Goal: Task Accomplishment & Management: Manage account settings

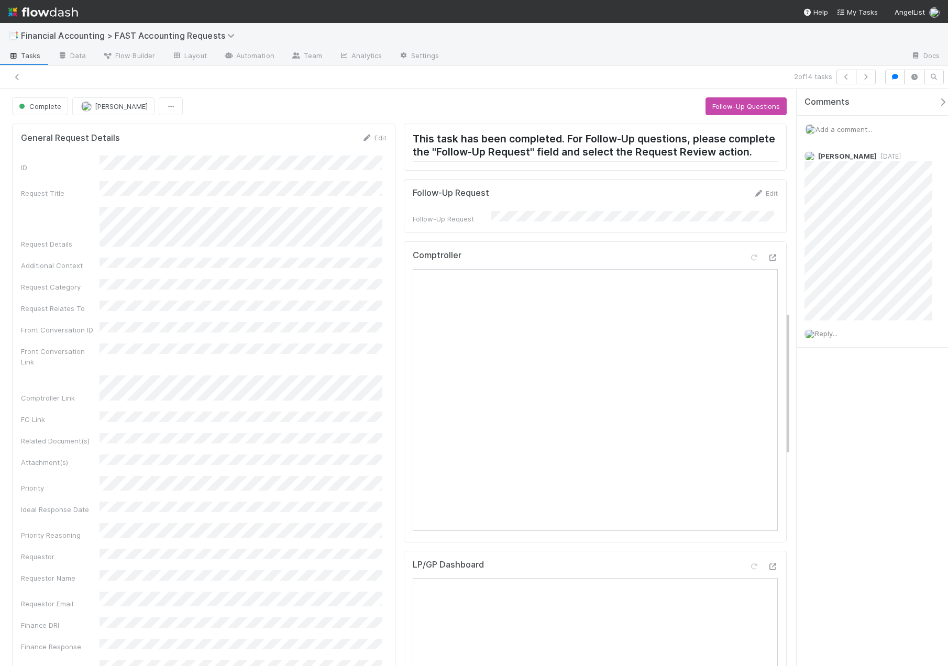
scroll to position [890, 0]
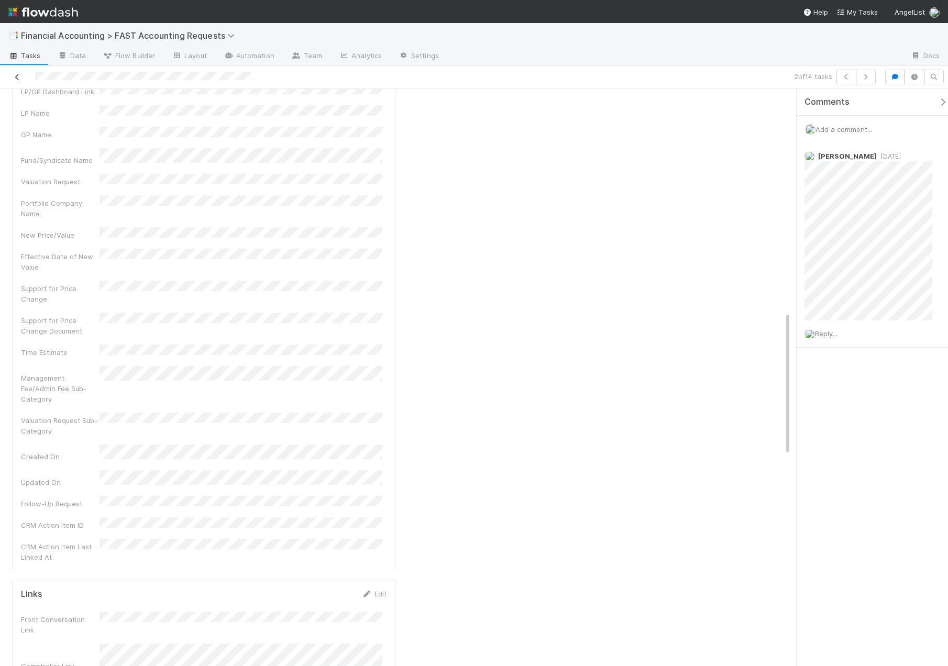
click at [22, 80] on icon at bounding box center [17, 77] width 10 height 7
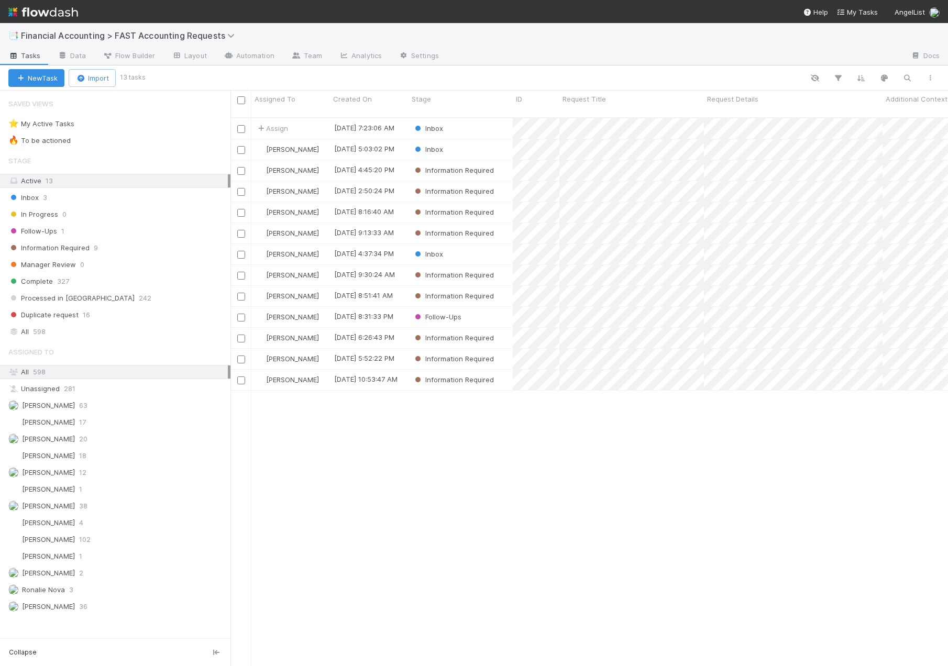
scroll to position [549, 709]
click at [480, 118] on div "Inbox" at bounding box center [460, 128] width 104 height 20
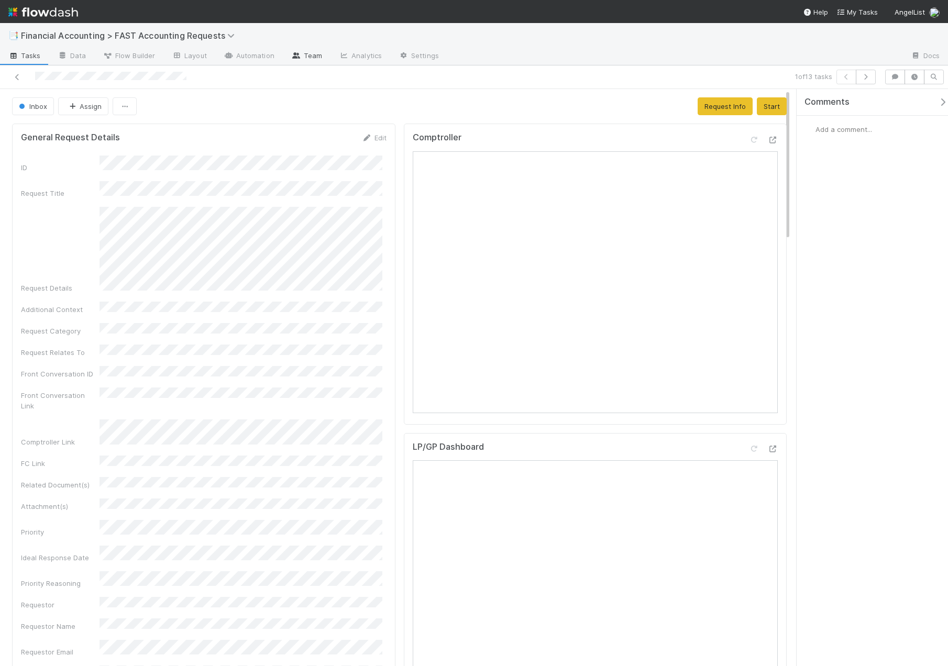
click at [307, 52] on link "Team" at bounding box center [307, 56] width 48 height 17
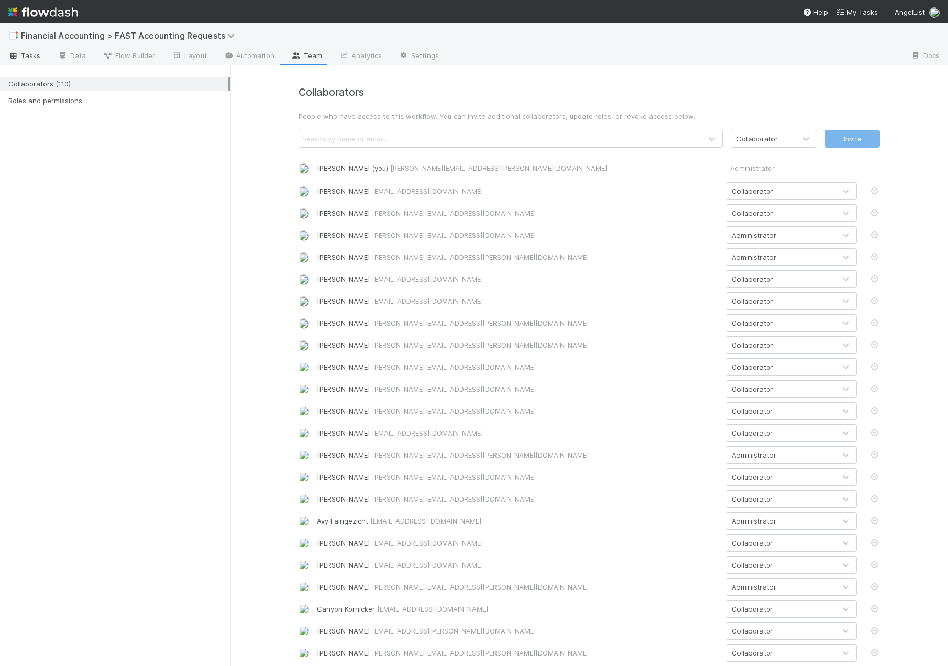
click at [36, 59] on span "Tasks" at bounding box center [24, 55] width 32 height 10
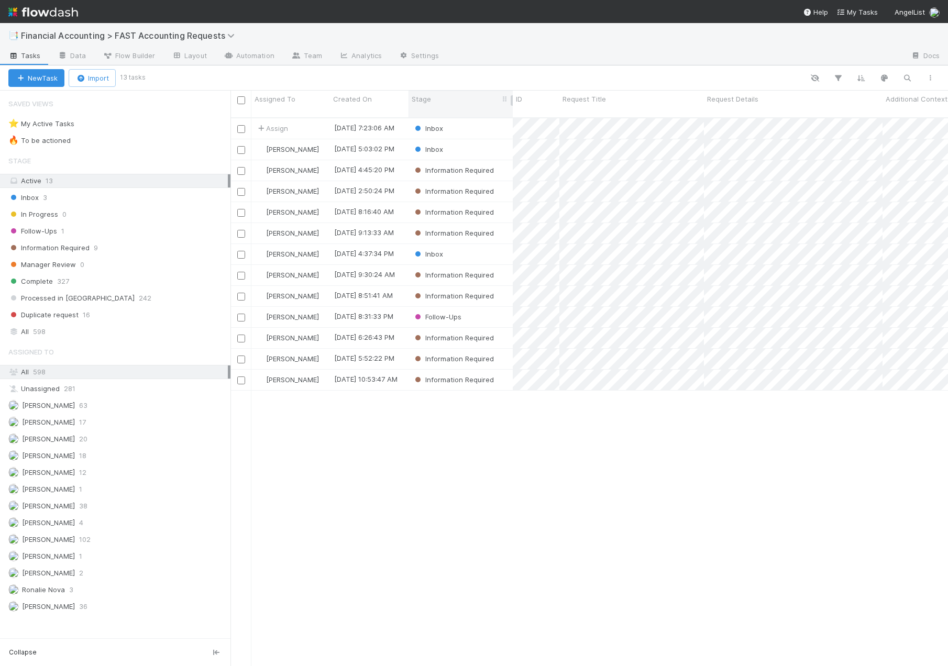
scroll to position [549, 709]
click at [313, 124] on div "Assign" at bounding box center [290, 128] width 79 height 20
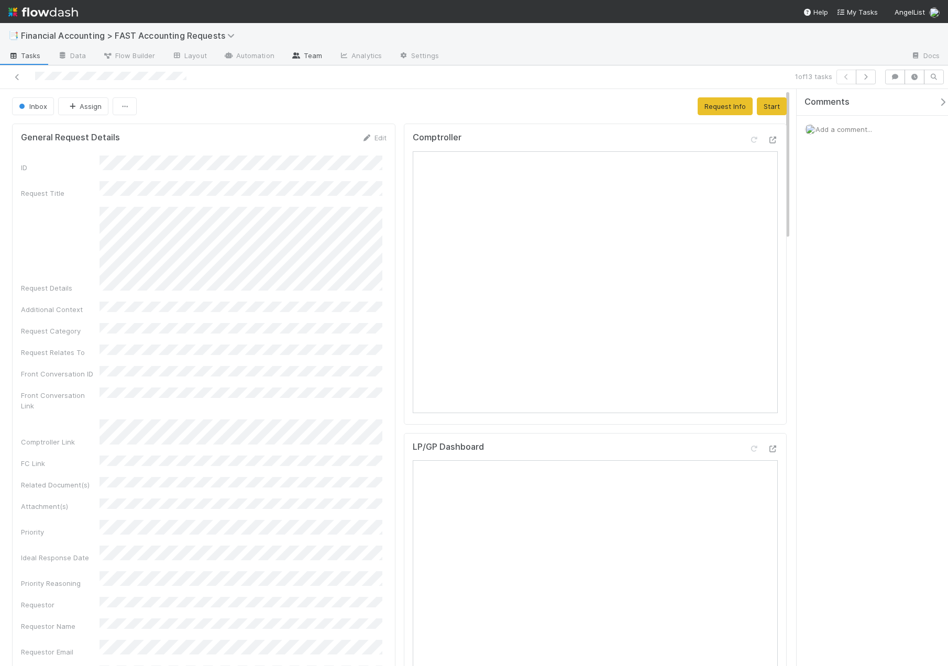
click at [294, 57] on icon at bounding box center [296, 55] width 10 height 6
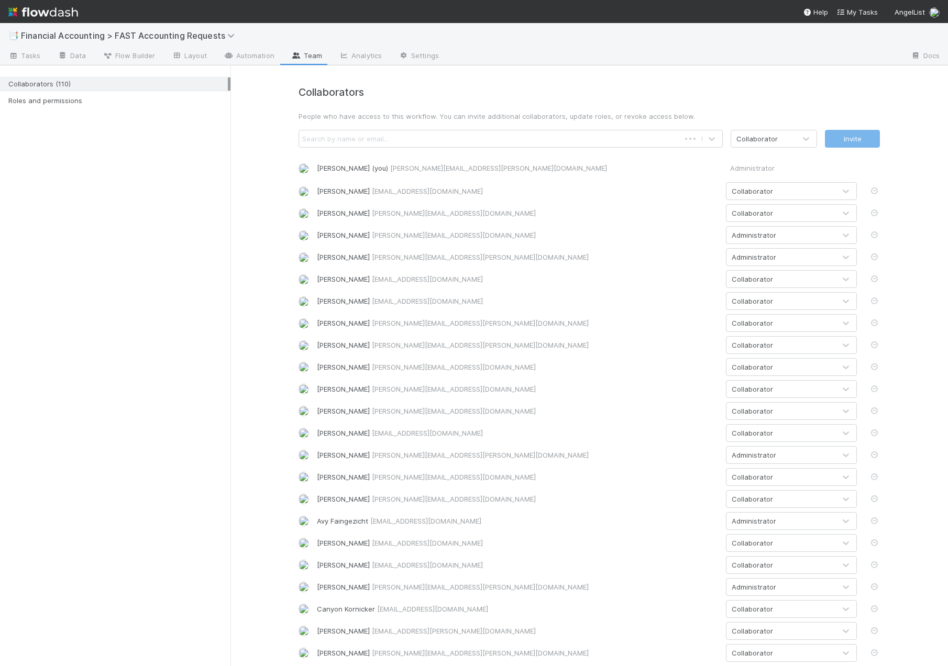
click at [318, 138] on div "Search by name or email..." at bounding box center [345, 139] width 86 height 10
type input "andre"
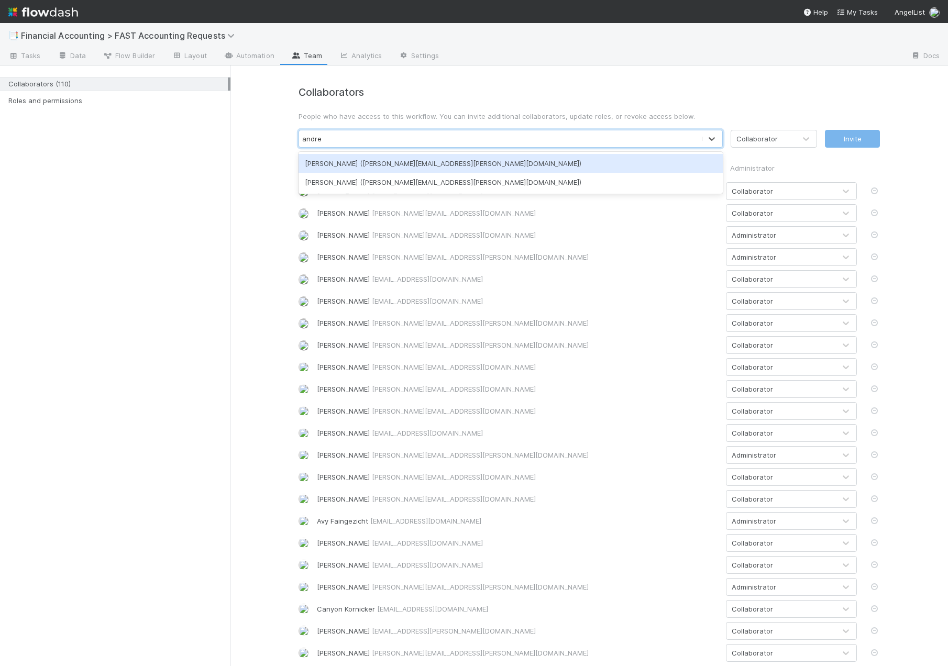
click at [361, 161] on div "Andre Fredrick (andre.fredrick@belltowerfunds.com)" at bounding box center [510, 163] width 424 height 19
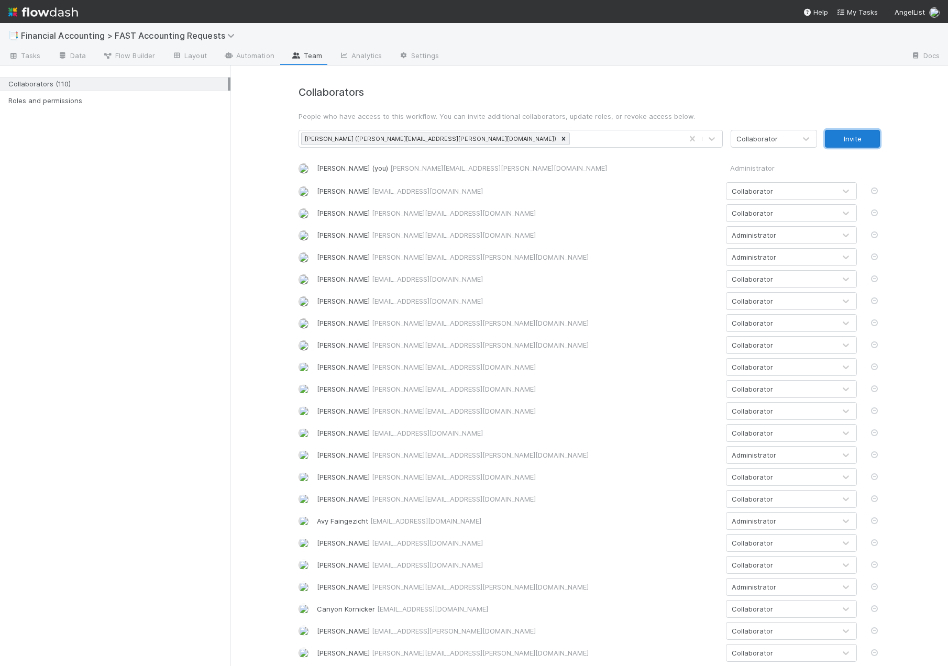
click at [859, 141] on button "Invite" at bounding box center [852, 139] width 55 height 18
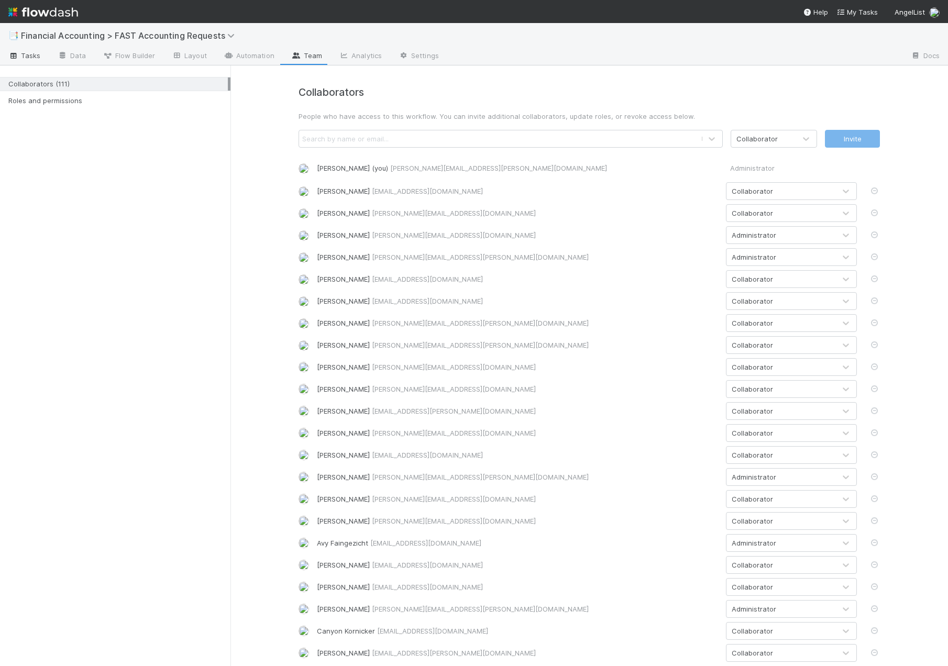
click at [30, 52] on span "Tasks" at bounding box center [24, 55] width 32 height 10
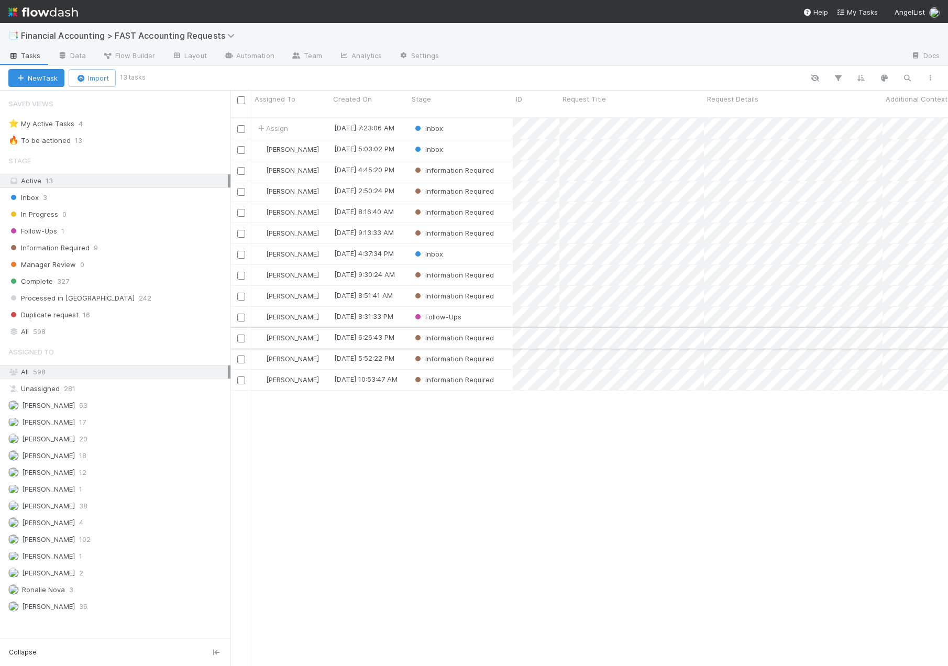
scroll to position [549, 709]
click at [459, 118] on div "Inbox" at bounding box center [460, 128] width 104 height 20
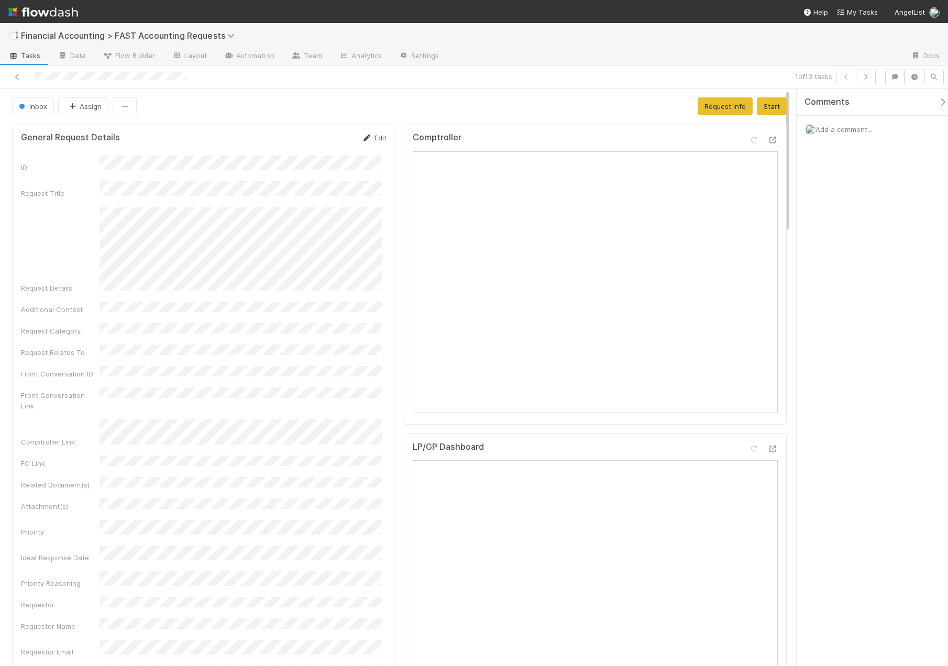
click at [373, 141] on link "Edit" at bounding box center [374, 138] width 25 height 8
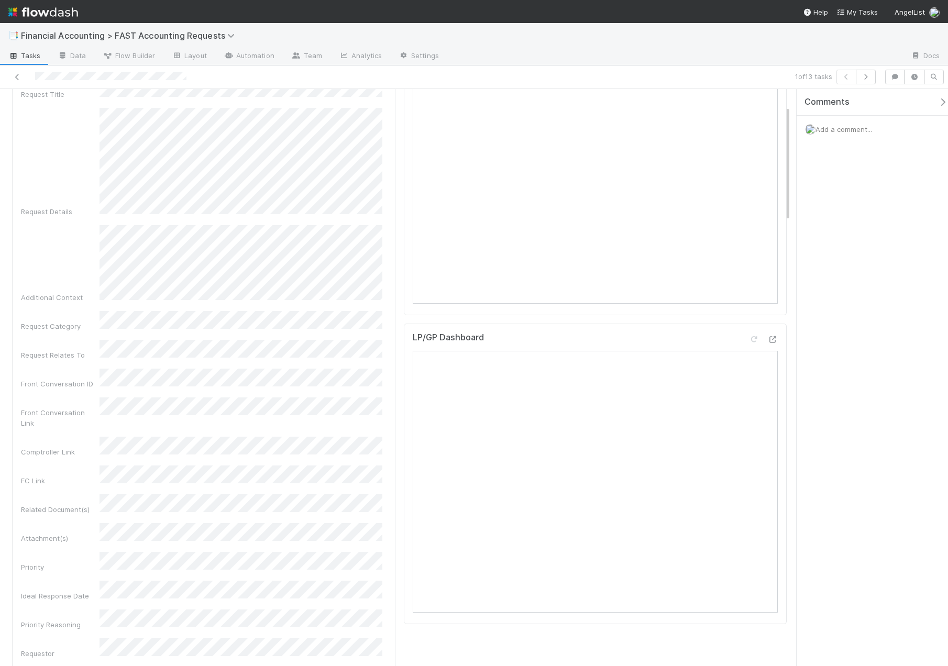
scroll to position [157, 0]
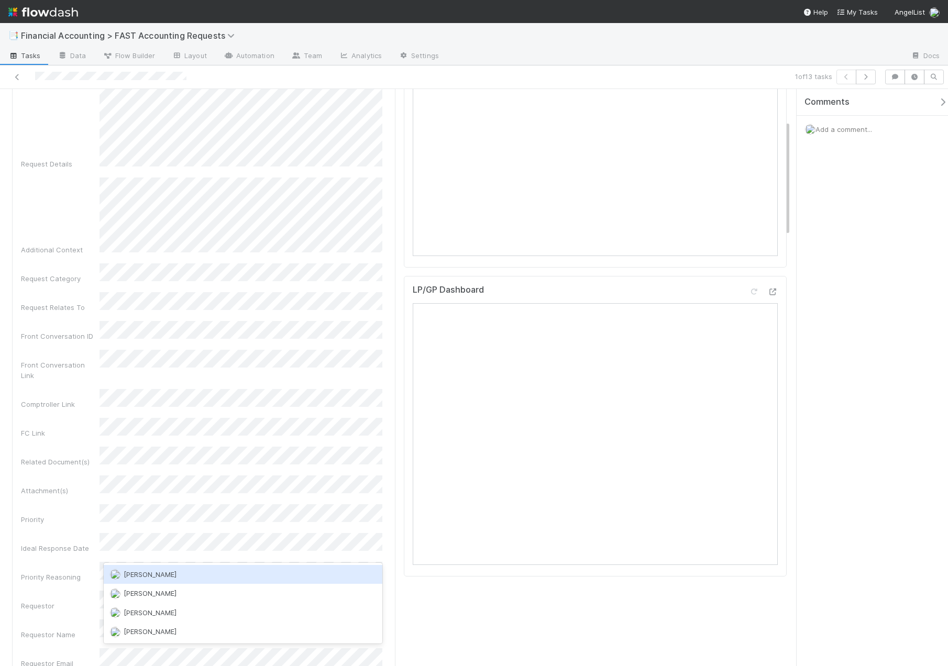
click at [139, 579] on div "[PERSON_NAME]" at bounding box center [243, 574] width 279 height 19
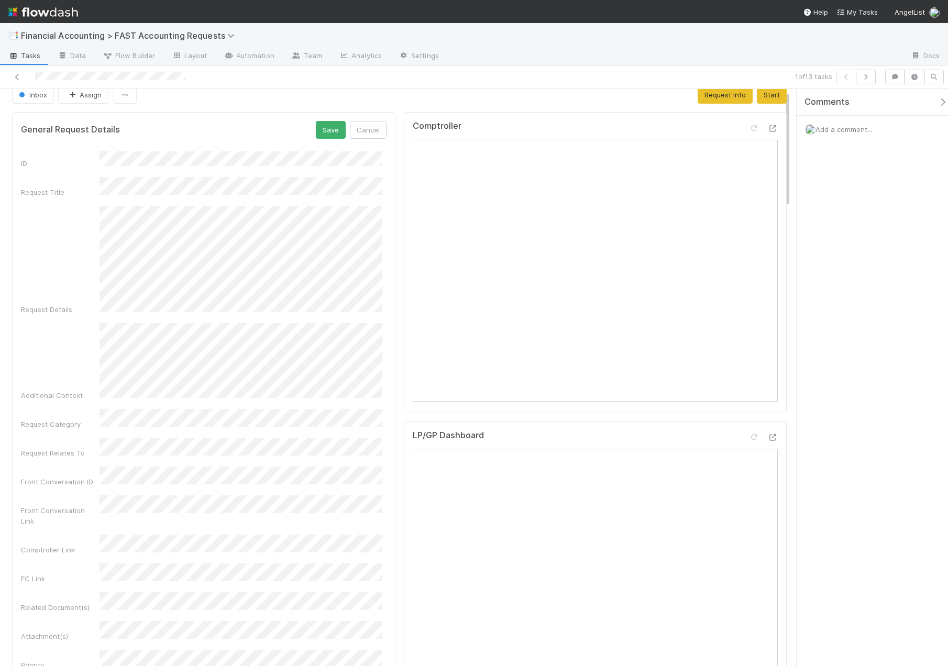
scroll to position [0, 0]
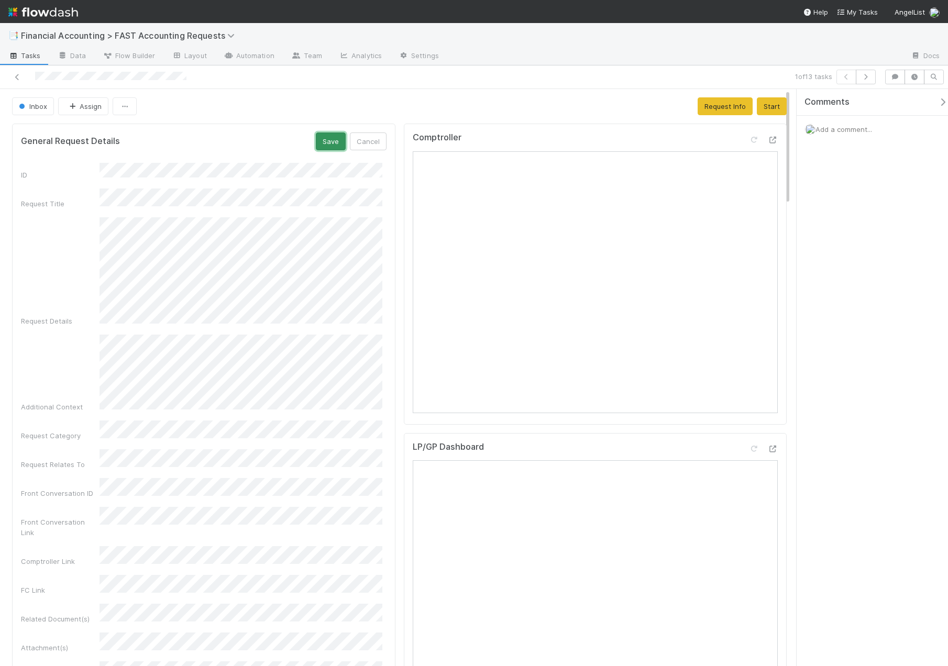
click at [332, 144] on button "Save" at bounding box center [331, 141] width 30 height 18
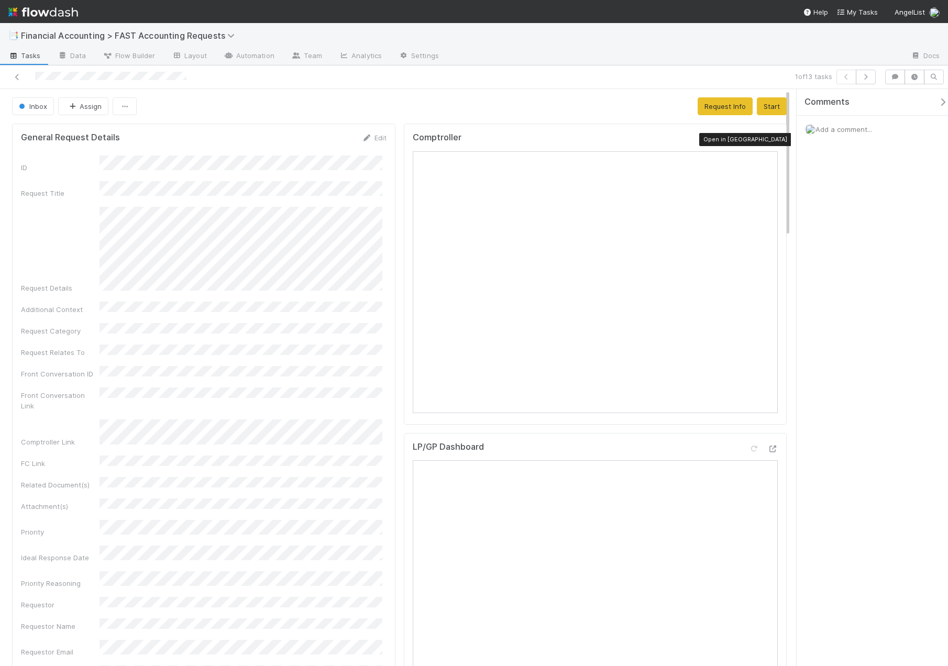
click at [767, 141] on icon at bounding box center [772, 140] width 10 height 7
click at [75, 106] on icon "button" at bounding box center [72, 106] width 10 height 7
click at [88, 136] on span "[PERSON_NAME]" at bounding box center [100, 132] width 53 height 8
click at [18, 82] on link at bounding box center [17, 77] width 10 height 10
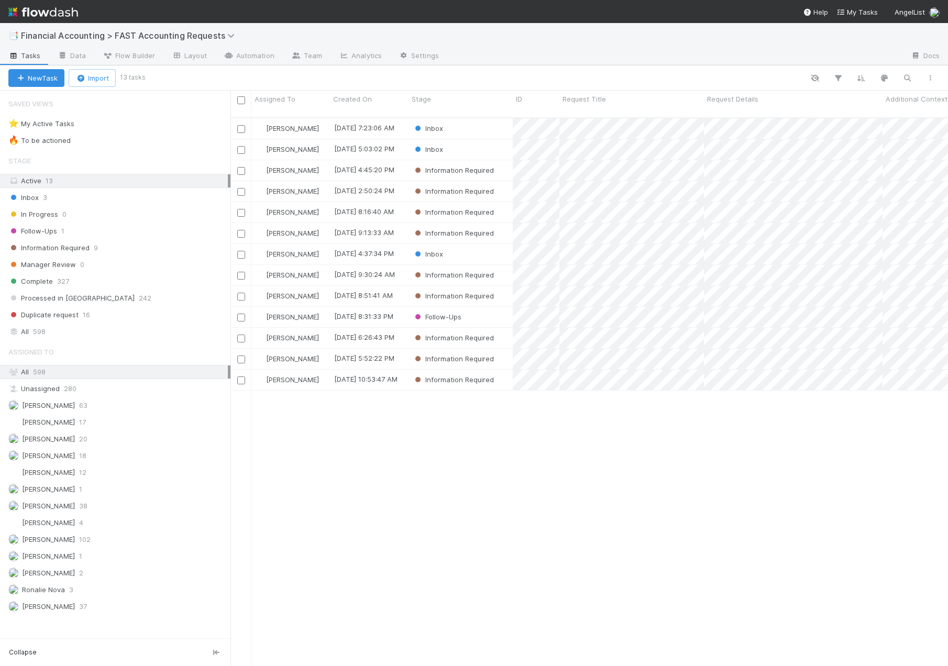
scroll to position [549, 709]
click at [464, 143] on div "Inbox" at bounding box center [460, 149] width 104 height 20
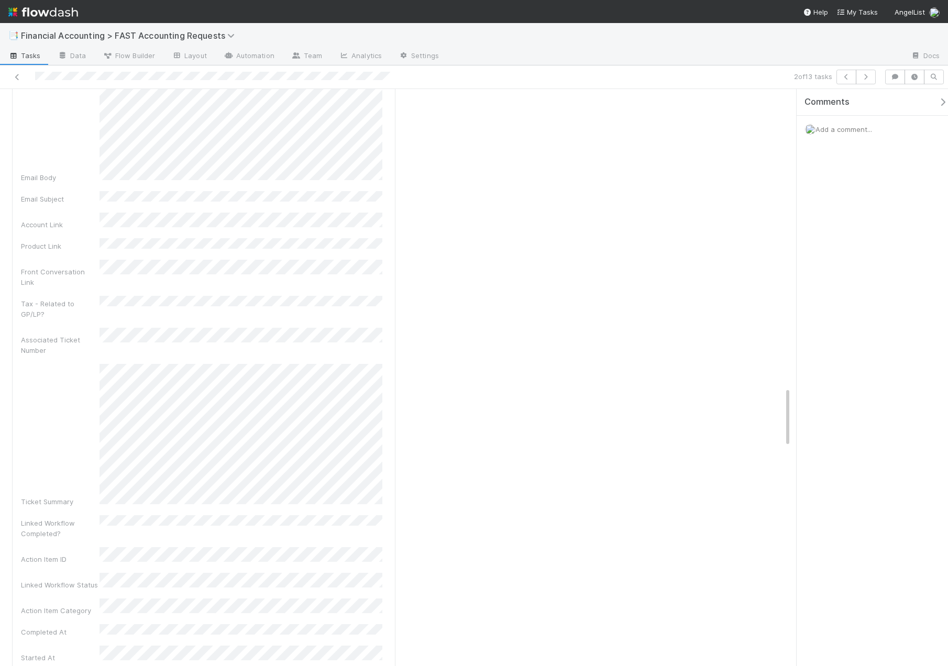
scroll to position [2775, 0]
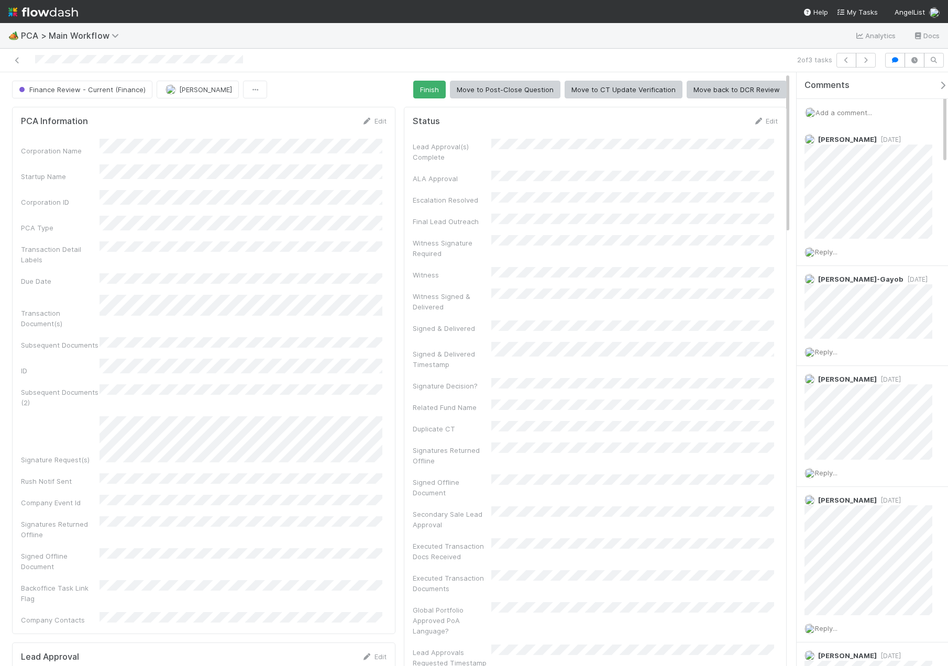
click at [410, 96] on div "Finance Review - Current (Finance) Kevin Fawcett Finish Move to Post-Close Ques…" at bounding box center [399, 90] width 774 height 18
click at [415, 94] on button "Finish" at bounding box center [429, 90] width 32 height 18
click at [19, 65] on link at bounding box center [17, 60] width 10 height 10
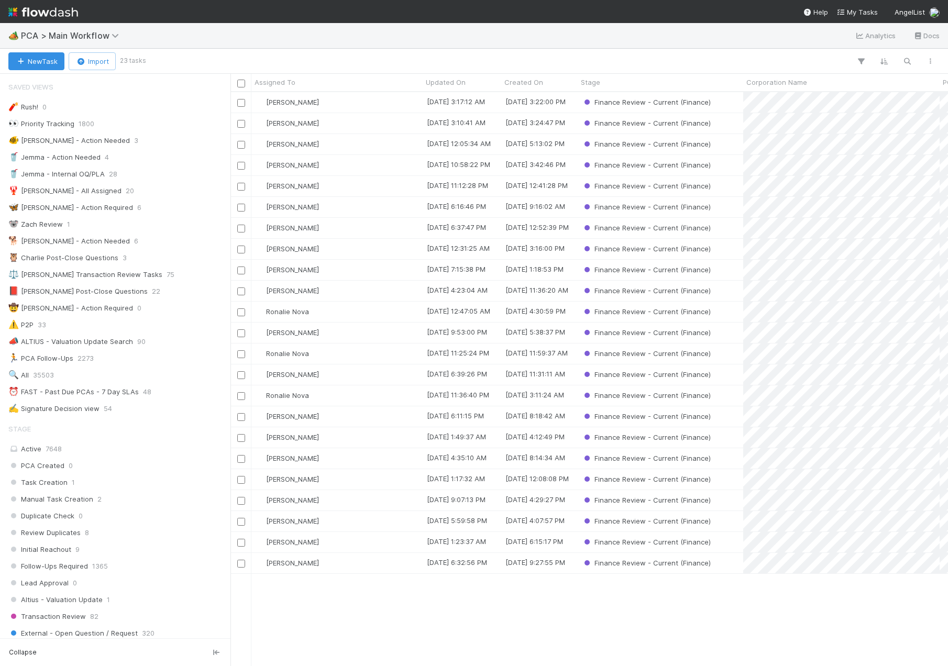
scroll to position [566, 709]
click at [76, 35] on span "PCA > Main Workflow" at bounding box center [72, 35] width 103 height 10
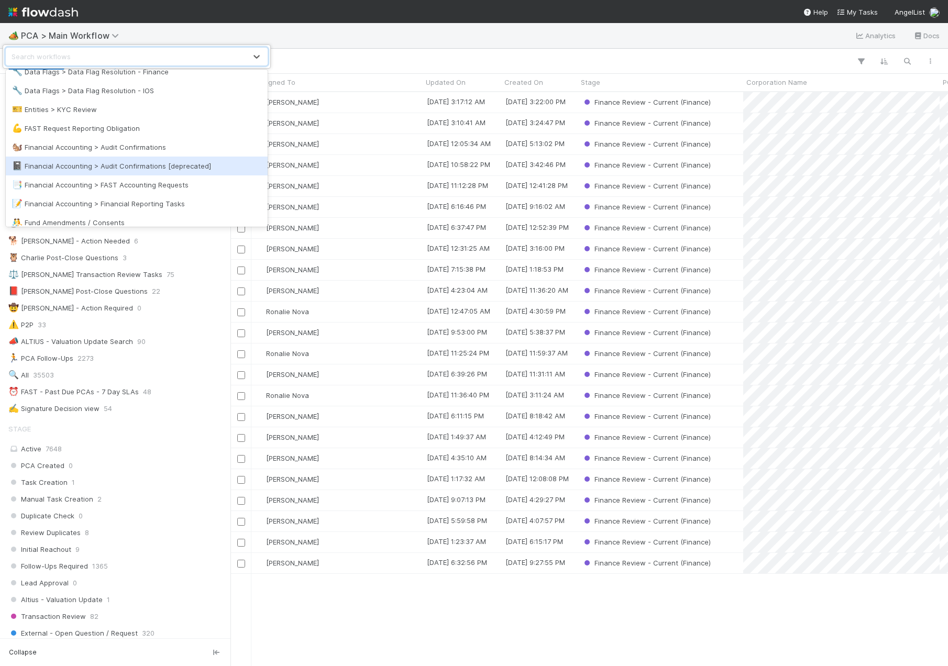
scroll to position [262, 0]
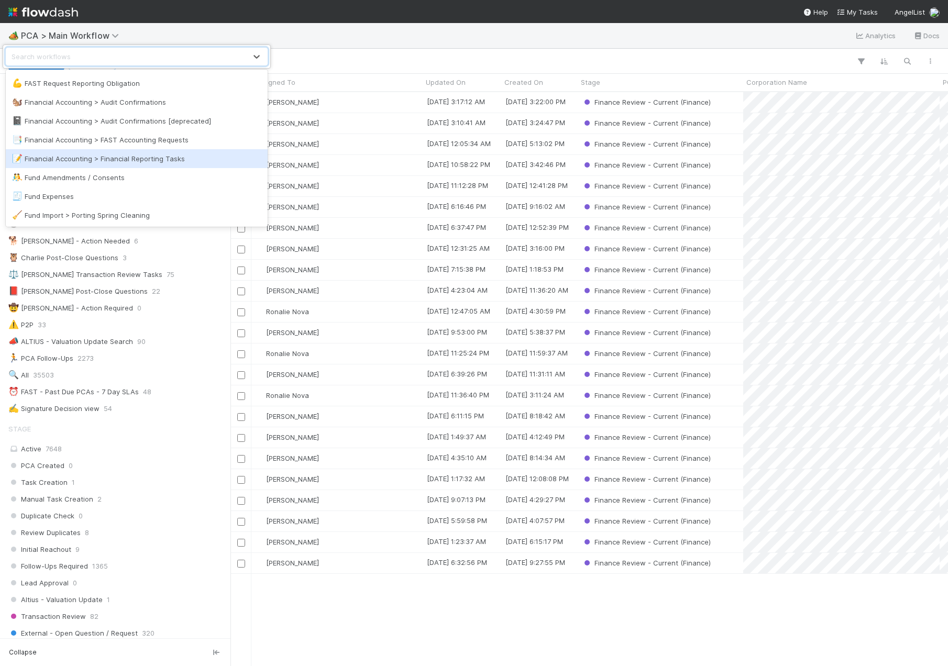
click at [153, 159] on div "📝 Financial Accounting > Financial Reporting Tasks" at bounding box center [136, 158] width 249 height 10
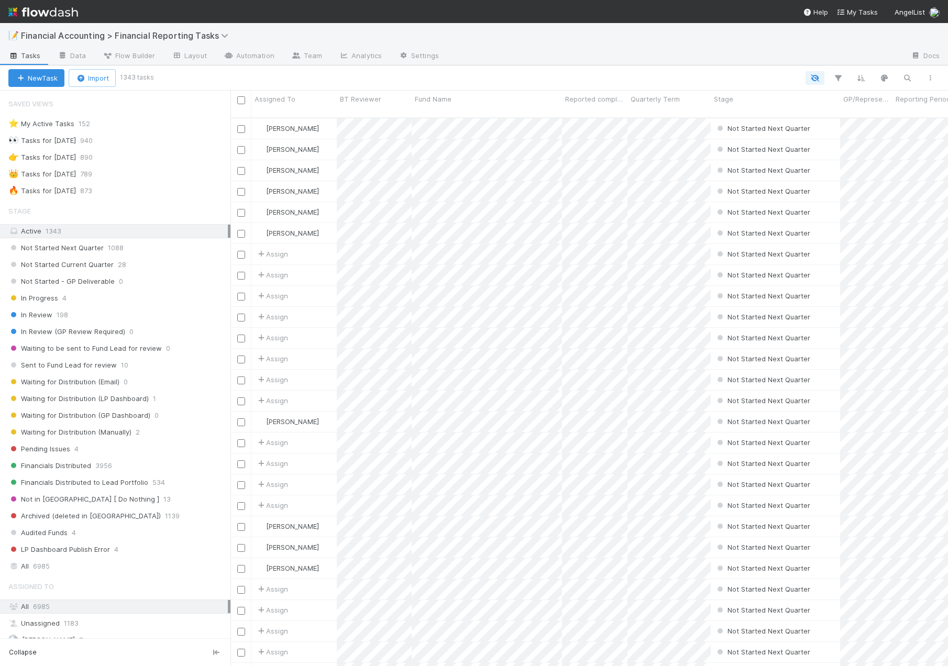
scroll to position [549, 709]
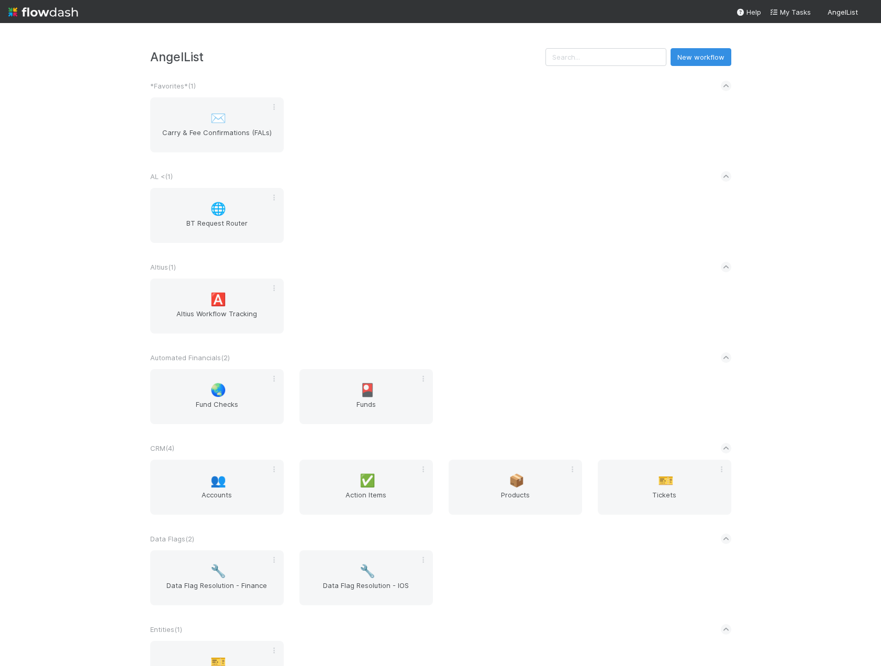
scroll to position [314, 0]
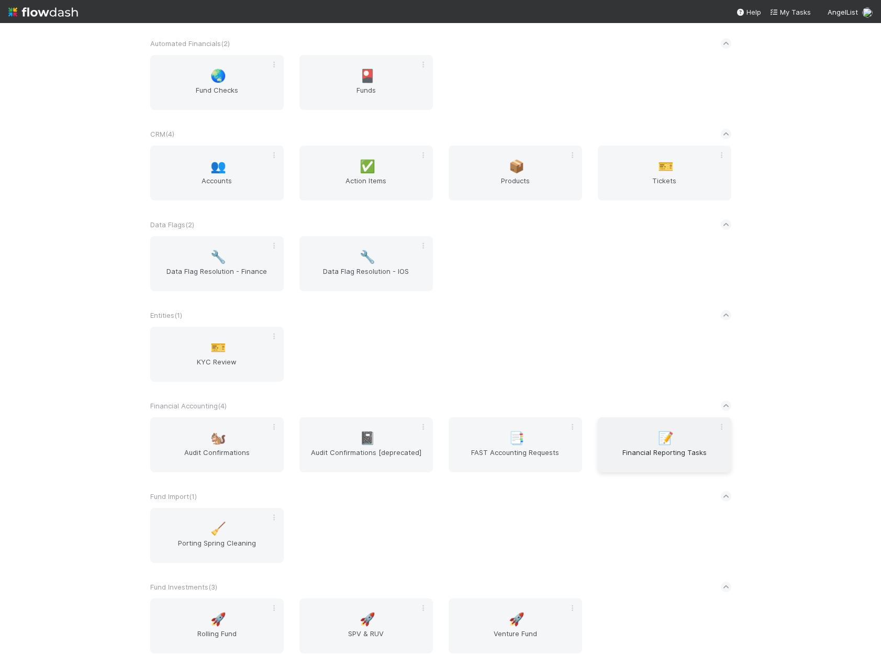
click at [670, 449] on span "Financial Reporting Tasks" at bounding box center [664, 457] width 125 height 21
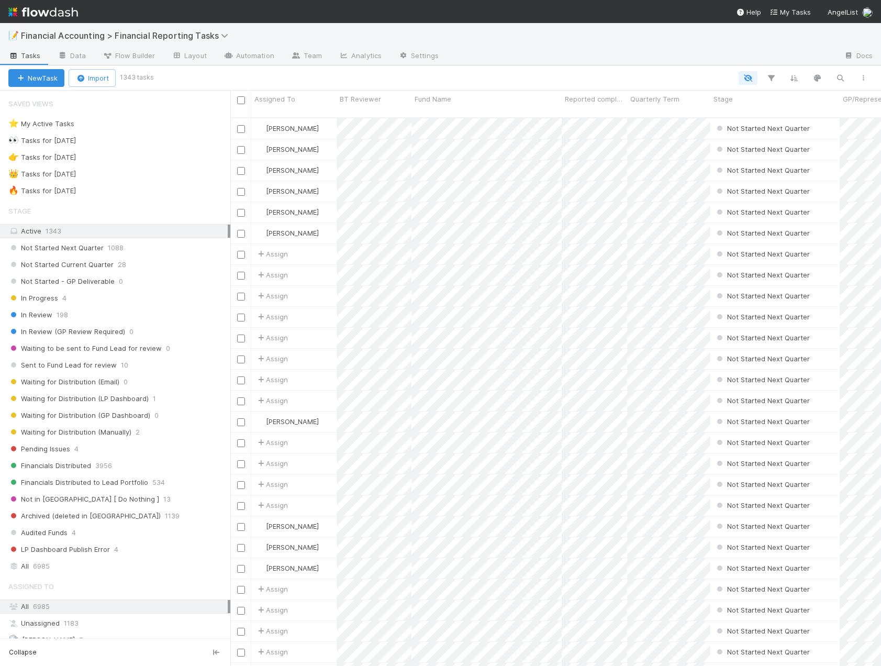
scroll to position [549, 643]
click at [54, 319] on div "In Review 198" at bounding box center [119, 314] width 222 height 13
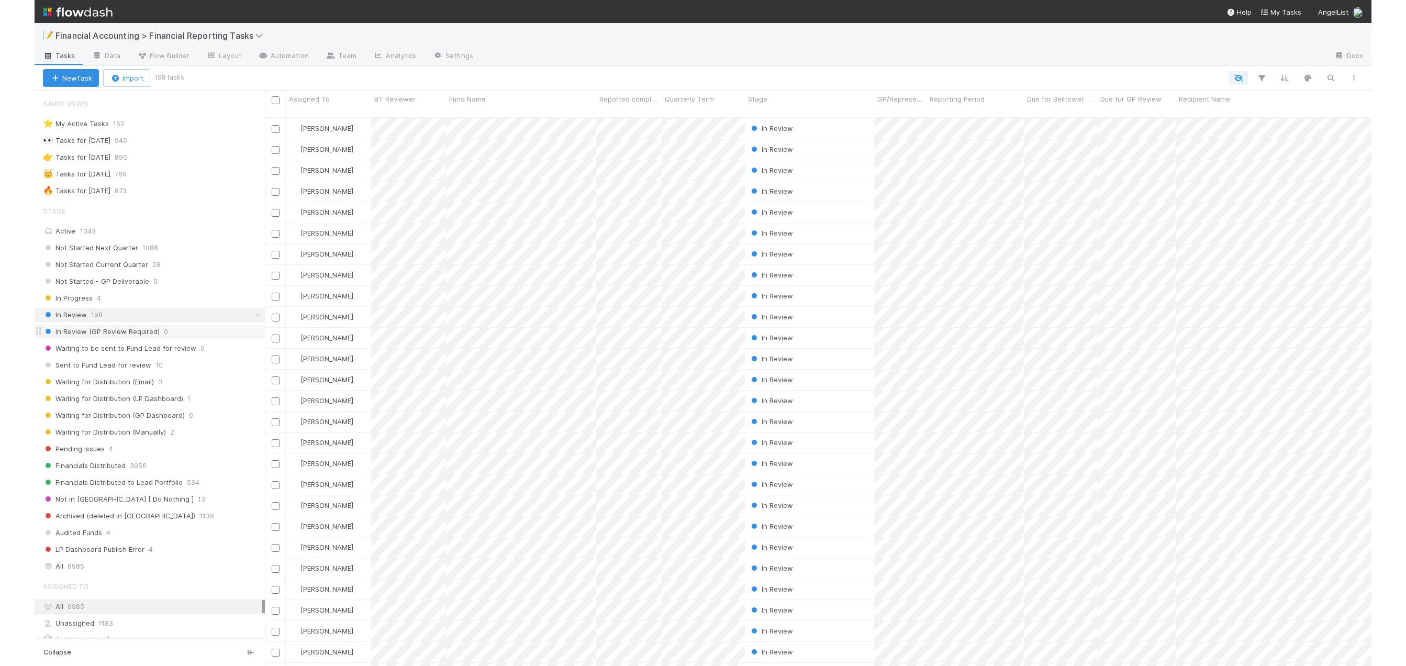
scroll to position [549, 1168]
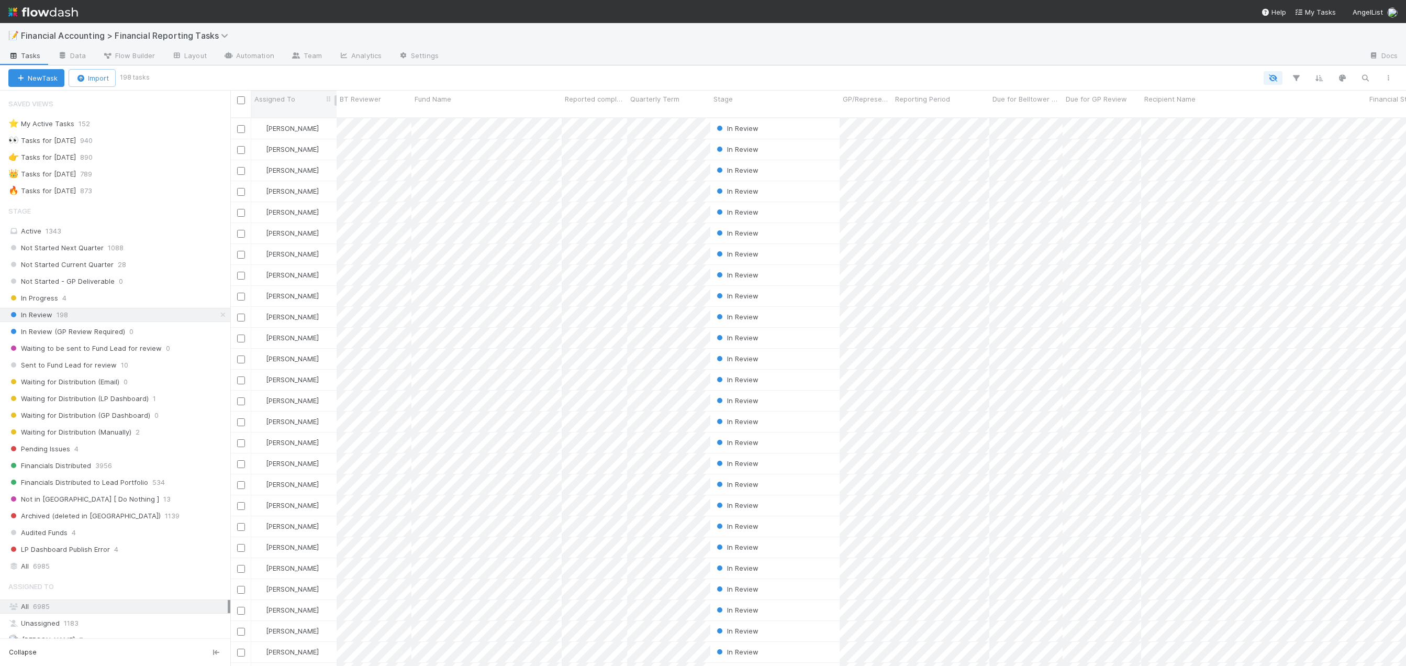
click at [307, 101] on div "Assigned To" at bounding box center [294, 99] width 80 height 10
click at [301, 132] on div "Sort Z → A" at bounding box center [314, 135] width 119 height 16
click at [481, 103] on div "Fund Name" at bounding box center [487, 99] width 145 height 10
click at [475, 121] on div "Sort A → Z" at bounding box center [474, 119] width 119 height 16
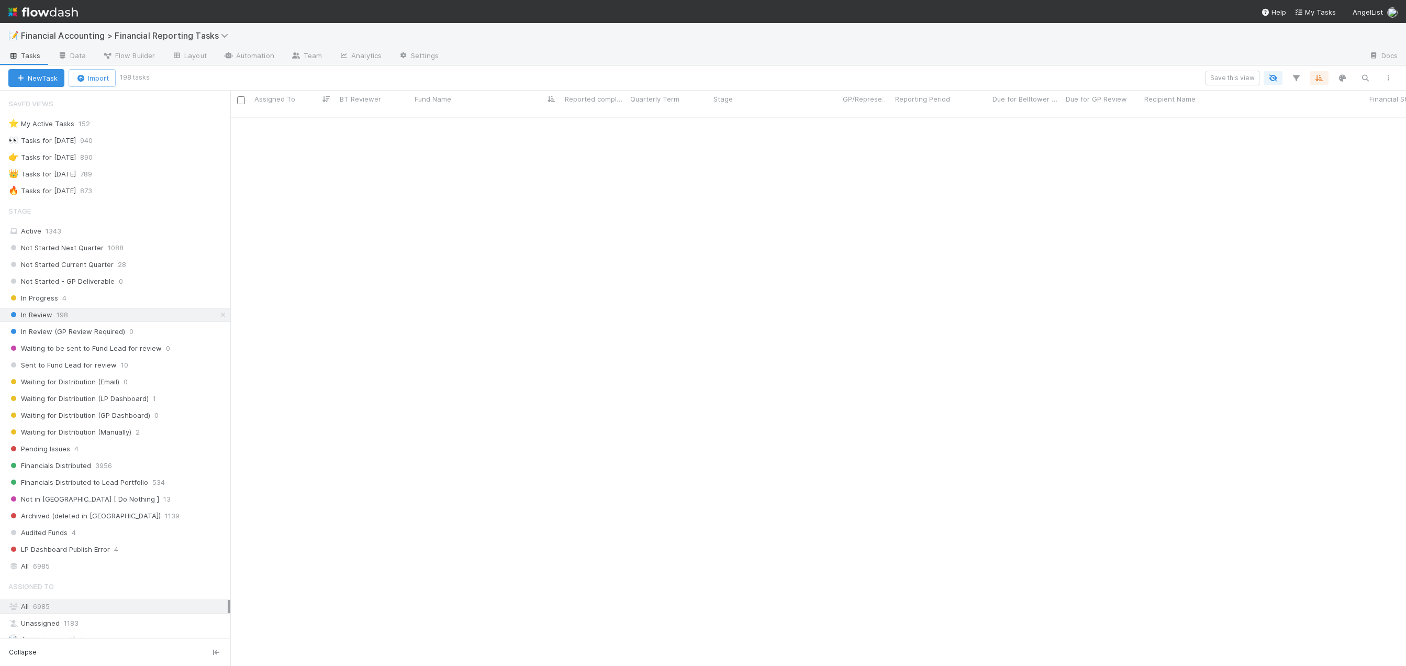
scroll to position [0, 0]
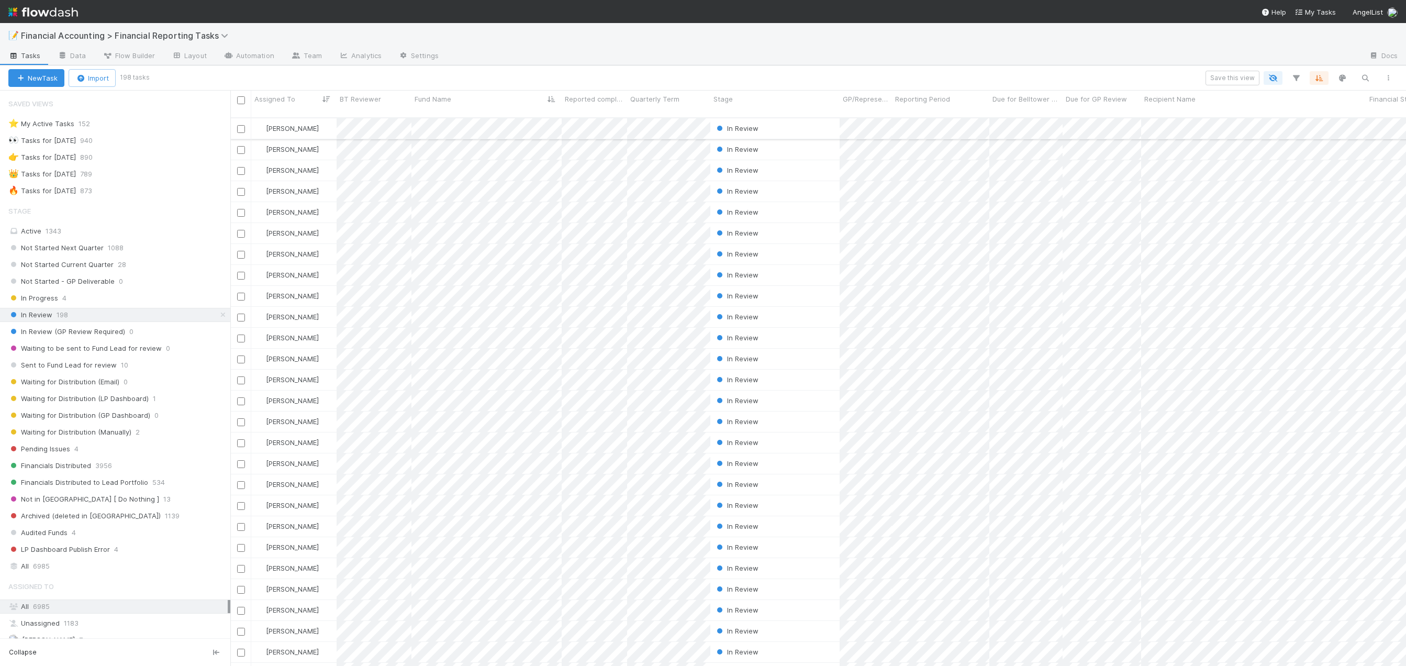
click at [319, 122] on div "[PERSON_NAME]" at bounding box center [293, 128] width 85 height 20
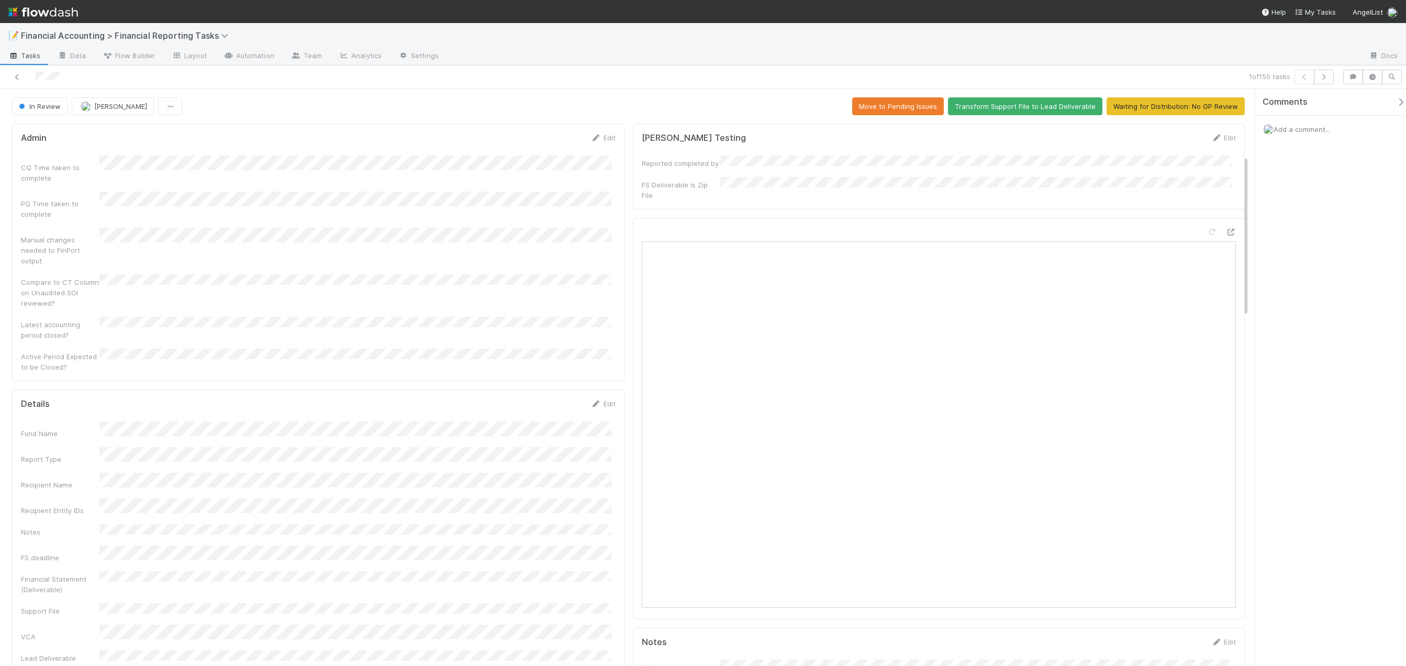
scroll to position [366, 0]
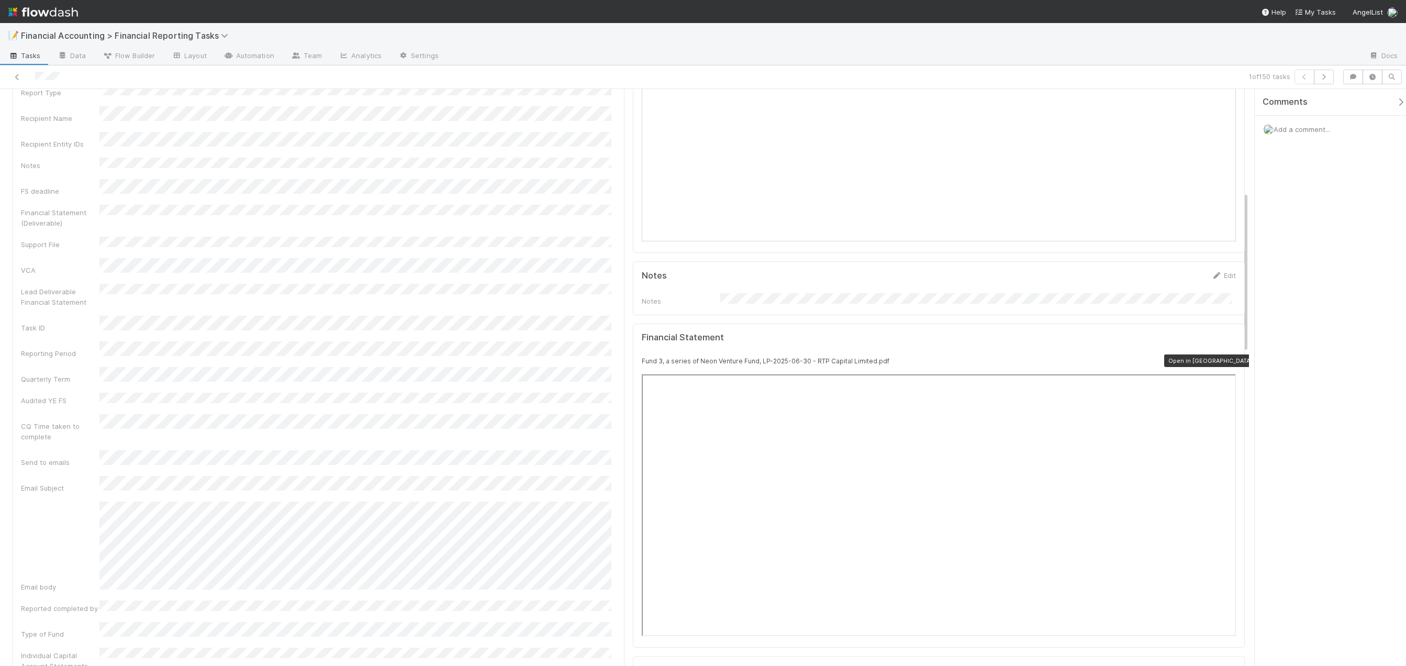
click at [881, 358] on icon at bounding box center [1231, 361] width 10 height 7
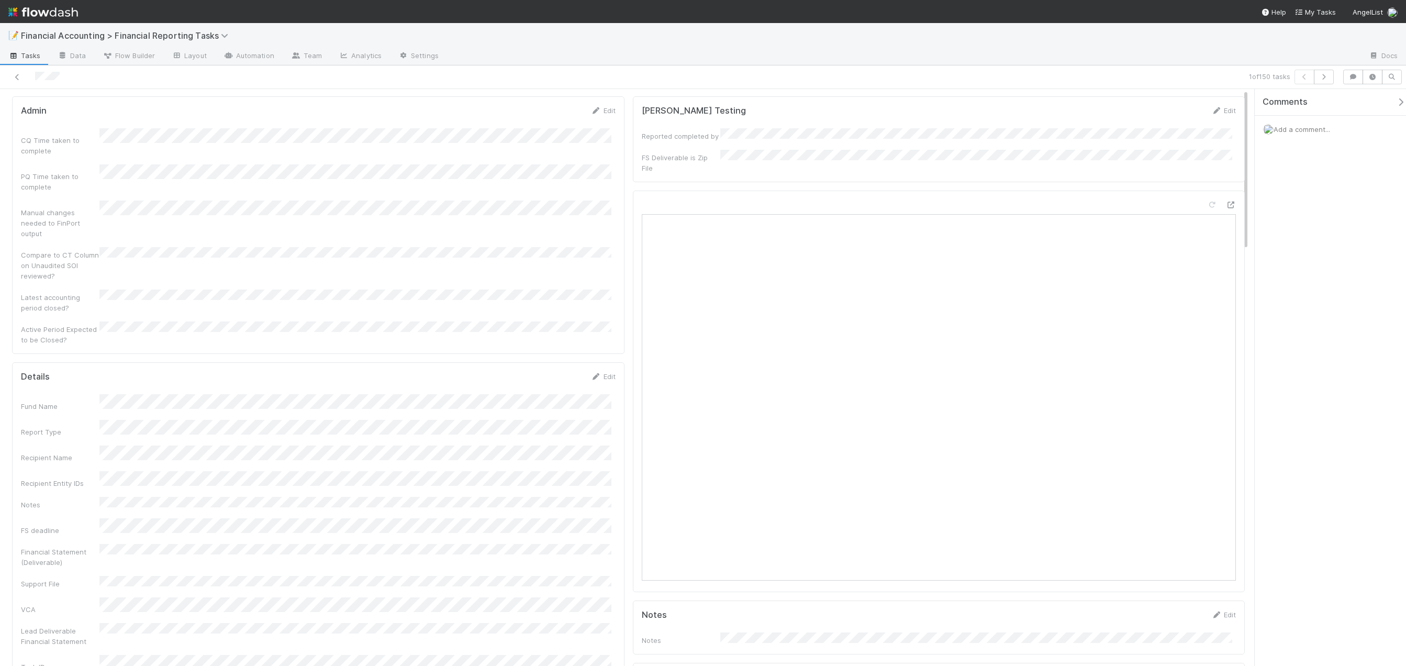
scroll to position [0, 0]
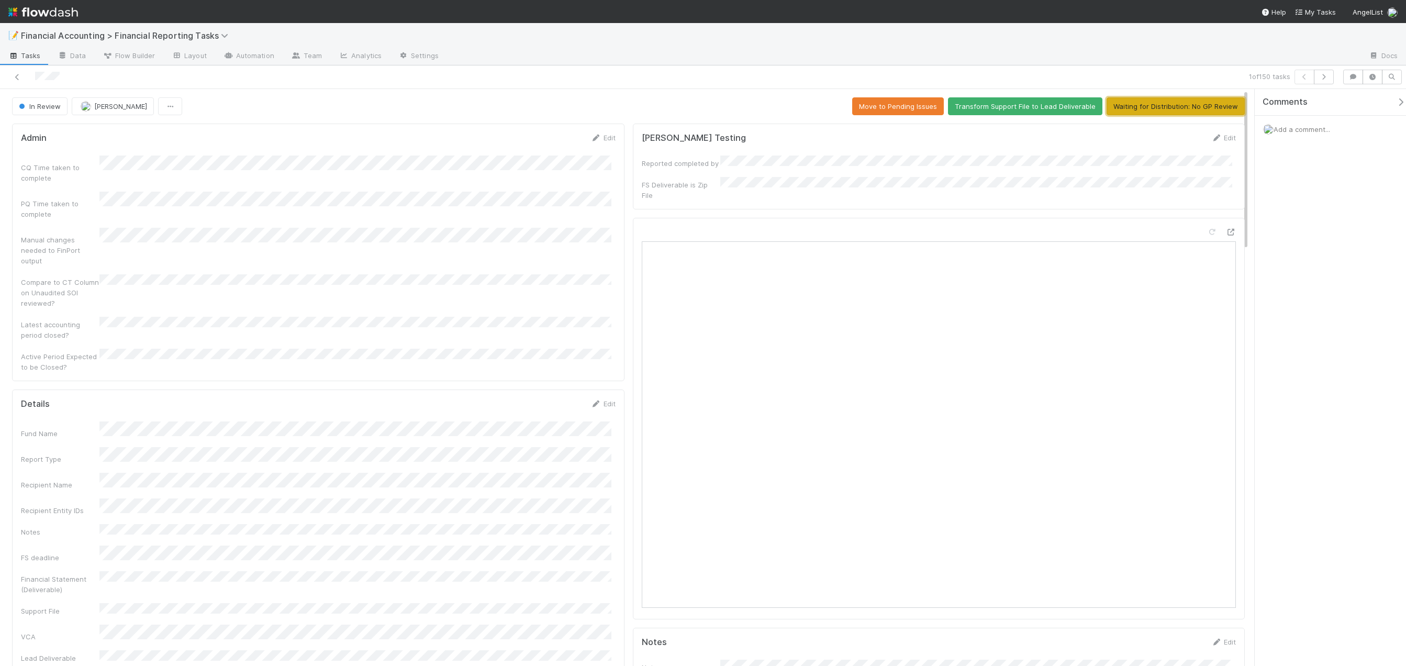
click at [881, 109] on button "Waiting for Distribution: No GP Review" at bounding box center [1176, 106] width 138 height 18
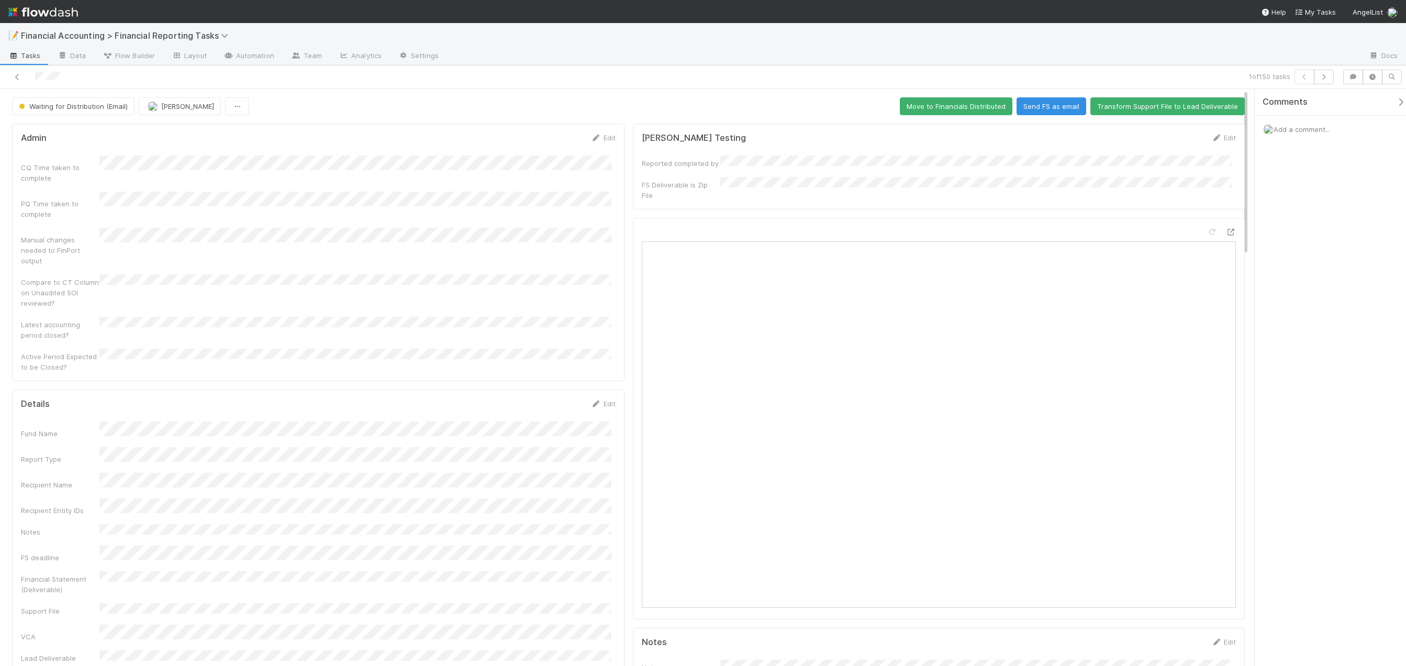
click at [881, 151] on form "Lou Testing Edit Reported completed by FS Deliverable is Zip File" at bounding box center [939, 166] width 595 height 68
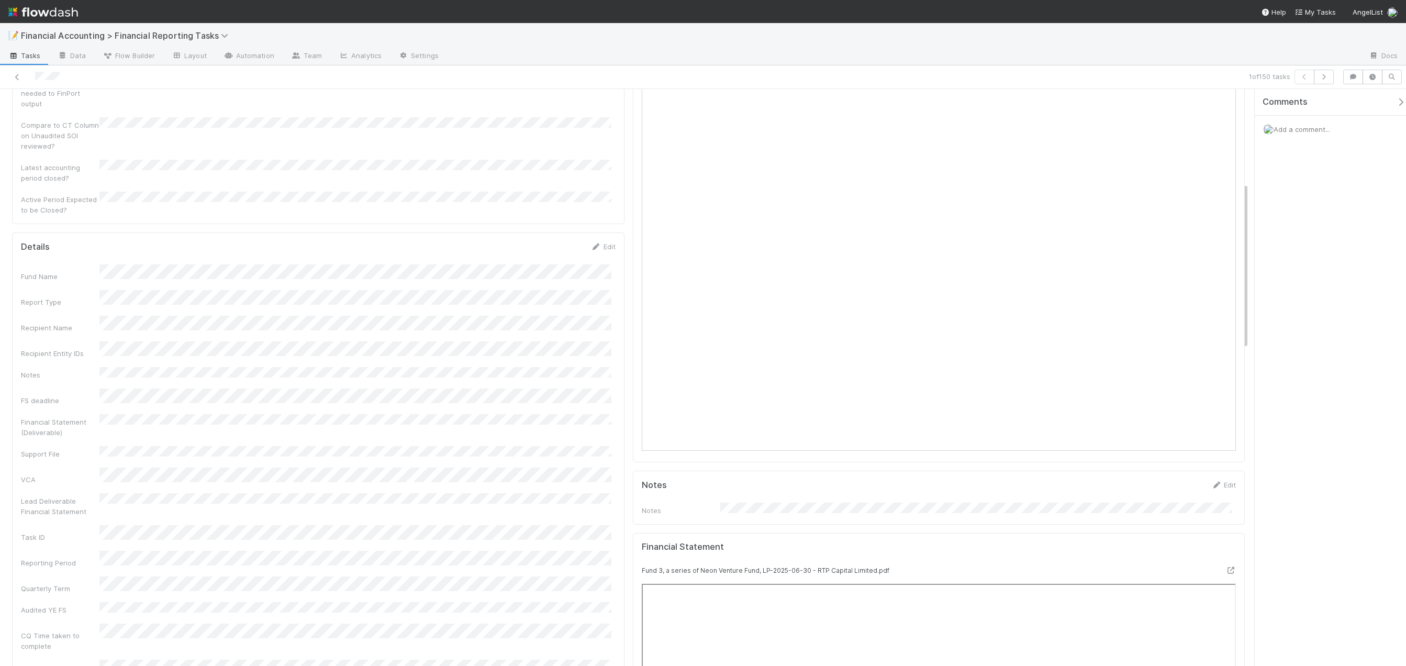
scroll to position [576, 0]
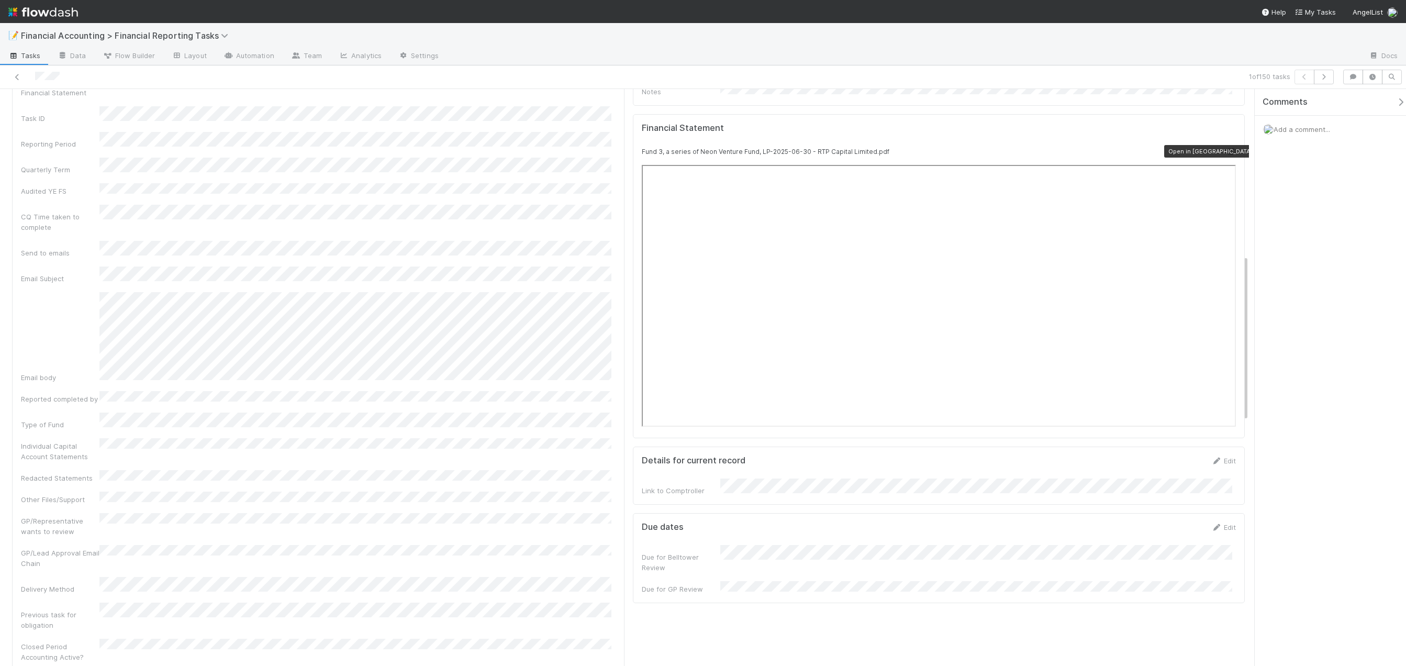
click at [881, 148] on icon at bounding box center [1231, 151] width 10 height 7
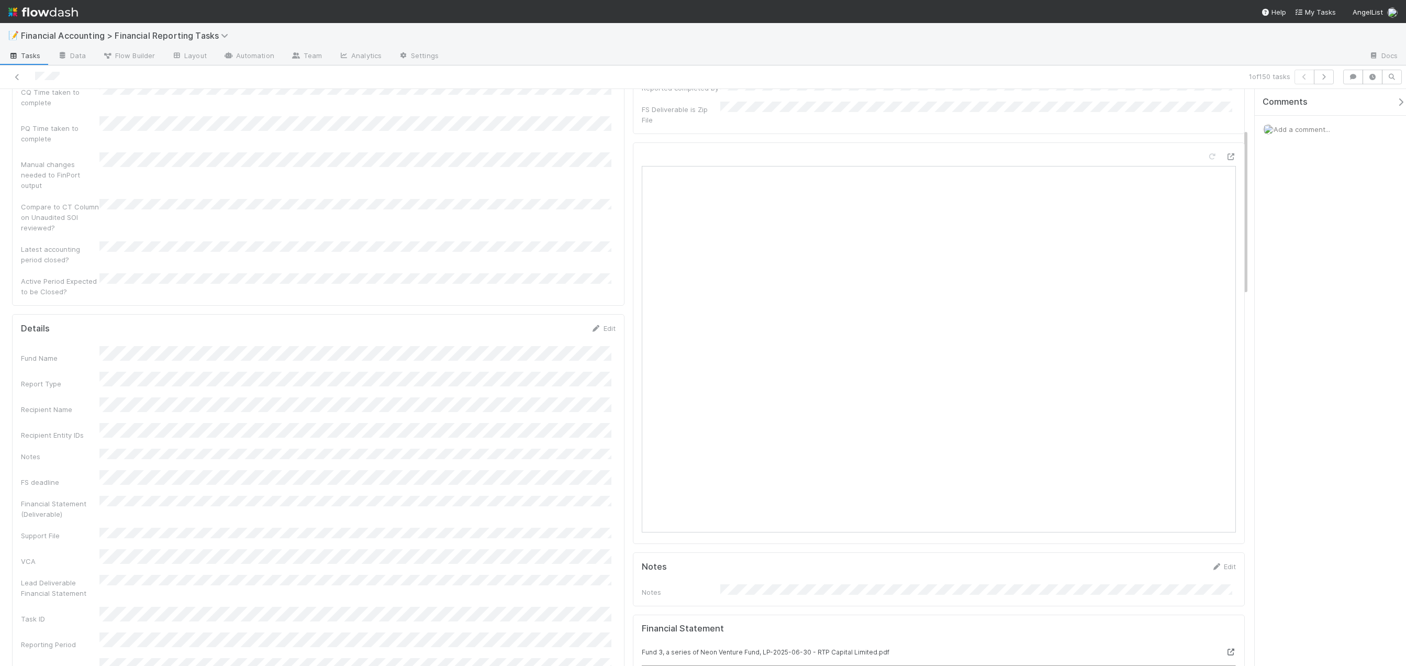
scroll to position [0, 0]
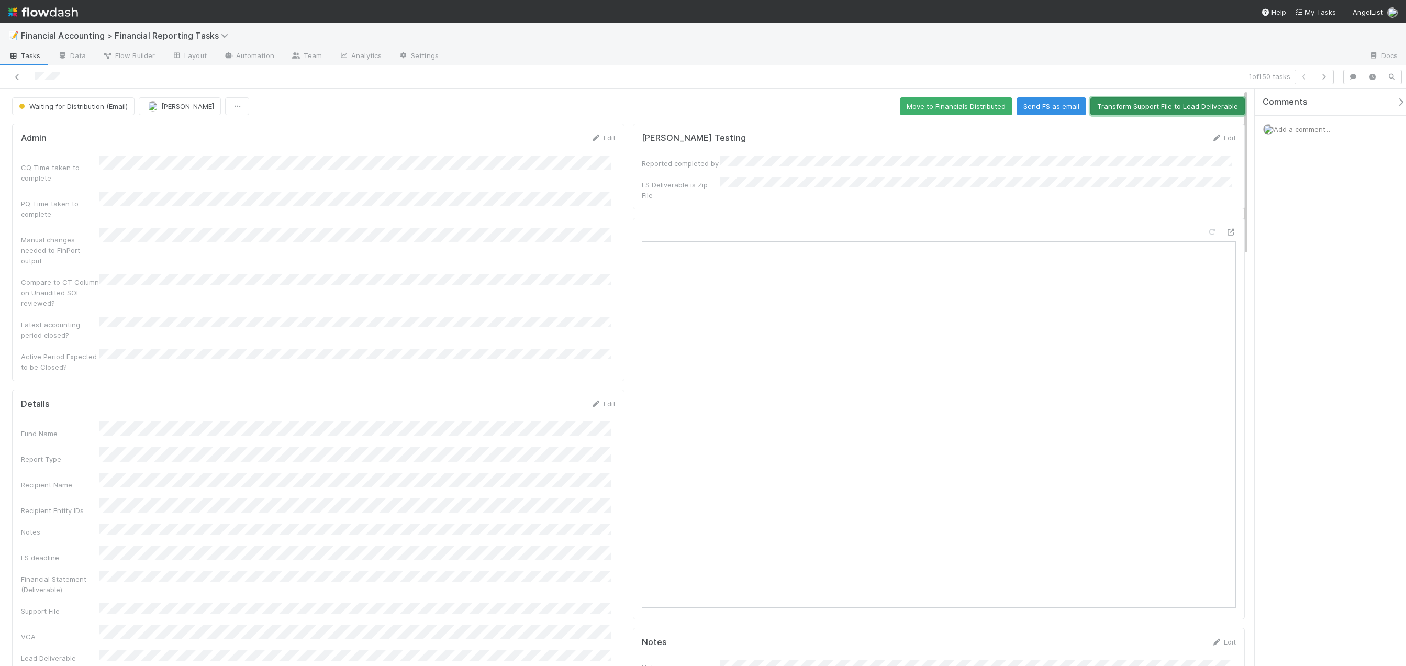
click at [881, 107] on button "Transform Support File to Lead Deliverable" at bounding box center [1168, 106] width 154 height 18
click at [15, 76] on icon at bounding box center [17, 77] width 10 height 7
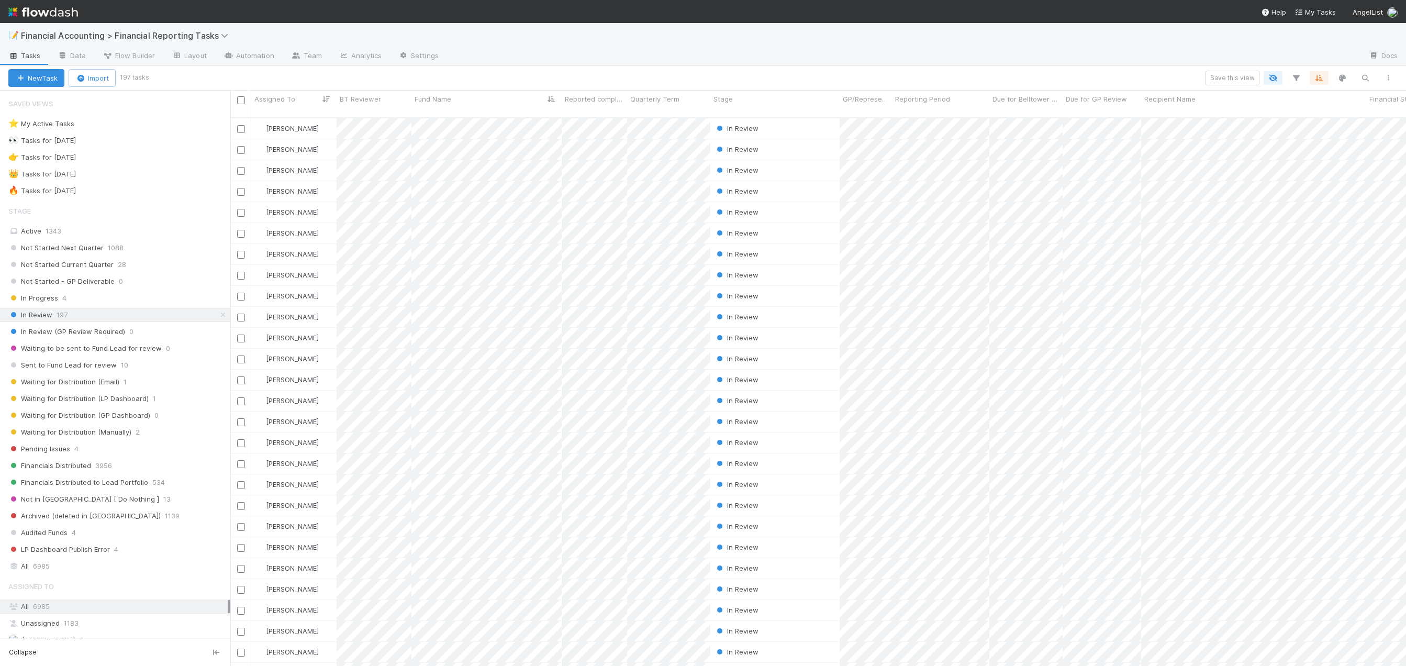
scroll to position [549, 1168]
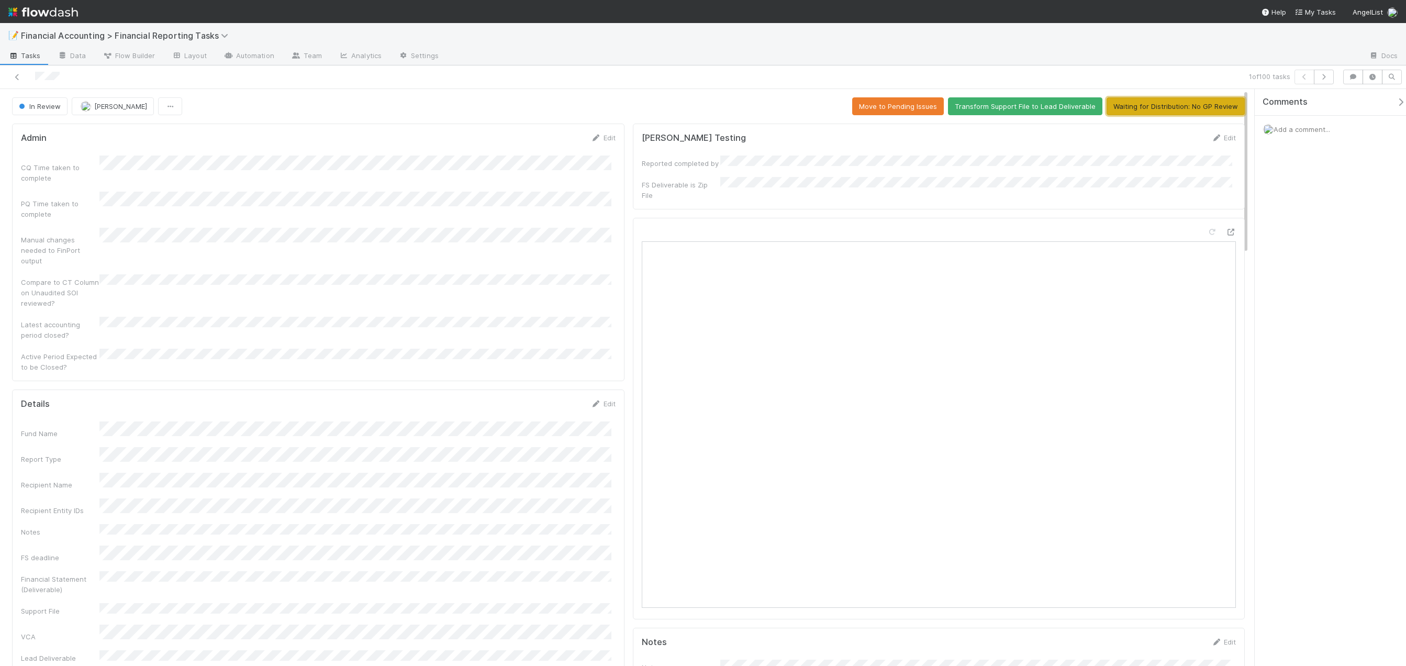
click at [881, 110] on button "Waiting for Distribution: No GP Review" at bounding box center [1176, 106] width 138 height 18
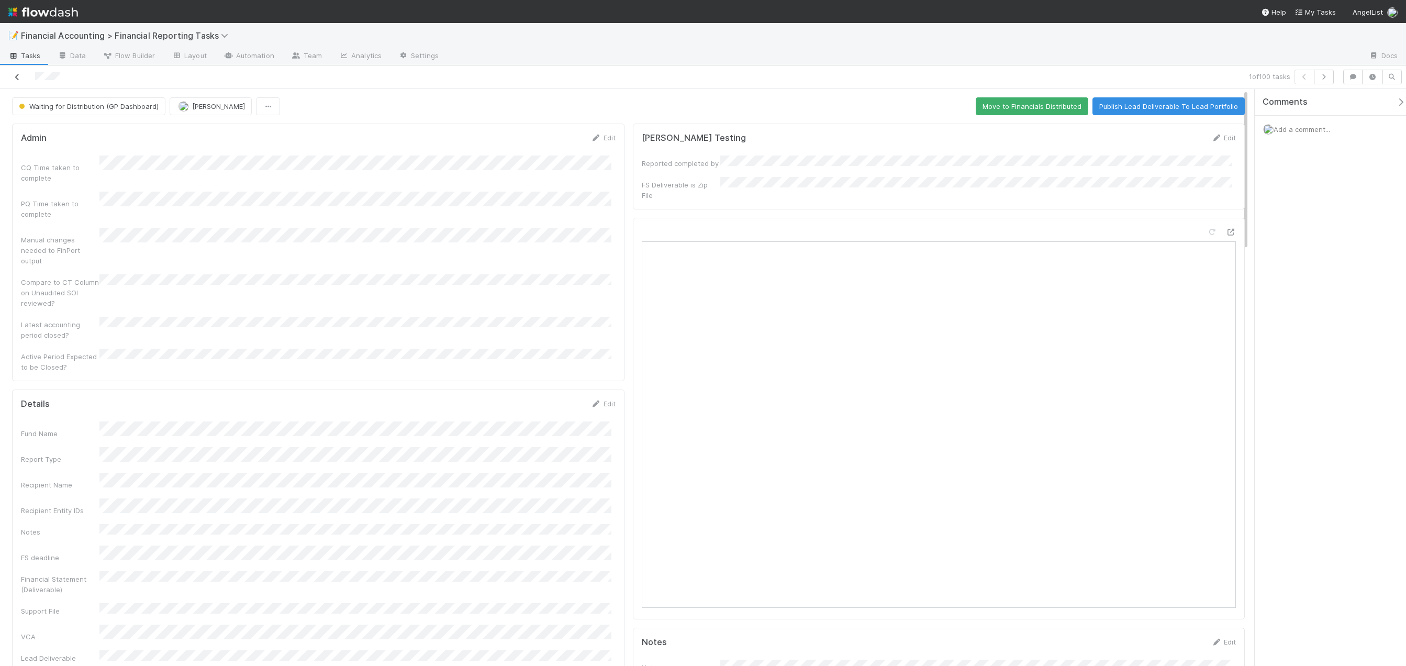
click at [16, 78] on icon at bounding box center [17, 77] width 10 height 7
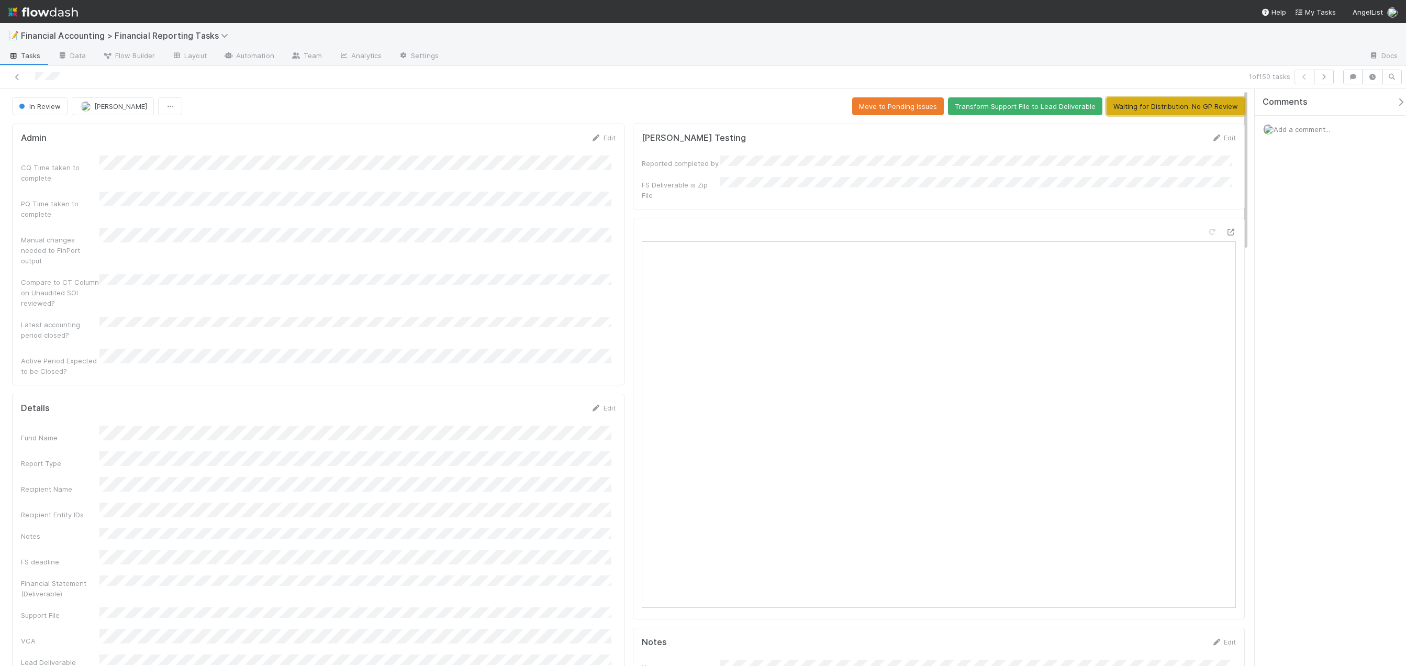
click at [881, 108] on button "Waiting for Distribution: No GP Review" at bounding box center [1176, 106] width 138 height 18
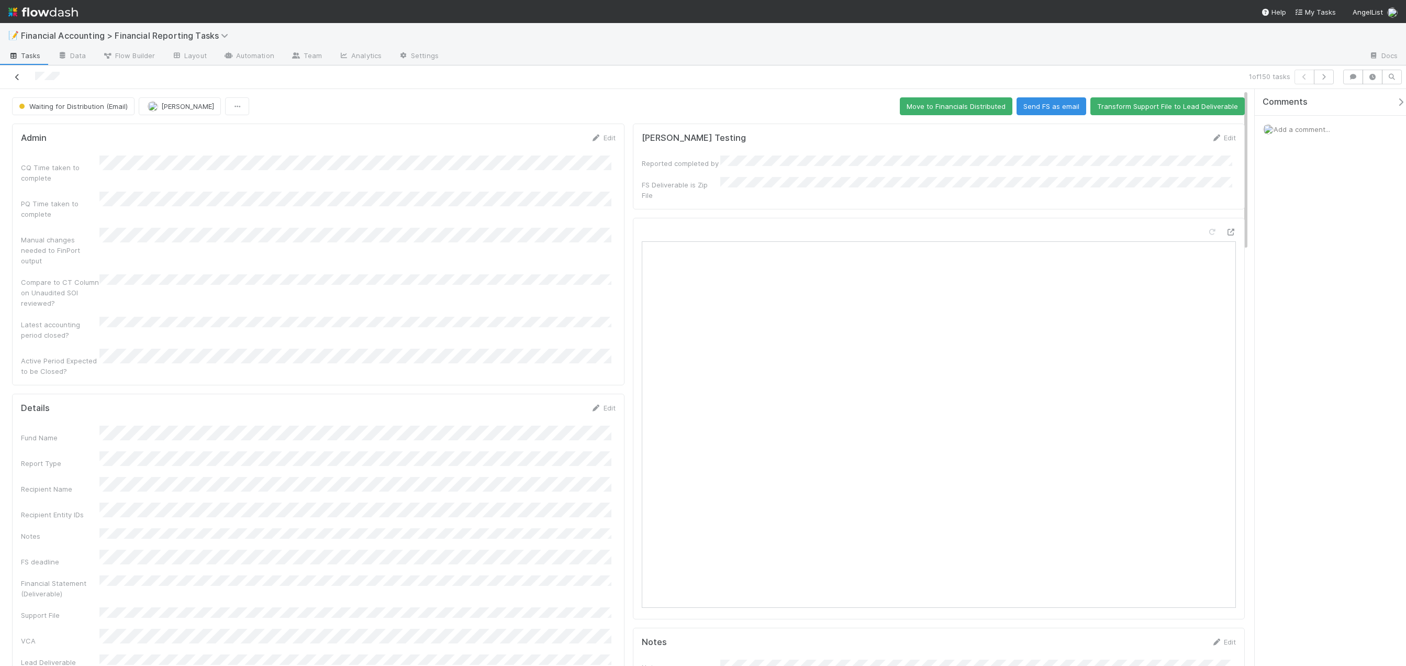
click at [18, 79] on icon at bounding box center [17, 77] width 10 height 7
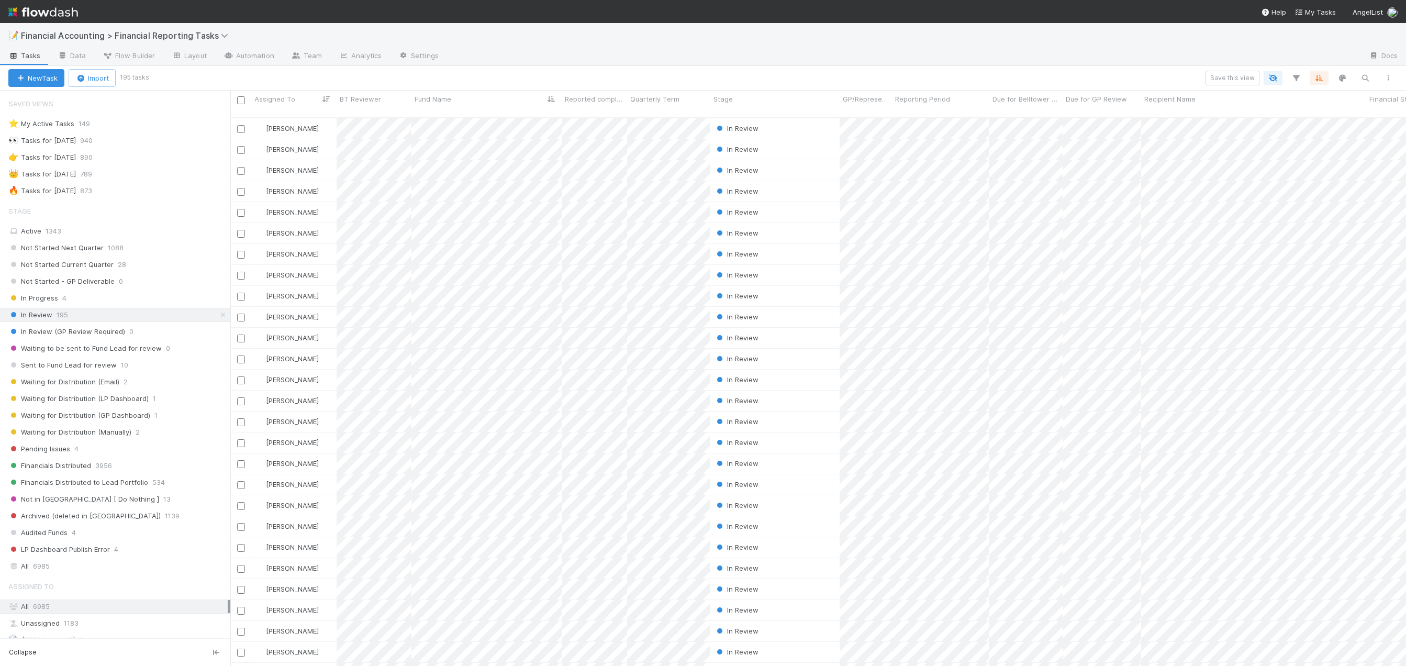
scroll to position [549, 1168]
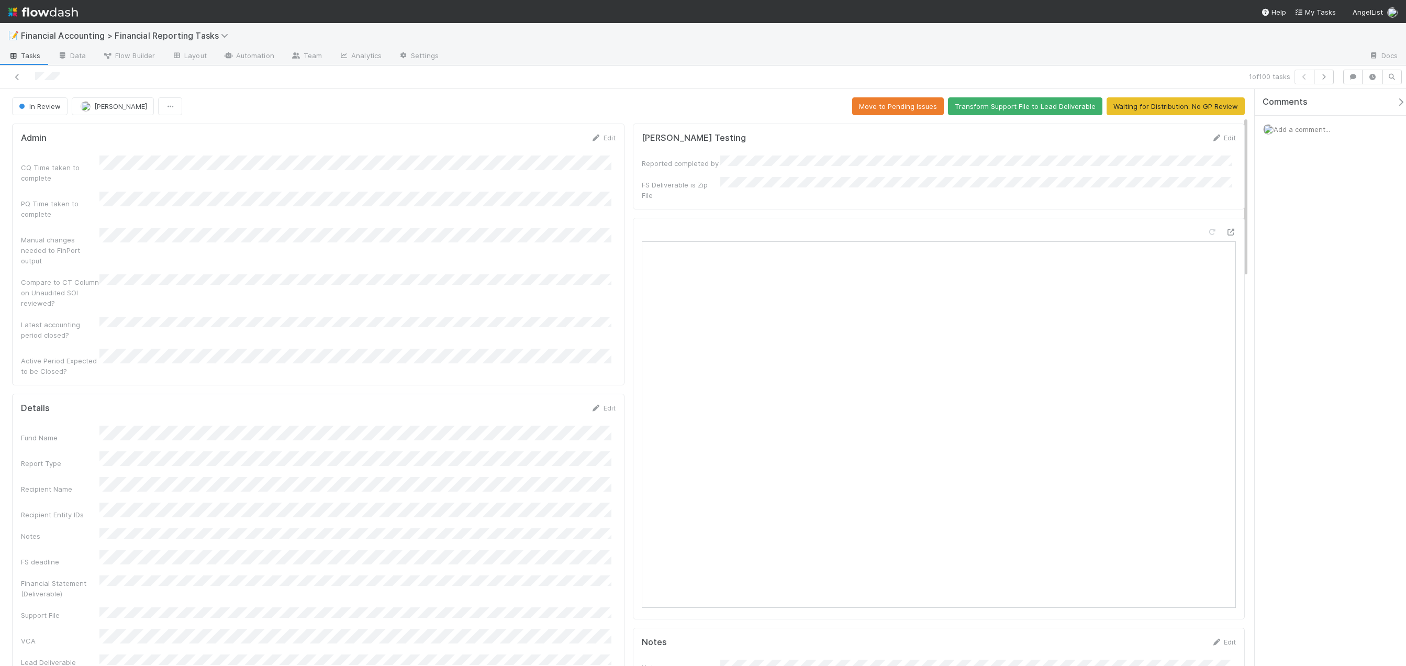
scroll to position [262, 0]
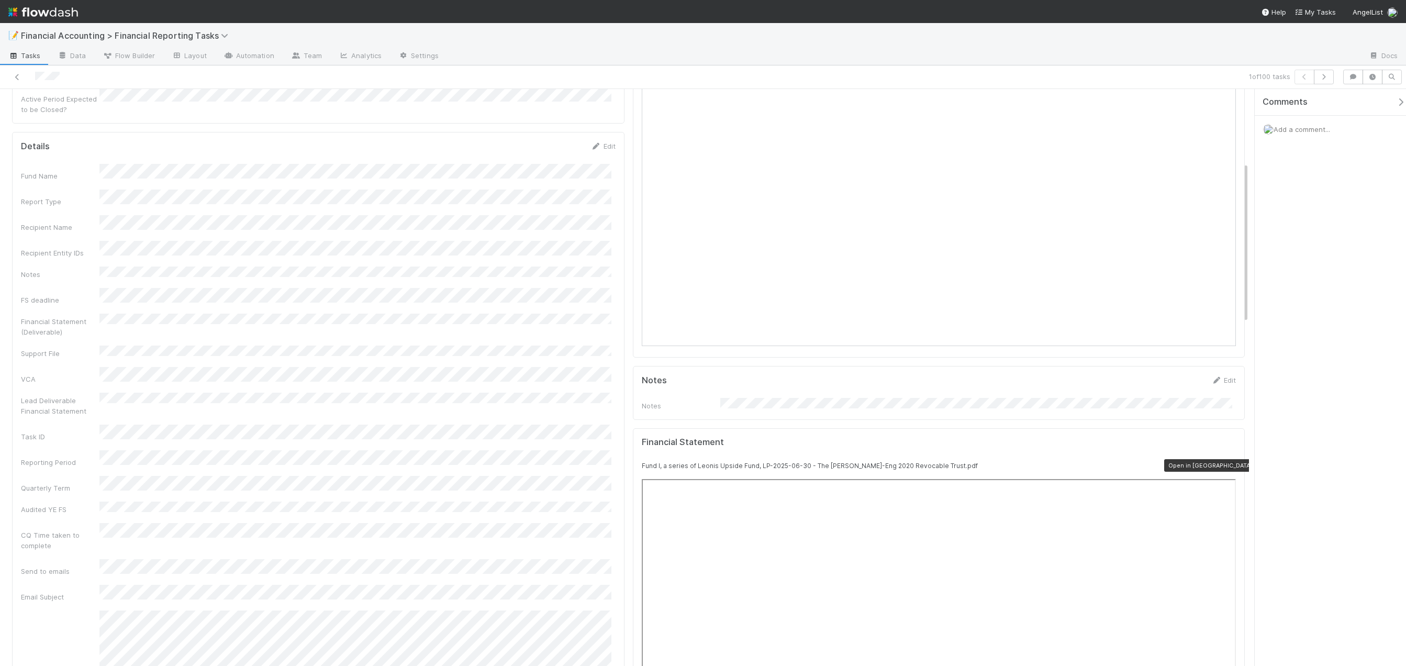
click at [881, 462] on icon at bounding box center [1231, 465] width 10 height 7
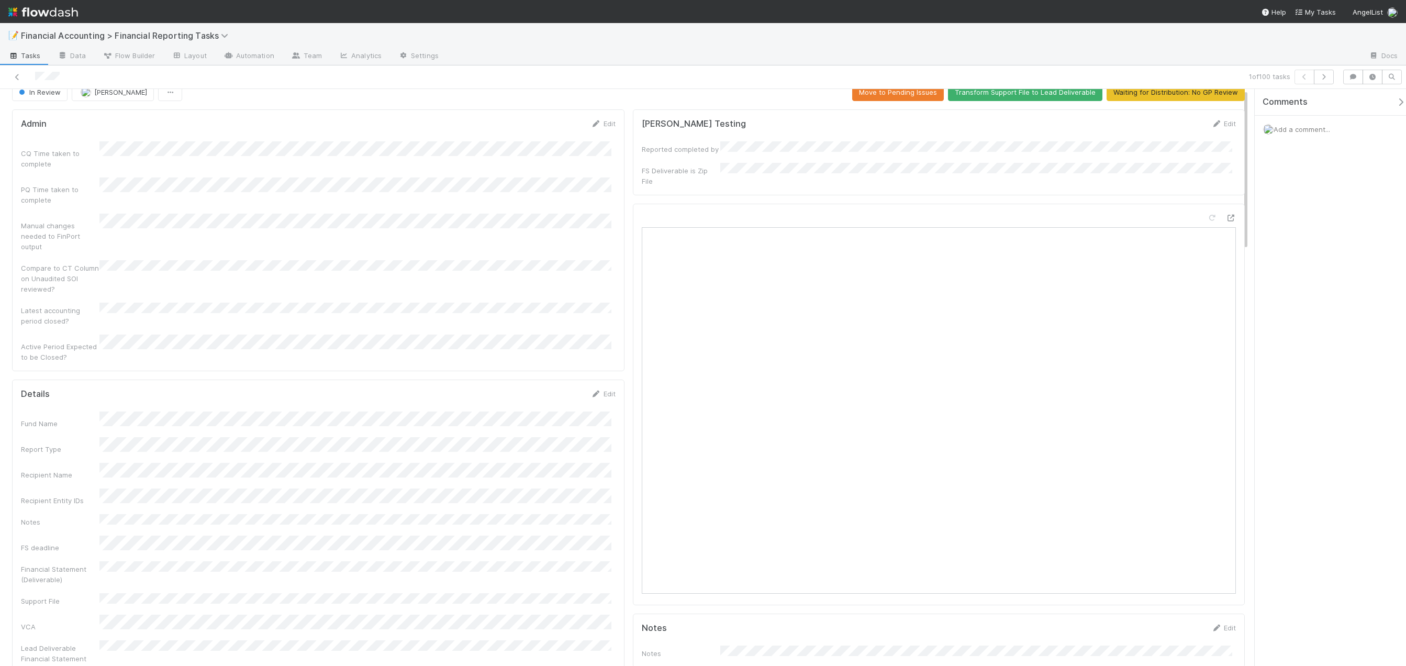
scroll to position [0, 0]
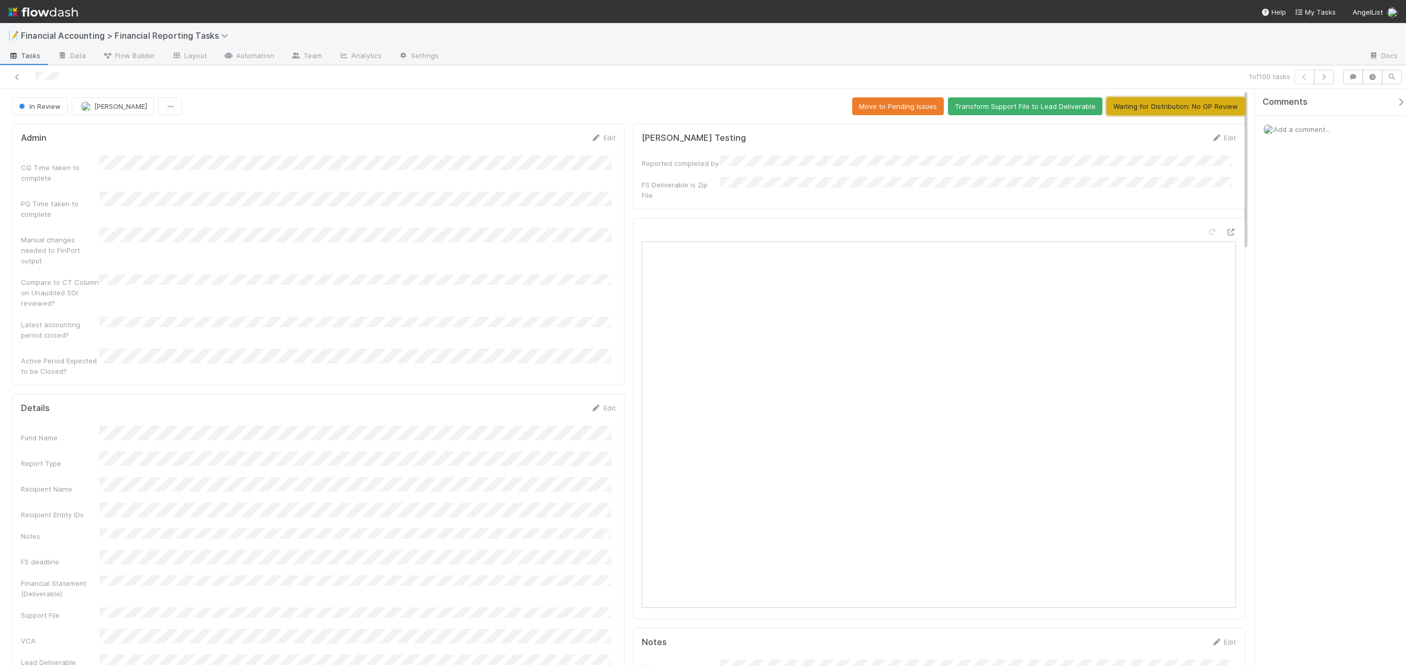
click at [881, 107] on button "Waiting for Distribution: No GP Review" at bounding box center [1176, 106] width 138 height 18
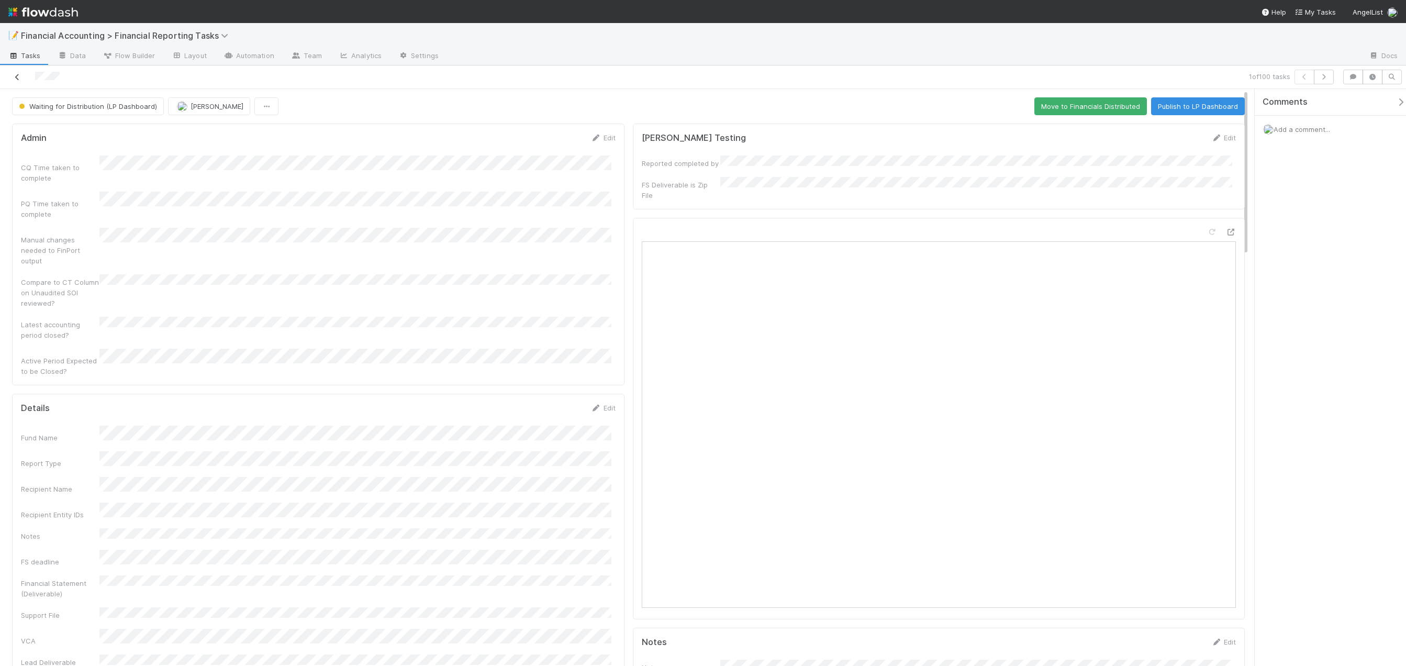
click at [18, 79] on icon at bounding box center [17, 77] width 10 height 7
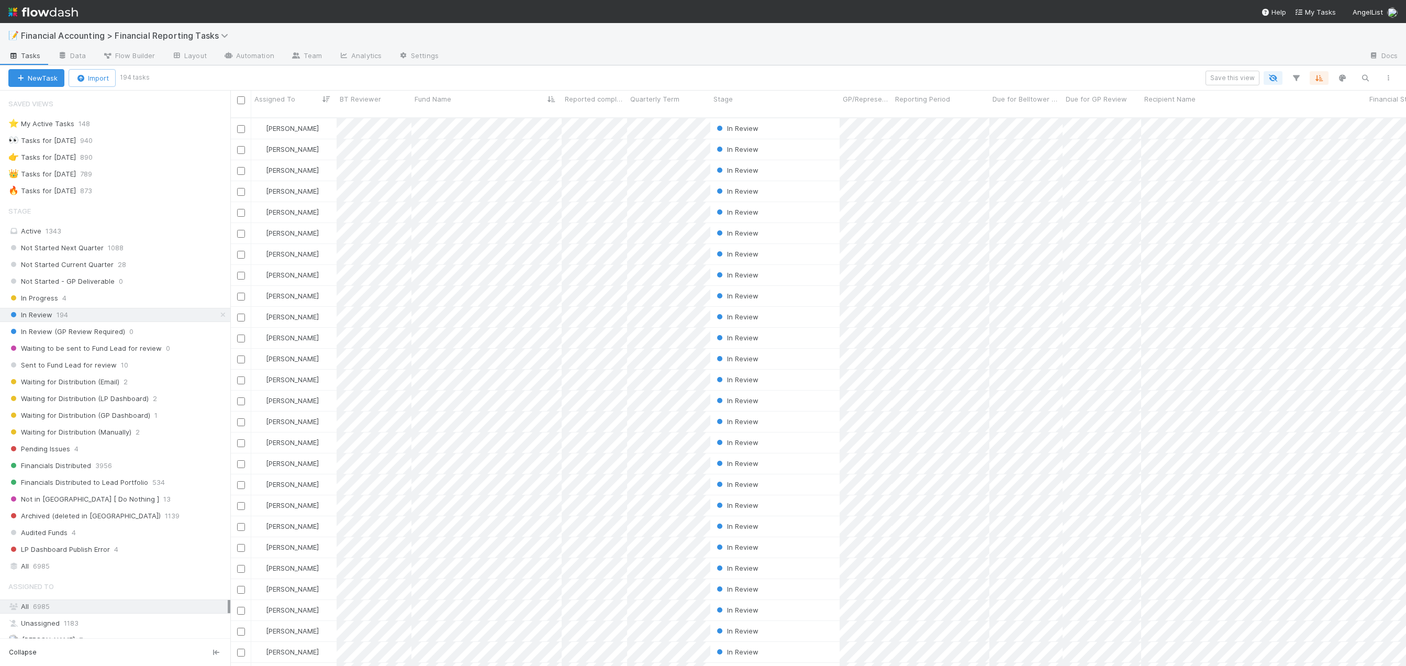
scroll to position [549, 1168]
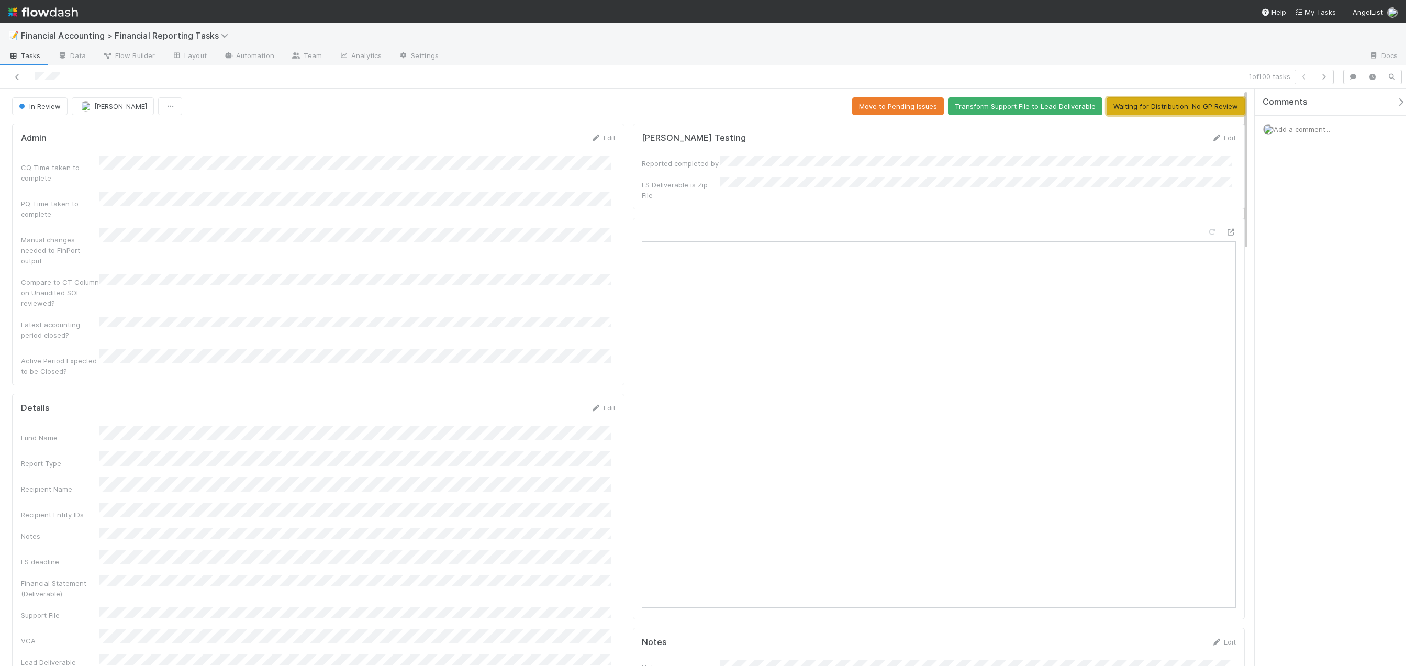
click at [881, 102] on button "Waiting for Distribution: No GP Review" at bounding box center [1176, 106] width 138 height 18
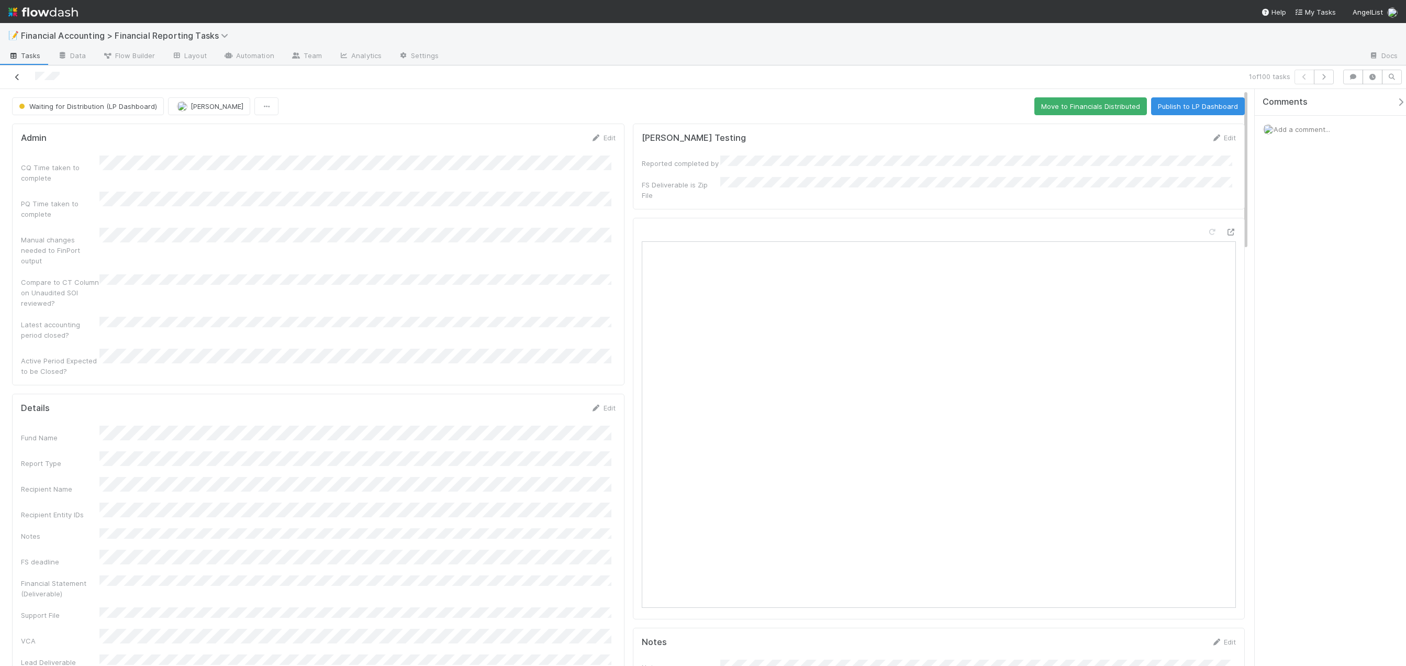
click at [15, 79] on icon at bounding box center [17, 77] width 10 height 7
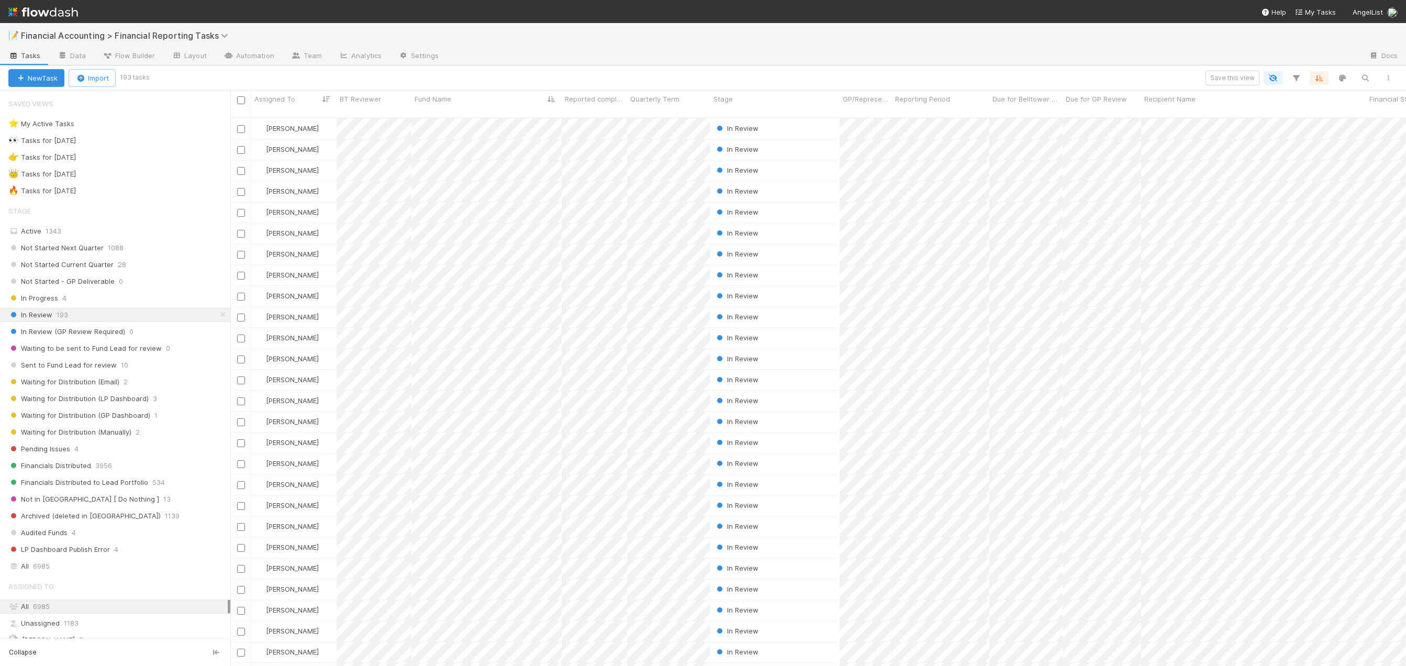
scroll to position [549, 1168]
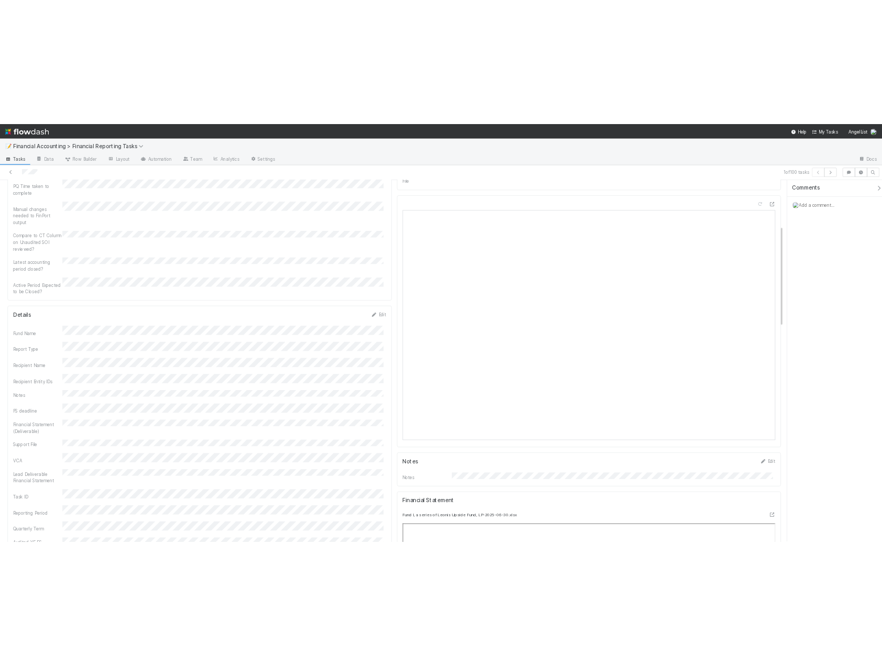
scroll to position [262, 0]
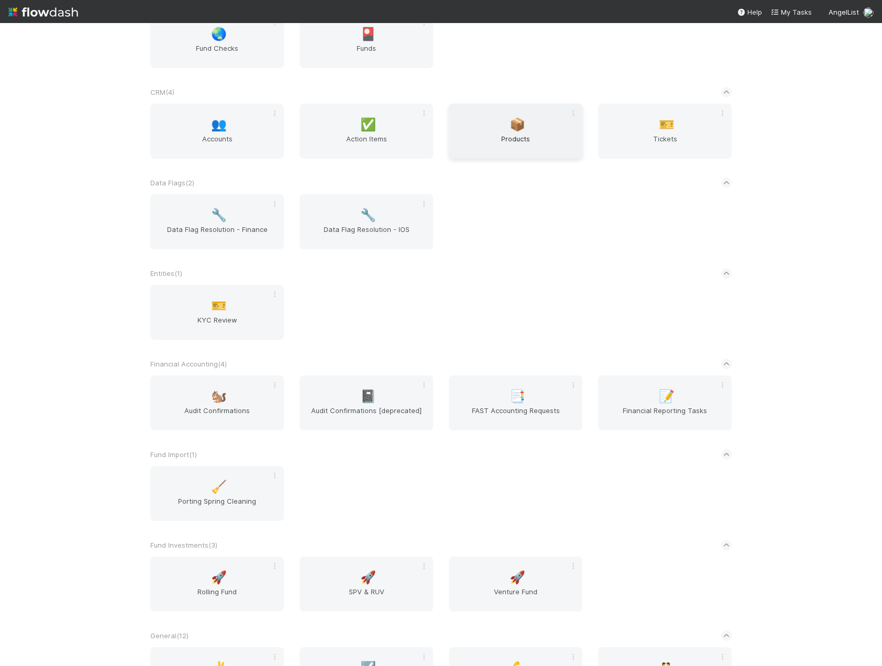
scroll to position [471, 0]
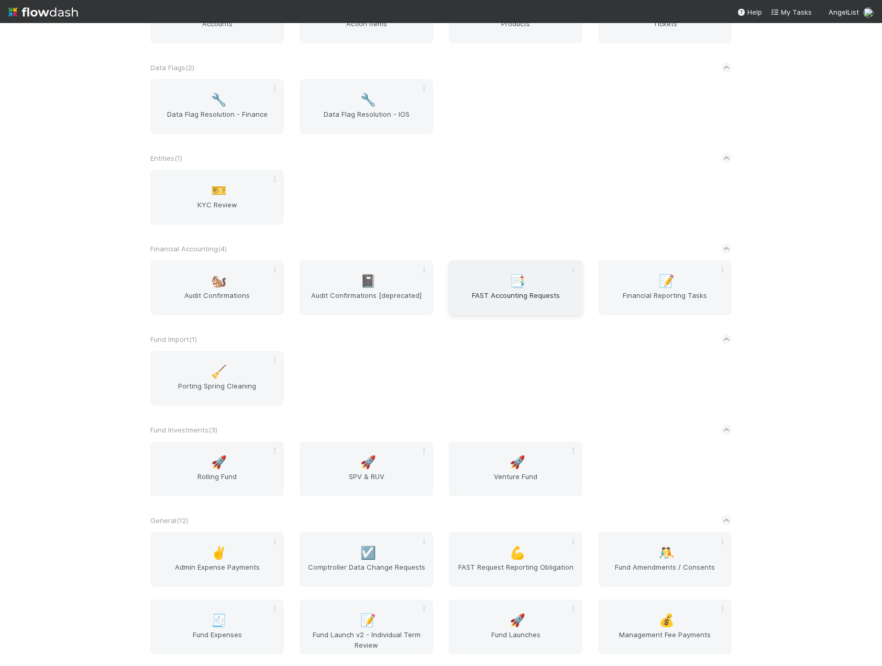
click at [496, 295] on span "FAST Accounting Requests" at bounding box center [515, 300] width 125 height 21
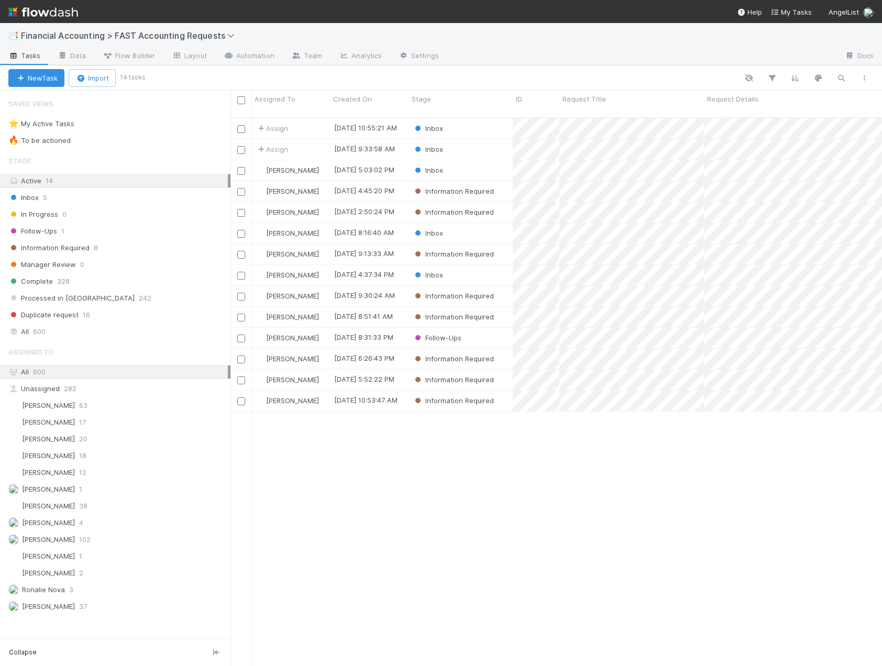
scroll to position [549, 643]
click at [495, 162] on div "Inbox" at bounding box center [460, 170] width 104 height 20
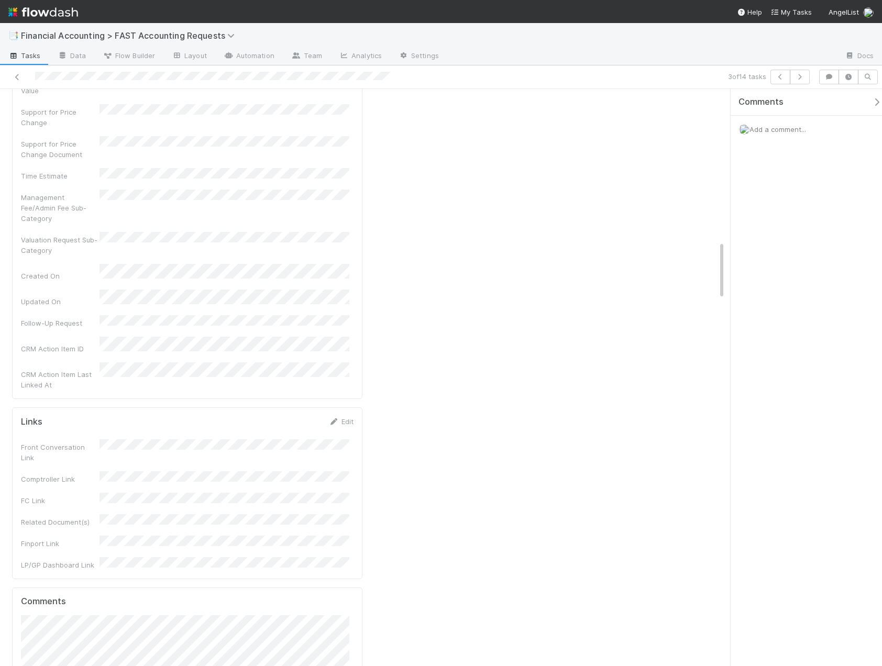
scroll to position [1728, 0]
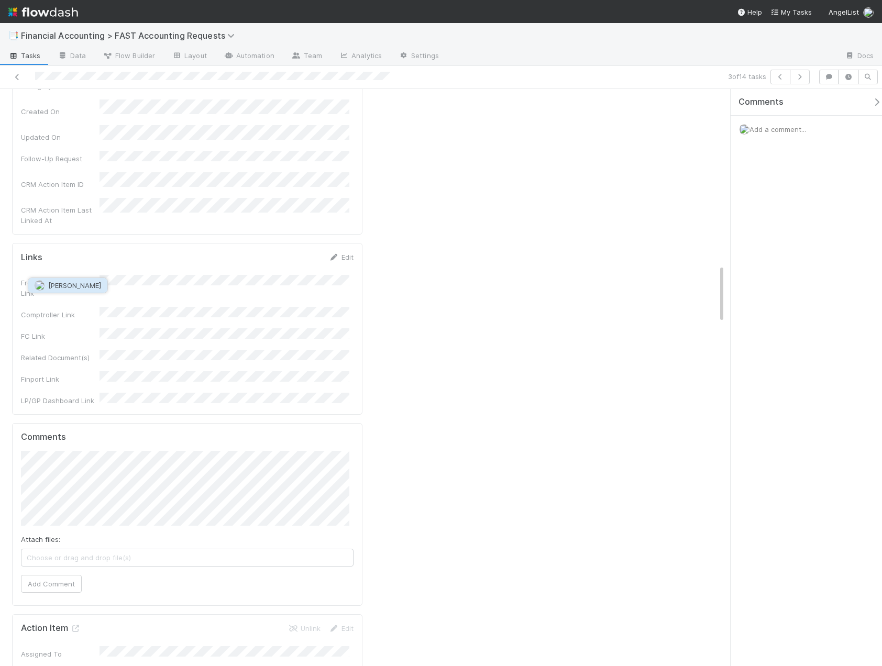
click at [72, 288] on span "Archit Dhar" at bounding box center [74, 285] width 53 height 8
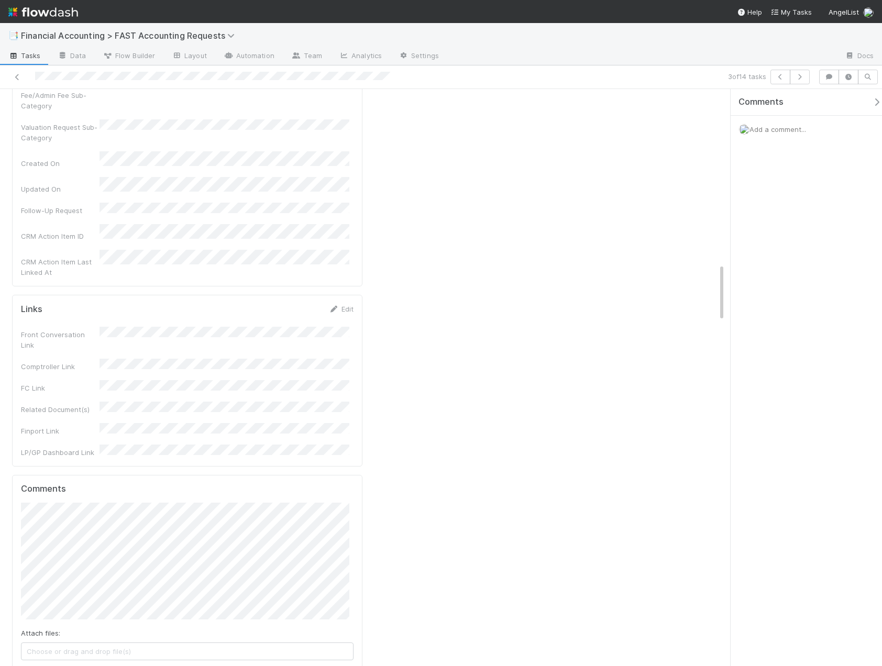
scroll to position [1675, 0]
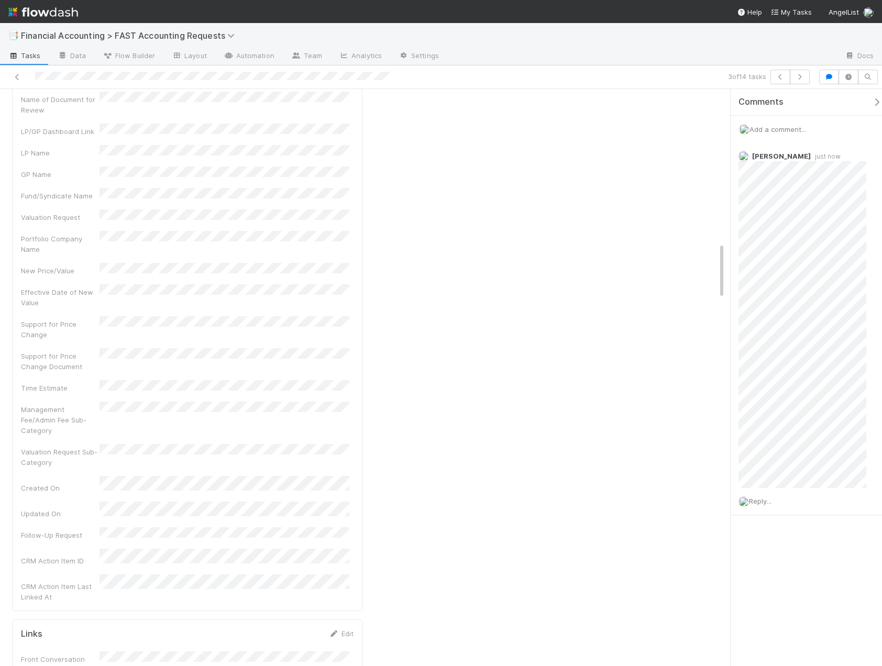
scroll to position [1309, 0]
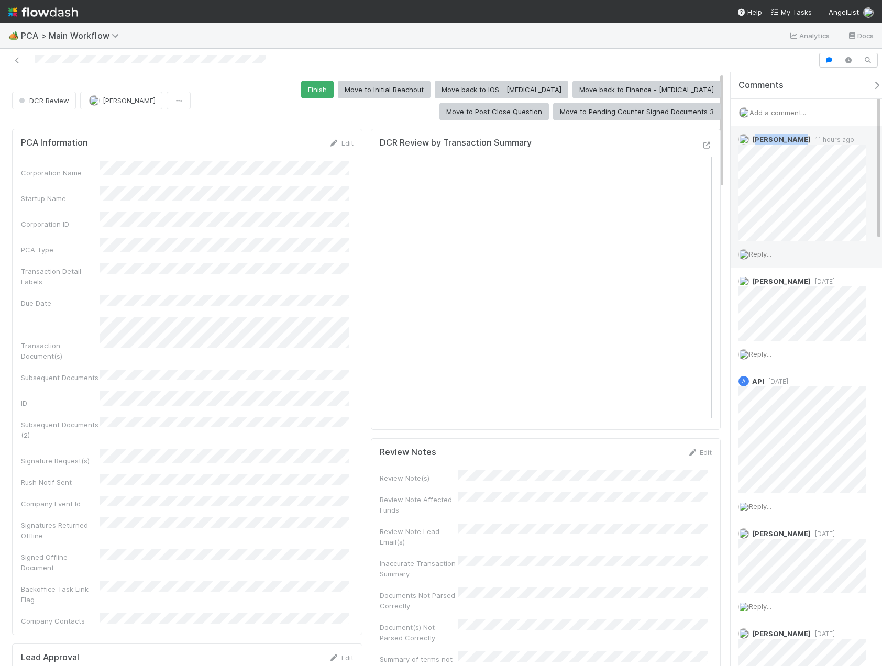
drag, startPoint x: 757, startPoint y: 140, endPoint x: 796, endPoint y: 141, distance: 39.3
click at [796, 141] on span "[PERSON_NAME]" at bounding box center [781, 139] width 59 height 8
click at [783, 106] on div "Add a comment..." at bounding box center [809, 112] width 159 height 27
click at [776, 115] on span "Add a comment..." at bounding box center [777, 112] width 57 height 8
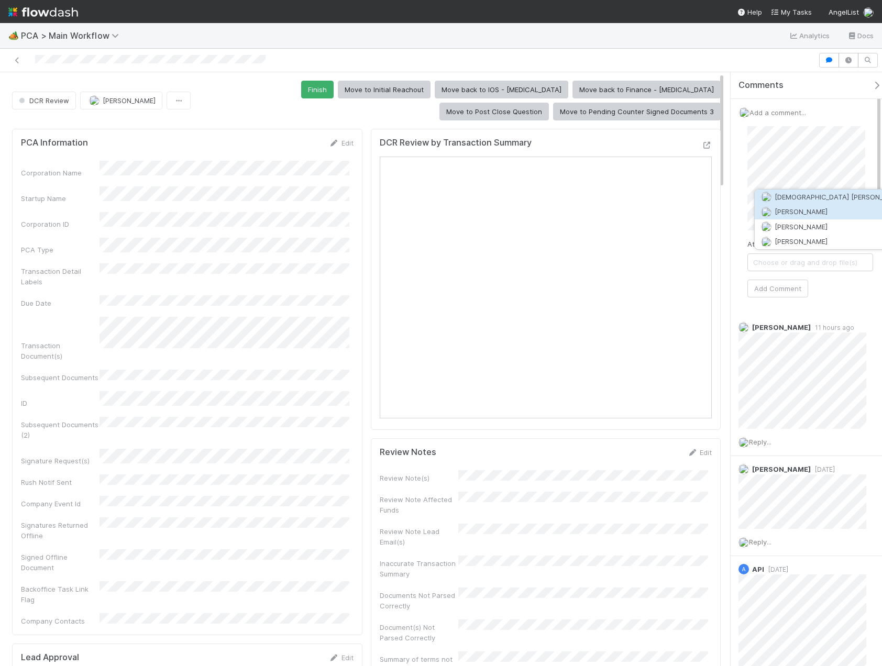
click at [807, 213] on span "[PERSON_NAME]" at bounding box center [800, 211] width 53 height 8
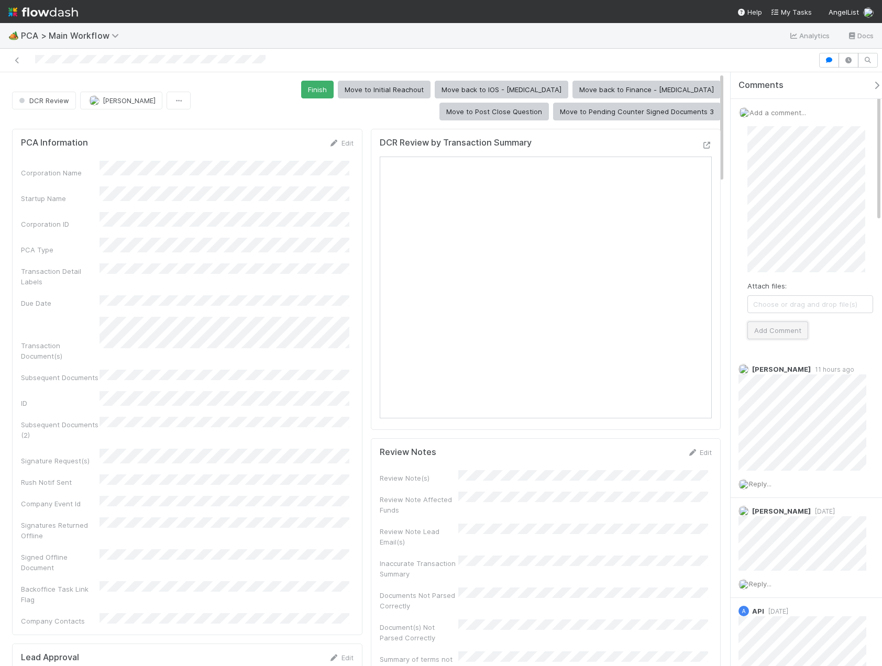
click at [800, 334] on button "Add Comment" at bounding box center [777, 330] width 61 height 18
click at [62, 104] on span "DCR Review" at bounding box center [43, 100] width 52 height 8
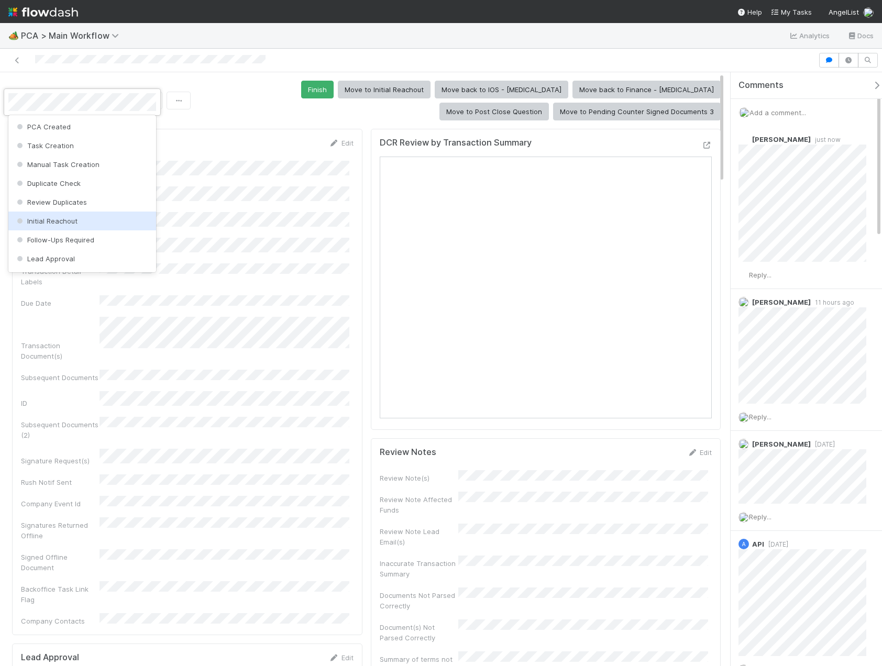
scroll to position [314, 0]
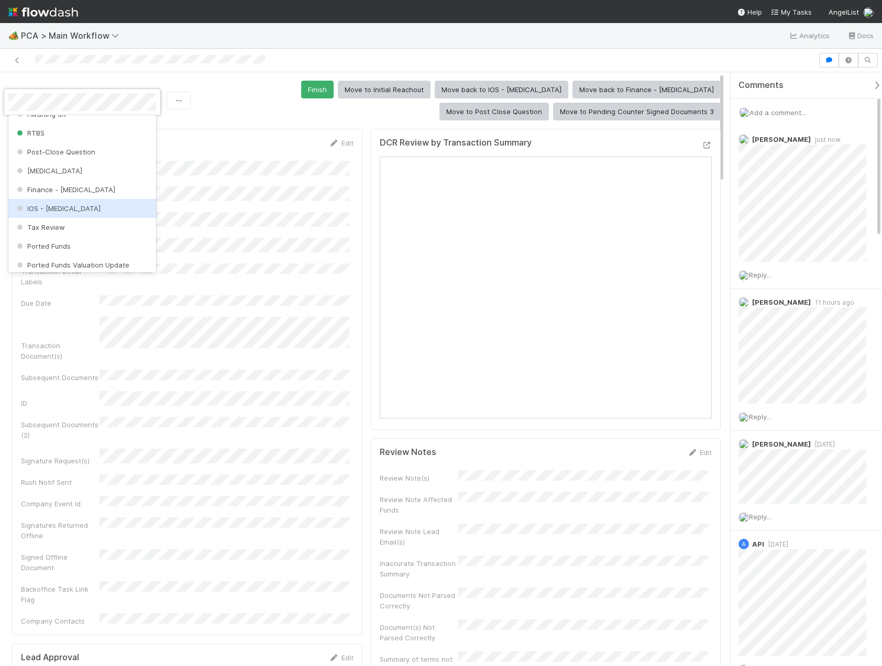
click at [68, 210] on div "IOS - [MEDICAL_DATA]" at bounding box center [82, 208] width 148 height 19
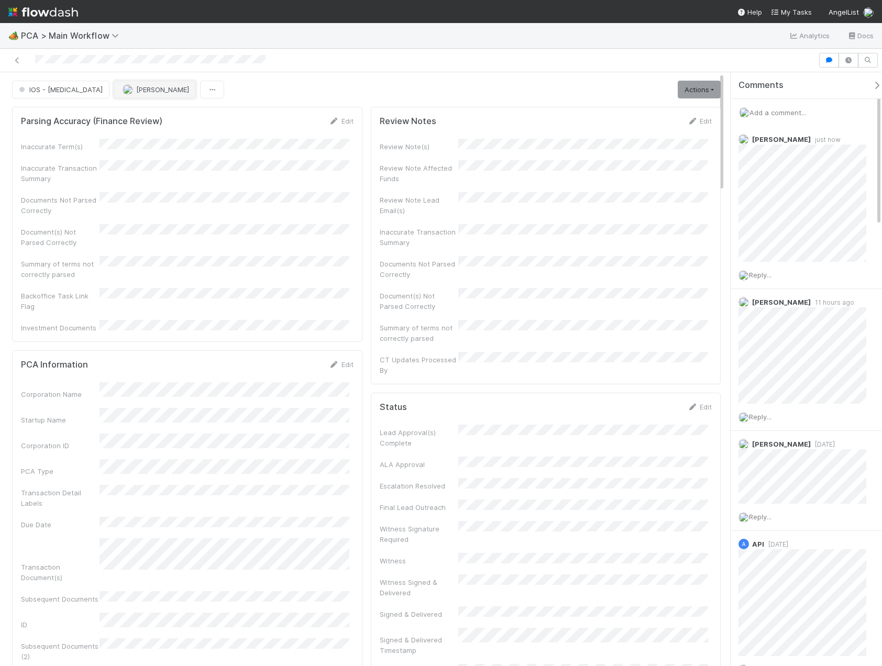
click at [136, 90] on span "[PERSON_NAME]" at bounding box center [162, 89] width 53 height 8
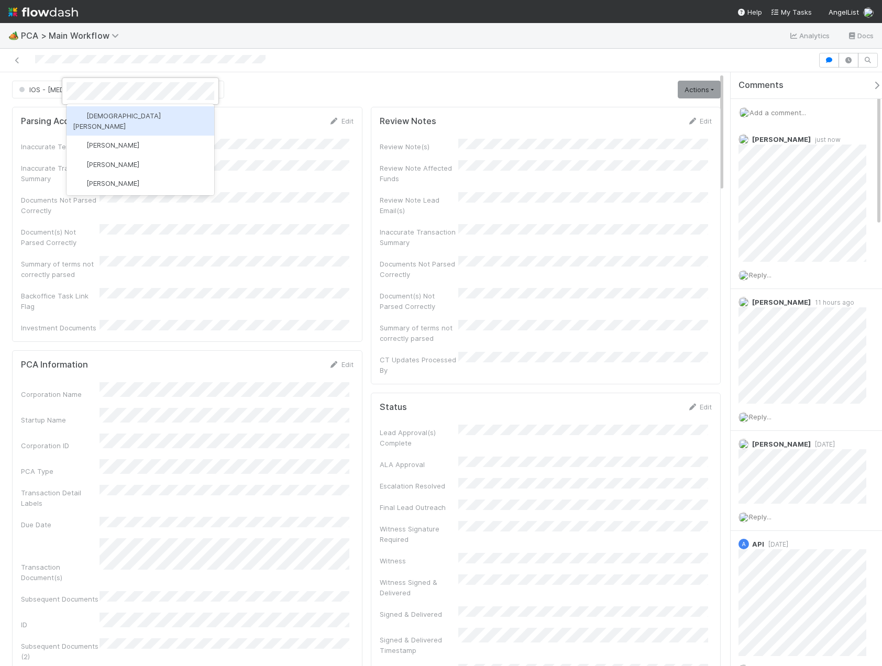
scroll to position [0, 0]
click at [115, 120] on div "[PERSON_NAME]" at bounding box center [140, 115] width 148 height 19
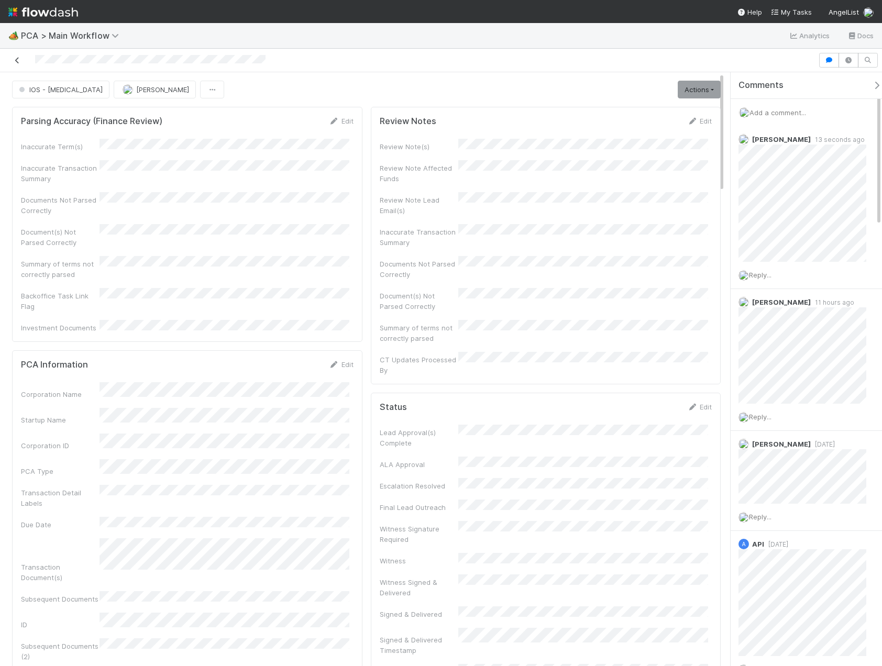
click at [18, 62] on icon at bounding box center [17, 60] width 10 height 7
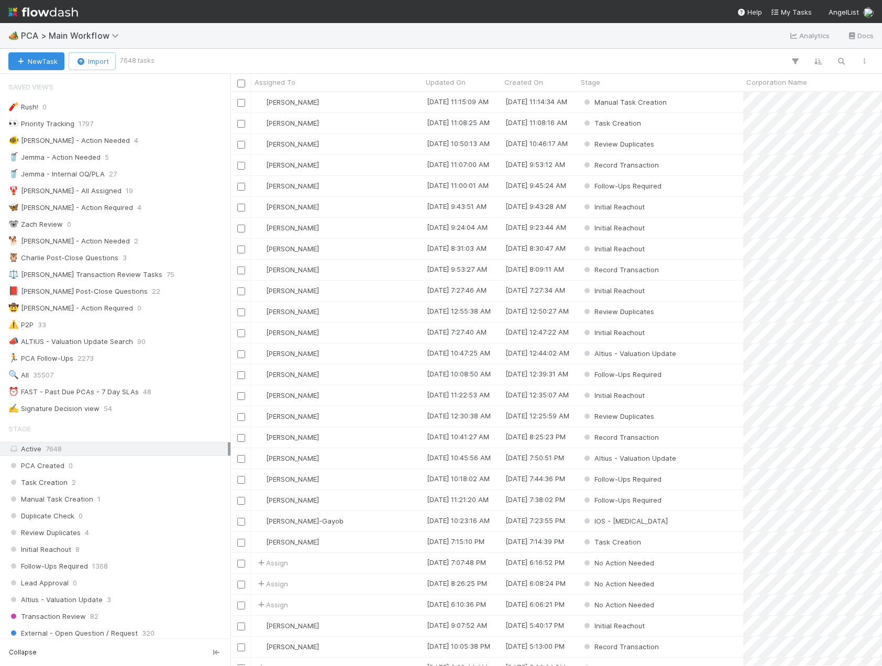
scroll to position [566, 643]
click at [846, 65] on button "button" at bounding box center [840, 61] width 19 height 14
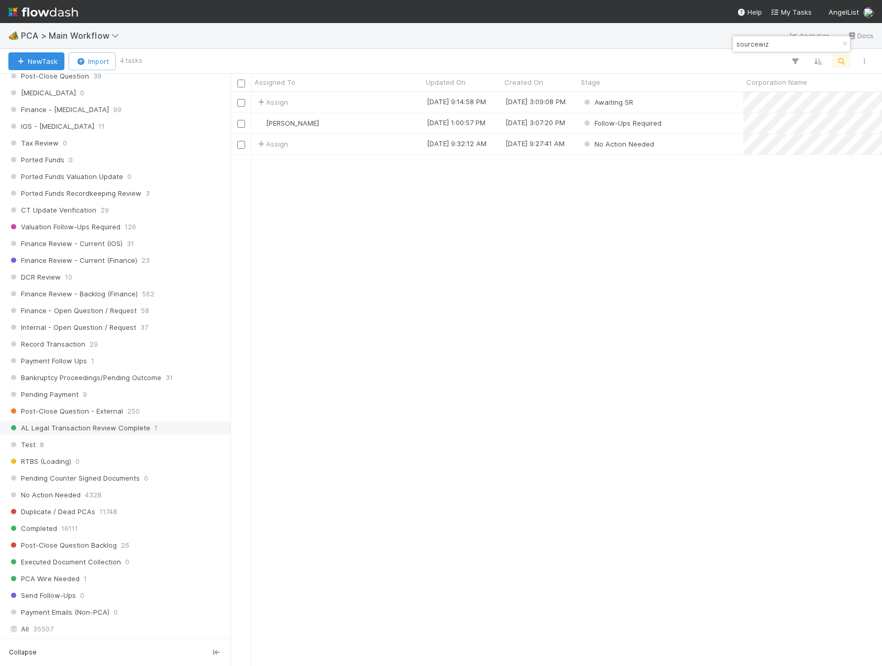
scroll to position [785, 0]
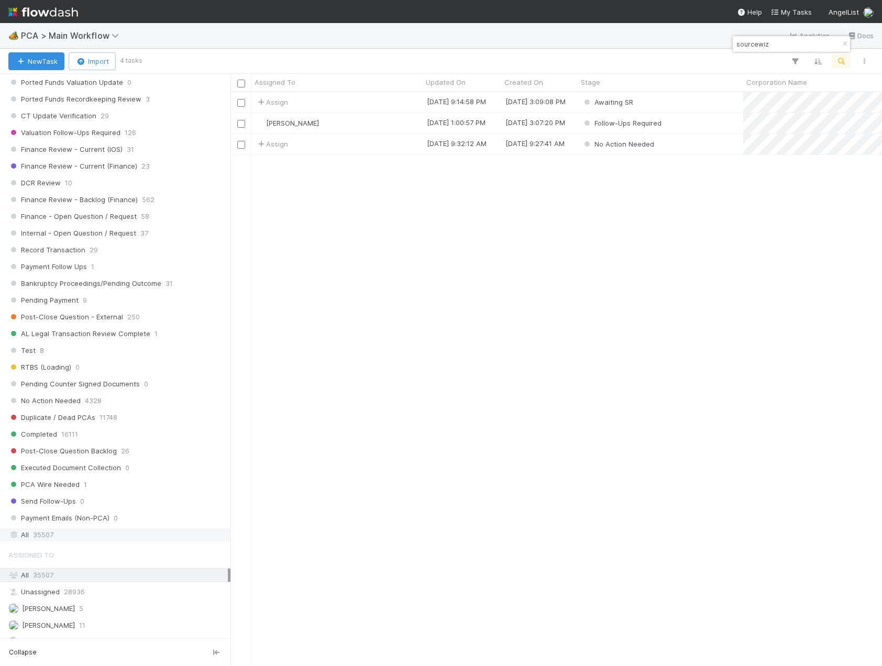
type input "sourcewiz"
click at [43, 530] on span "35507" at bounding box center [43, 534] width 20 height 13
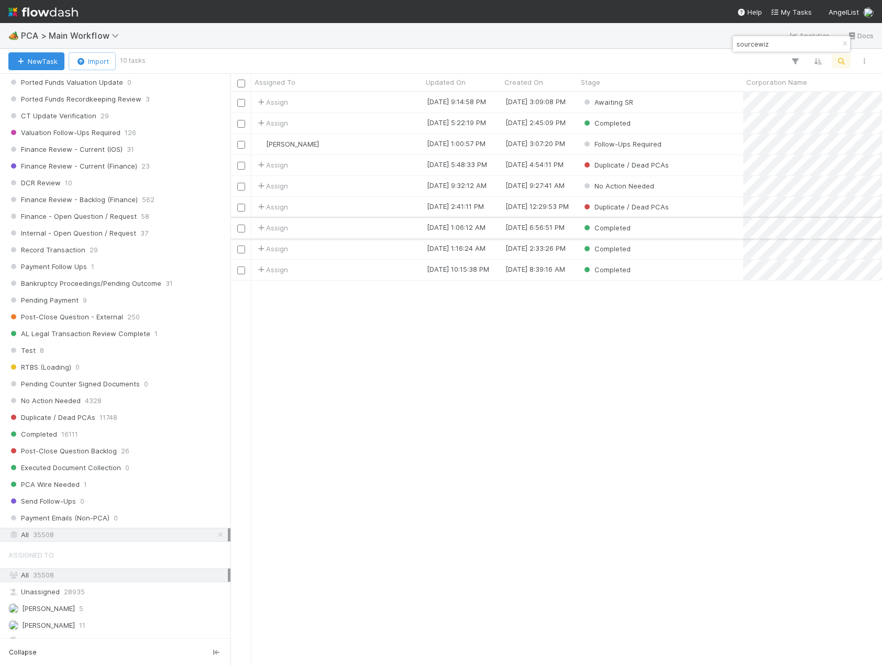
click at [370, 229] on div "Assign" at bounding box center [336, 228] width 171 height 20
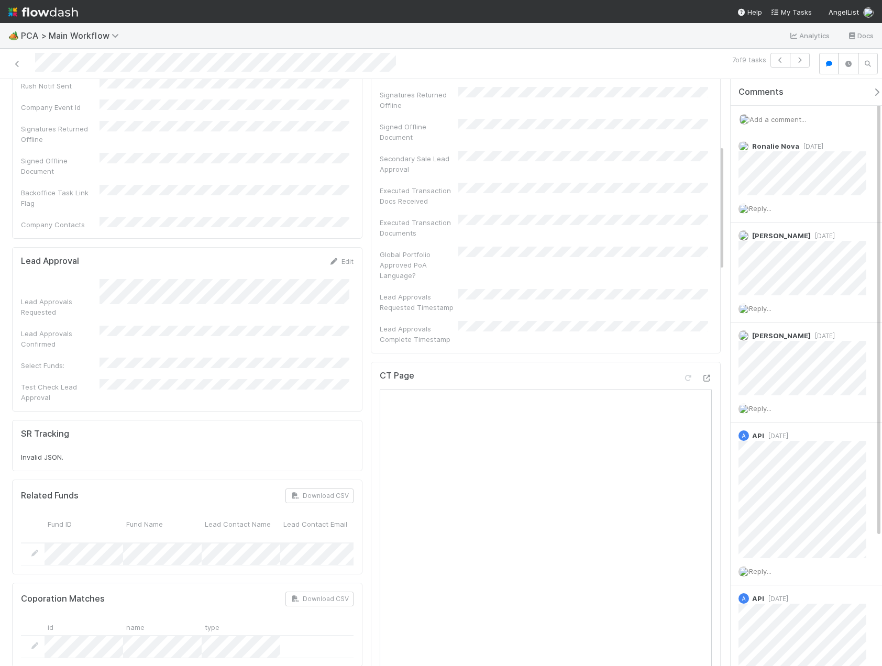
scroll to position [105, 0]
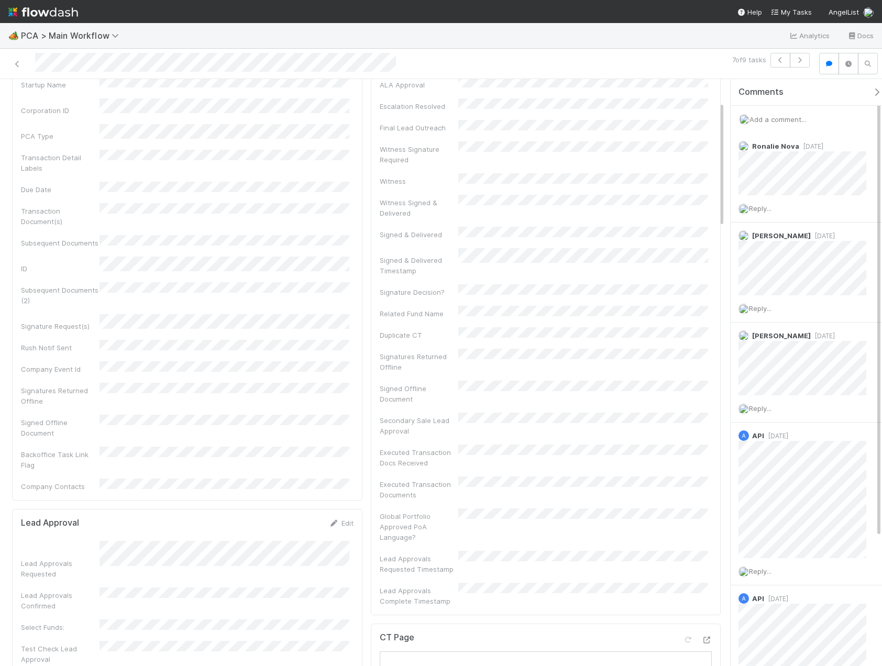
click at [620, 255] on div "Lead Approval(s) Complete ALA Approval Escalation Resolved Final Lead Outreach …" at bounding box center [546, 323] width 332 height 565
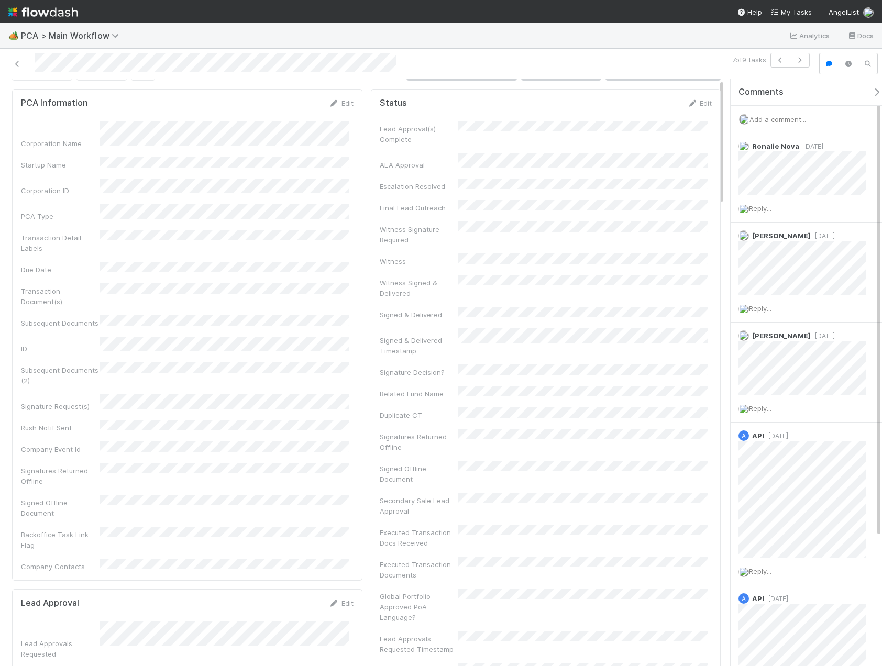
scroll to position [0, 0]
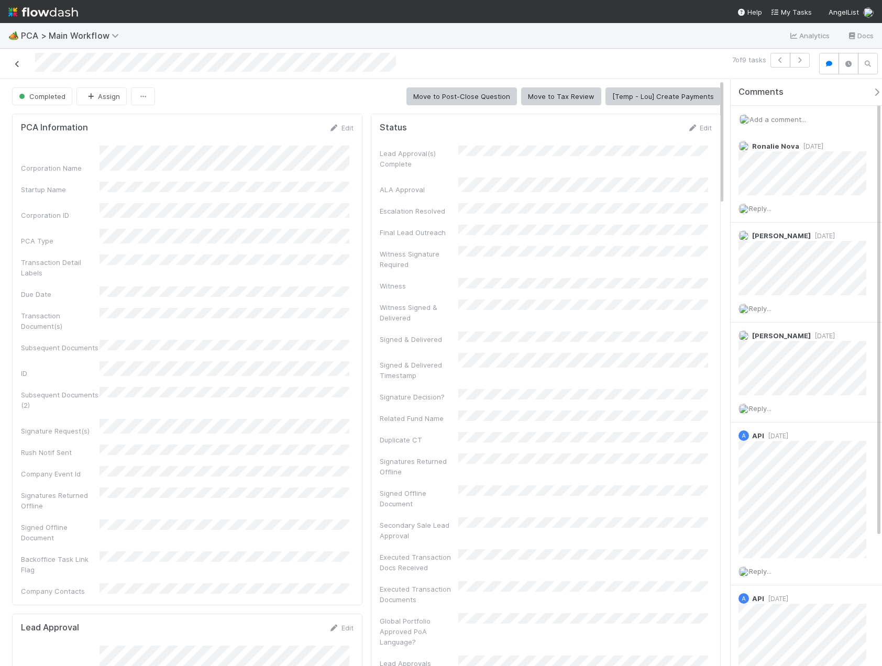
click at [20, 65] on icon at bounding box center [17, 64] width 10 height 7
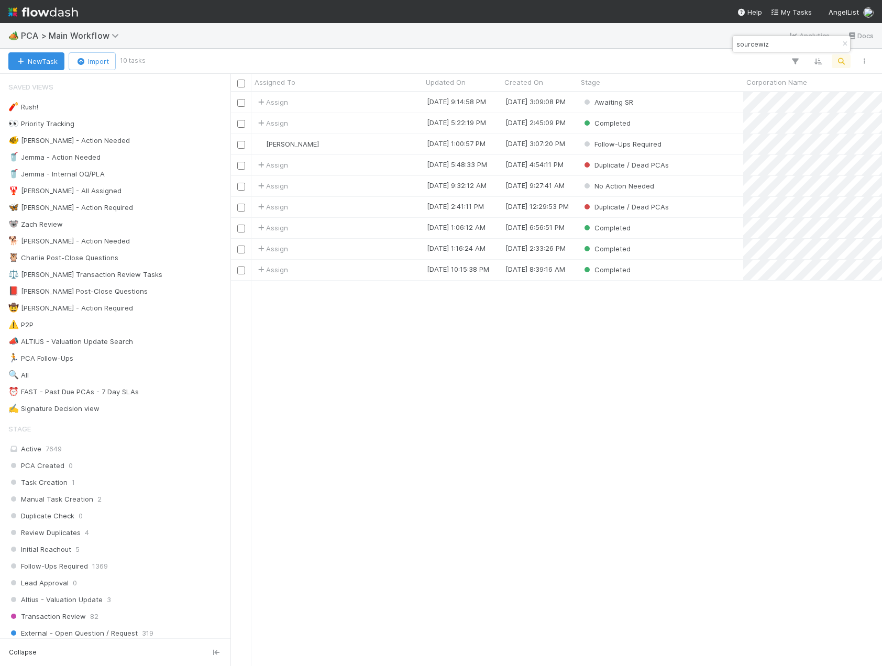
scroll to position [566, 643]
click at [845, 44] on icon "button" at bounding box center [844, 44] width 10 height 6
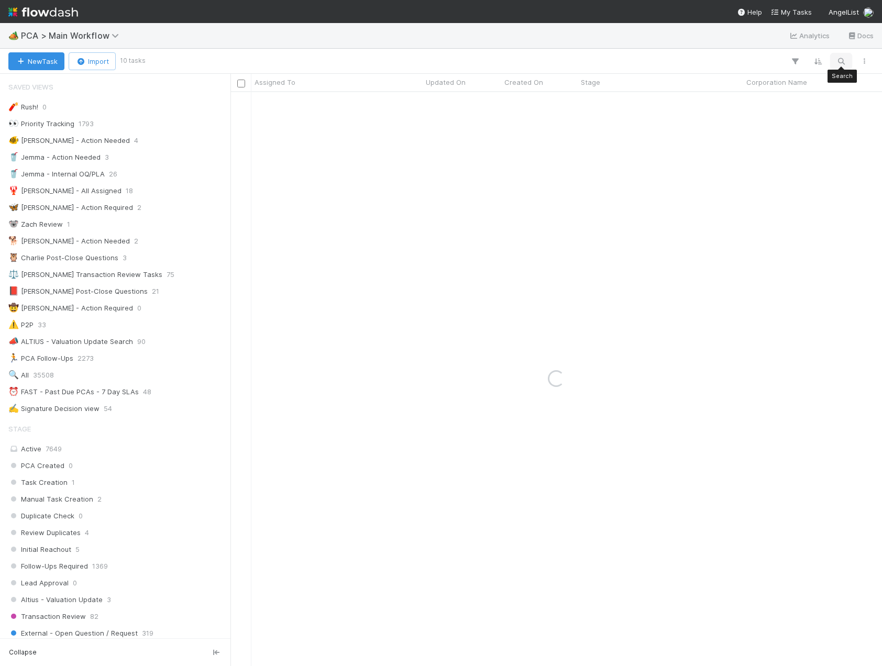
click at [841, 63] on icon "button" at bounding box center [841, 61] width 10 height 9
type input "c"
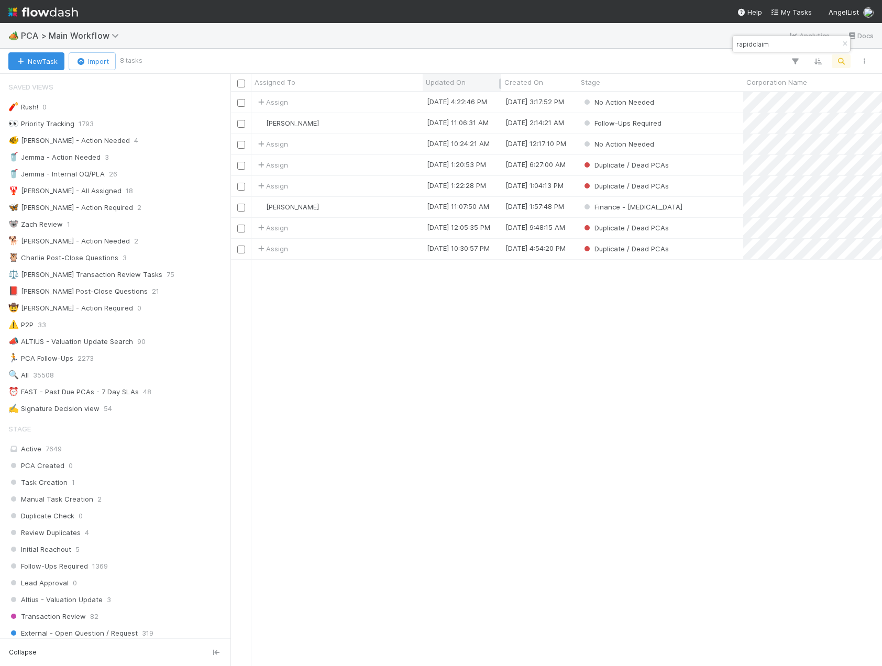
type input "rapidclaim"
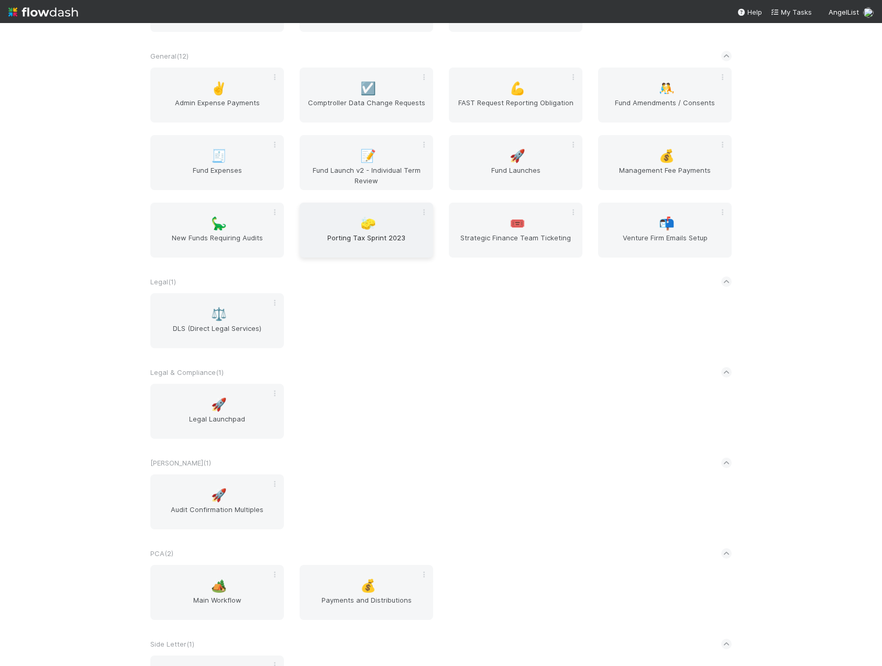
scroll to position [942, 0]
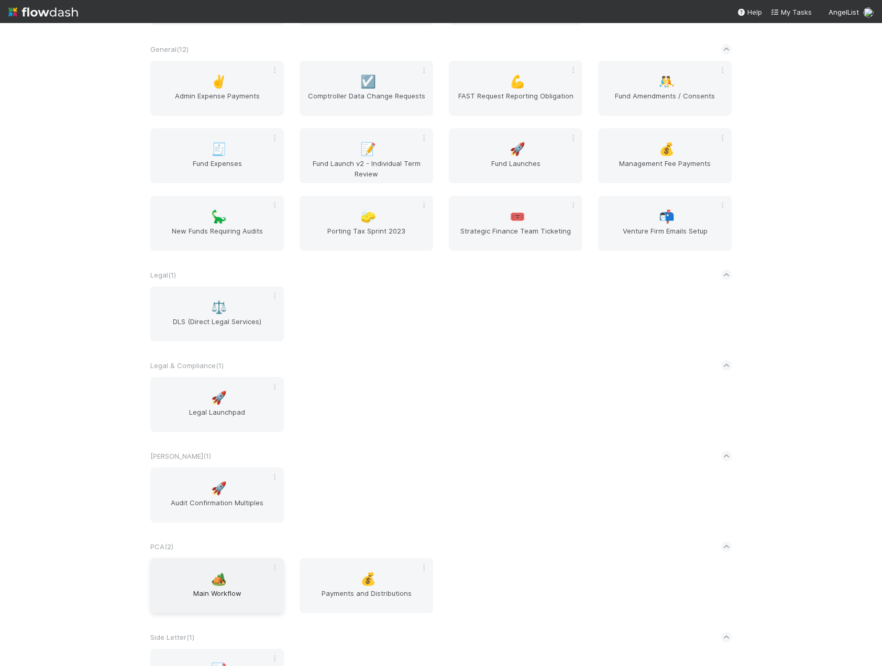
click at [221, 590] on span "Main Workflow" at bounding box center [216, 598] width 125 height 21
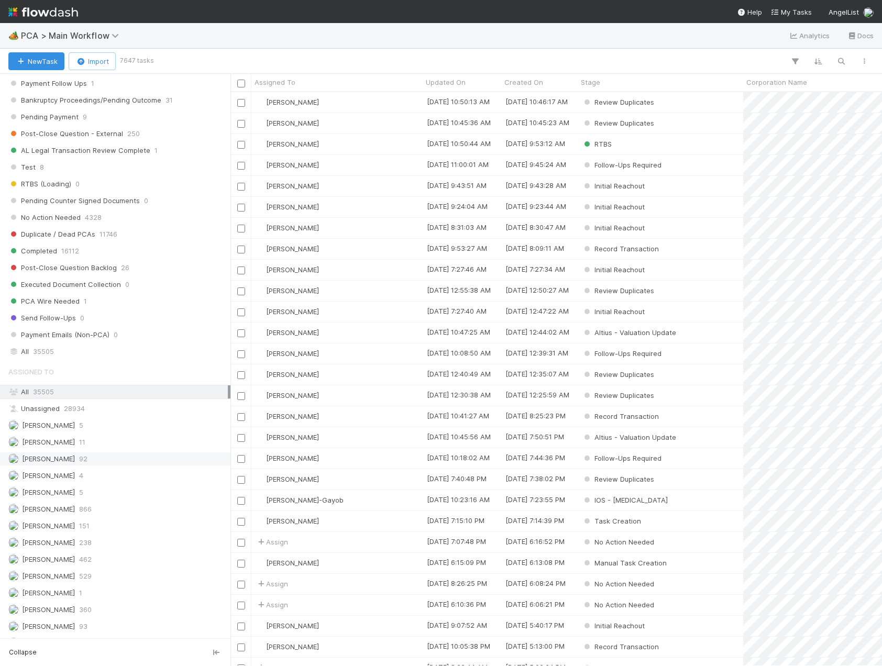
scroll to position [995, 0]
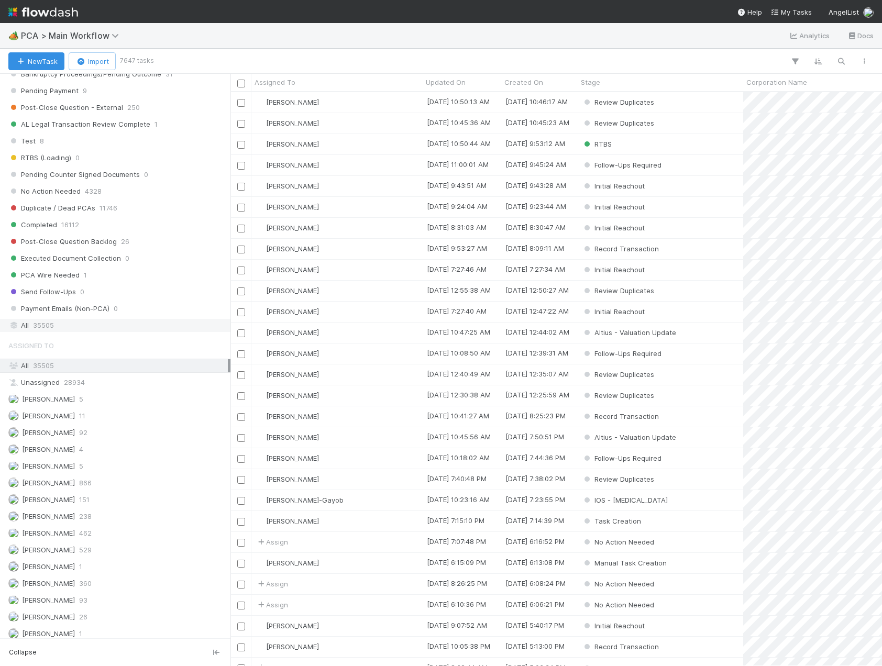
click at [37, 327] on span "35505" at bounding box center [43, 325] width 21 height 13
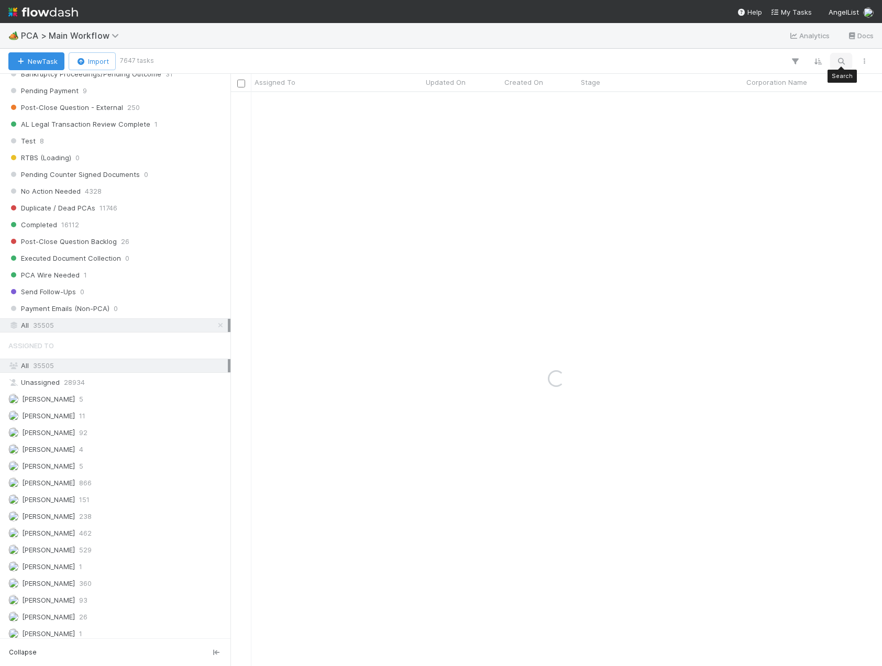
click at [838, 63] on icon "button" at bounding box center [841, 61] width 10 height 9
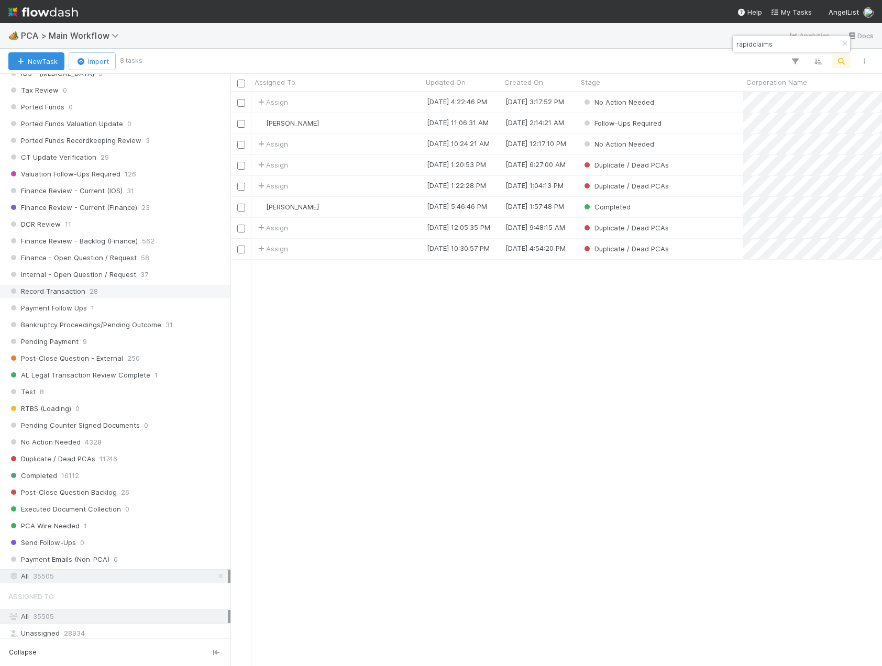
scroll to position [733, 0]
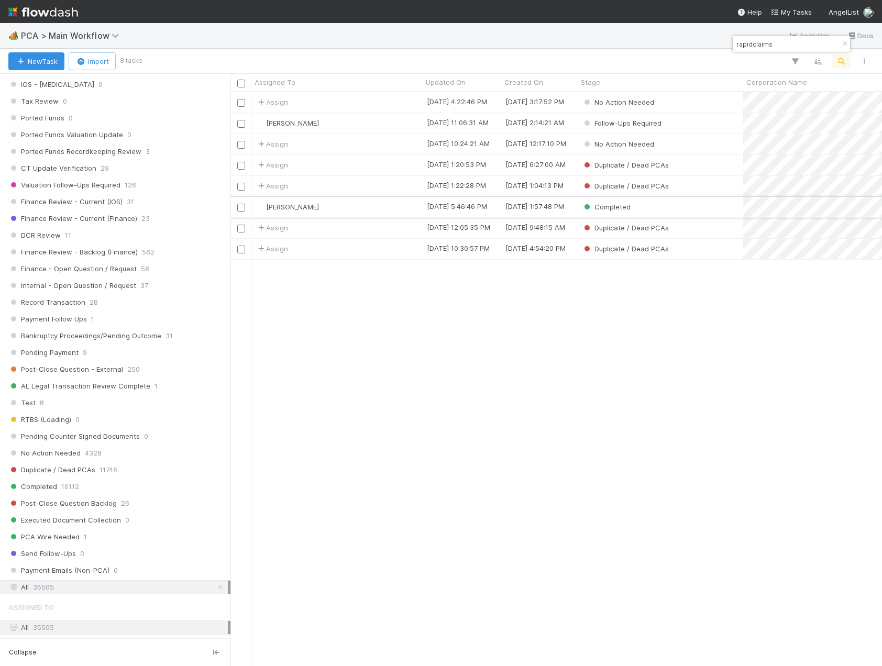
type input "rapidclaims"
click at [339, 208] on div "[PERSON_NAME]" at bounding box center [336, 207] width 171 height 20
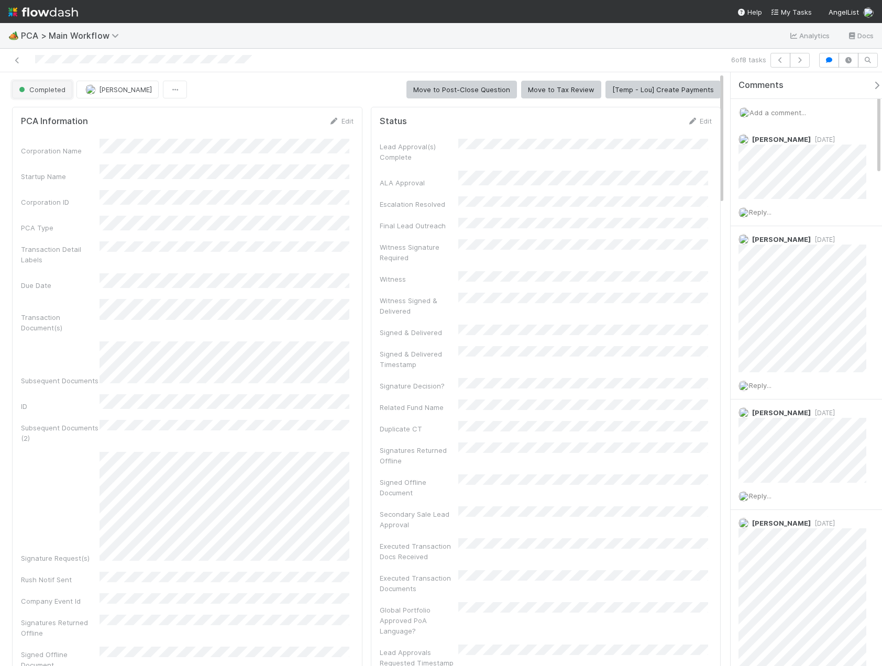
click at [50, 88] on span "Completed" at bounding box center [41, 89] width 49 height 8
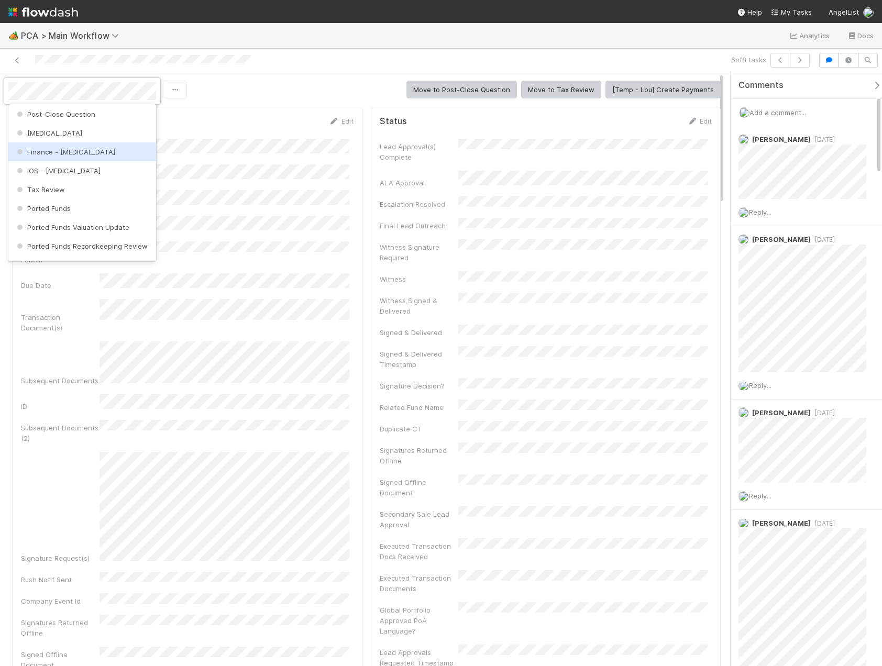
click at [77, 155] on div "Finance - [MEDICAL_DATA]" at bounding box center [82, 151] width 148 height 19
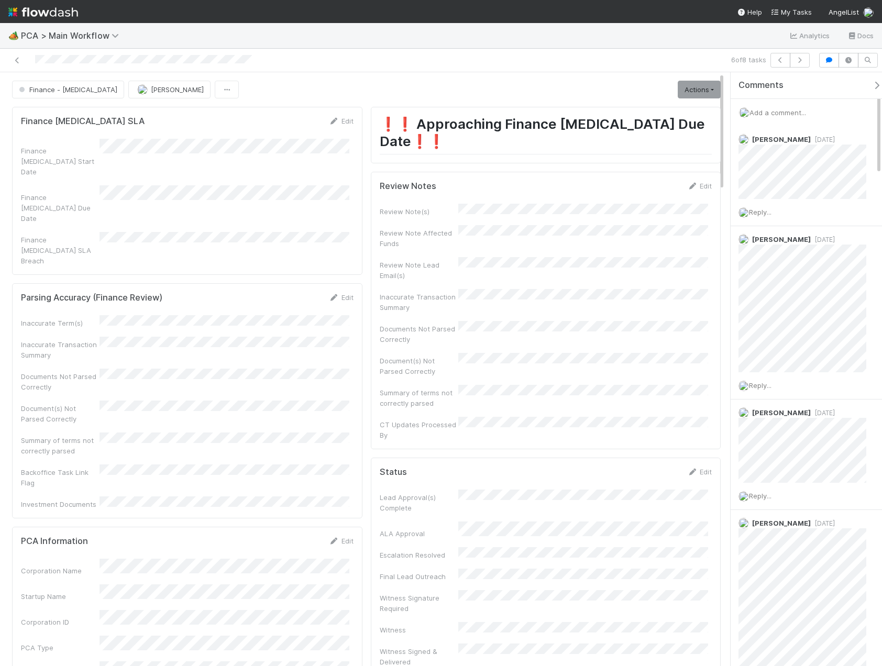
click at [782, 110] on span "Add a comment..." at bounding box center [777, 112] width 57 height 8
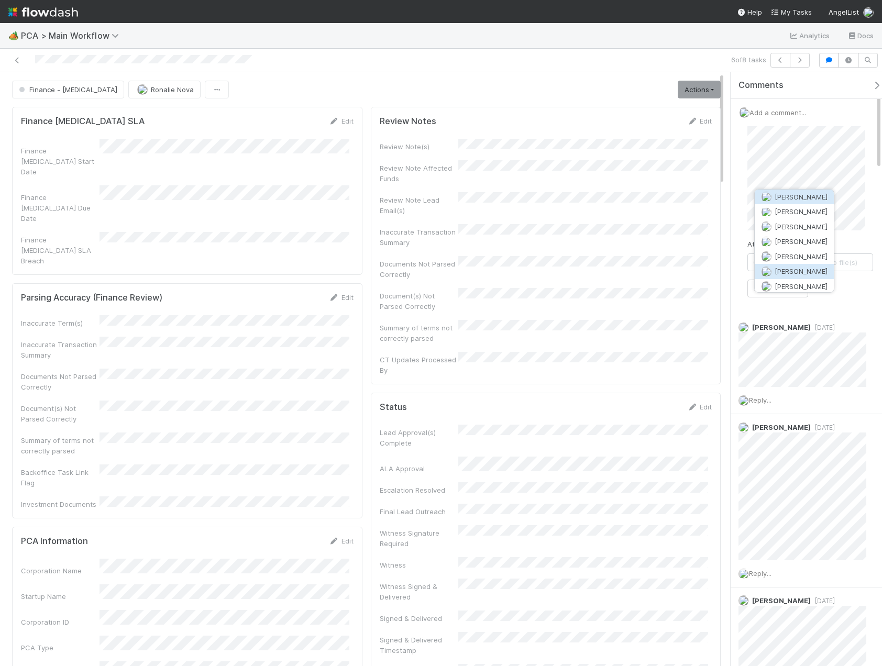
click at [810, 274] on span "[PERSON_NAME]" at bounding box center [800, 271] width 53 height 8
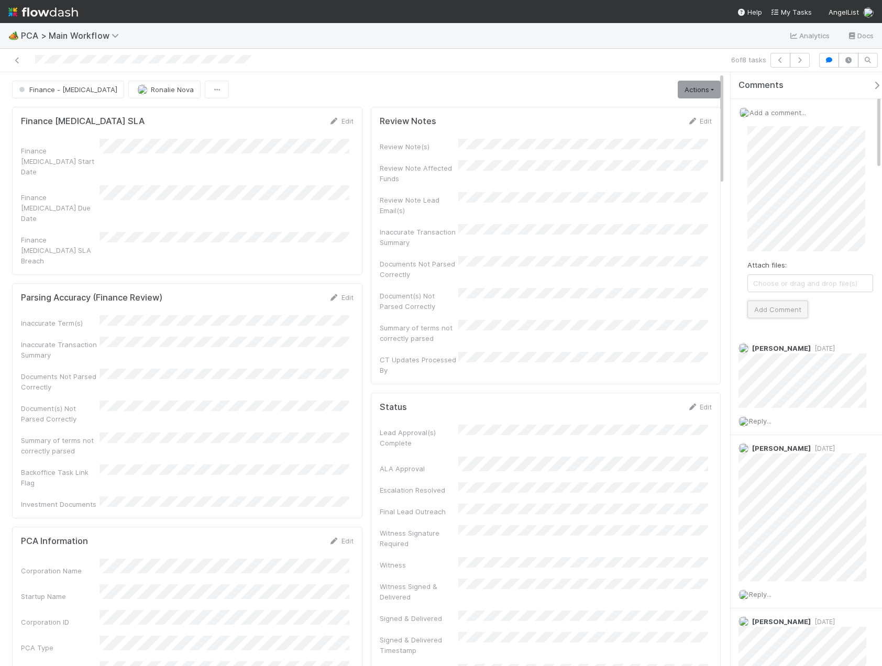
click at [785, 306] on button "Add Comment" at bounding box center [777, 310] width 61 height 18
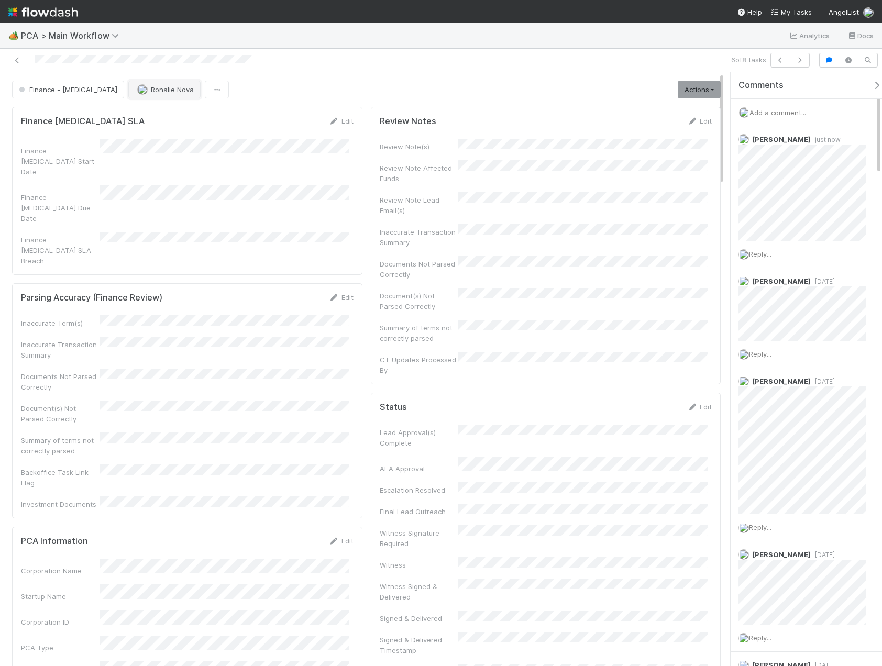
click at [151, 91] on span "Ronalie Nova" at bounding box center [172, 89] width 43 height 8
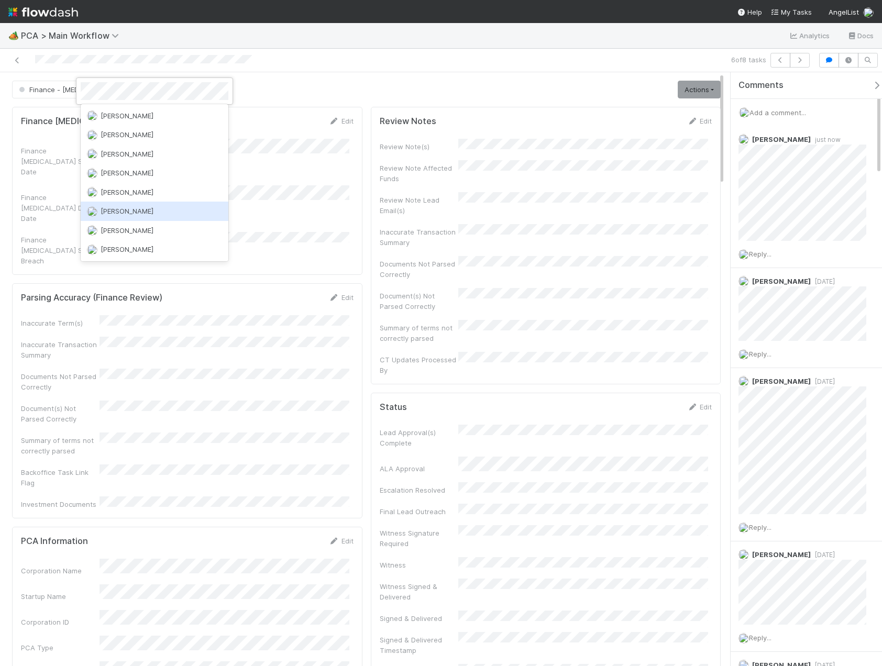
click at [129, 209] on span "[PERSON_NAME]" at bounding box center [127, 211] width 53 height 8
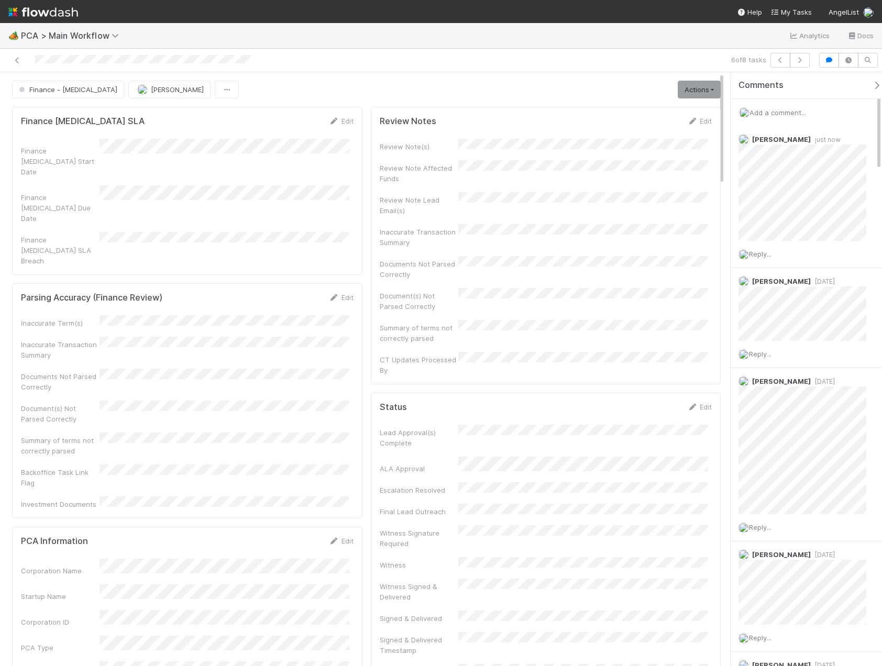
click at [275, 94] on div "Finance - [MEDICAL_DATA] [PERSON_NAME] Actions Finish Move to Post-Close Questi…" at bounding box center [366, 90] width 708 height 18
